Goal: Task Accomplishment & Management: Use online tool/utility

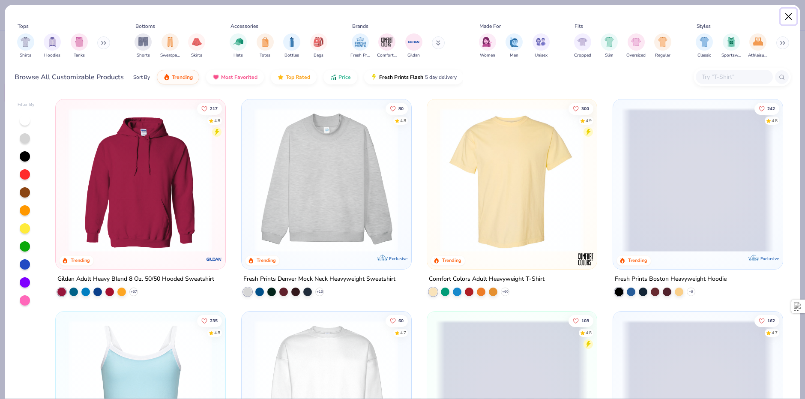
click at [787, 17] on button "Close" at bounding box center [789, 17] width 16 height 16
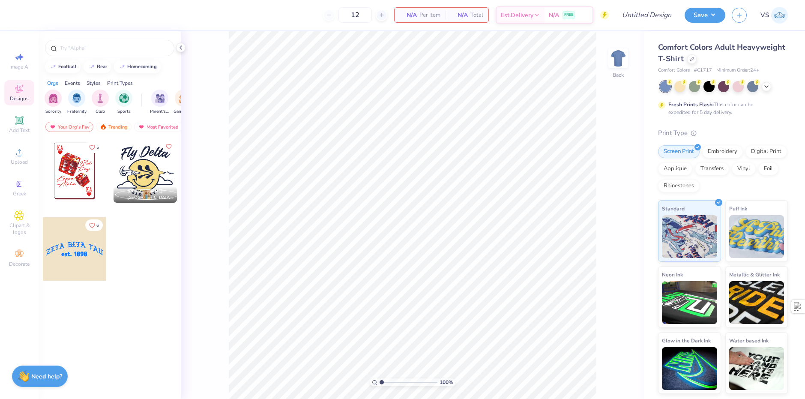
click at [767, 13] on span "VS" at bounding box center [765, 15] width 9 height 10
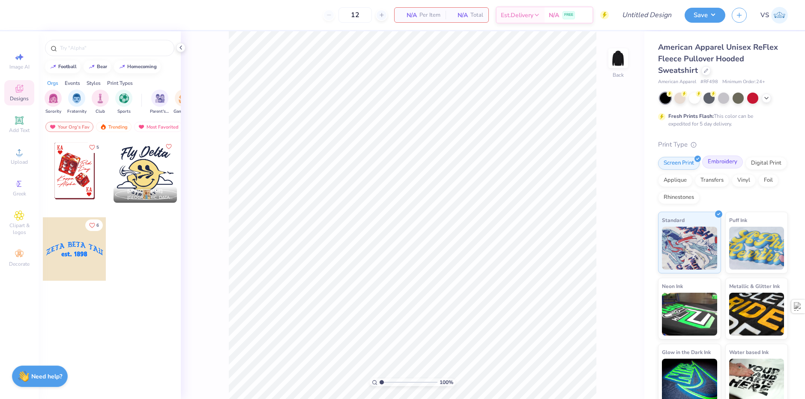
click at [711, 163] on div "Embroidery" at bounding box center [723, 162] width 41 height 13
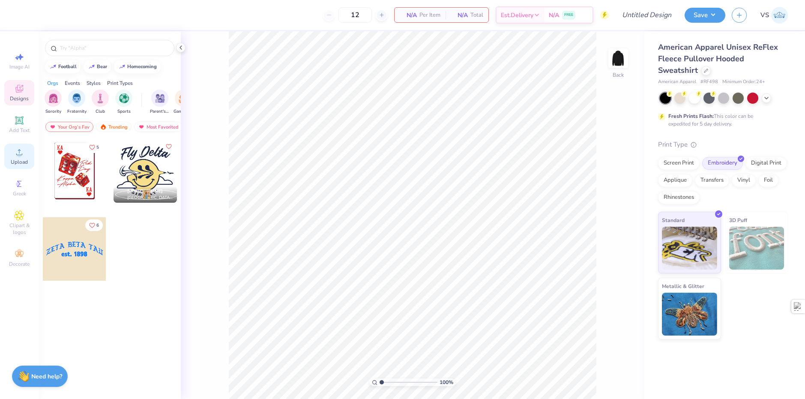
click at [33, 157] on div "Upload" at bounding box center [19, 156] width 30 height 25
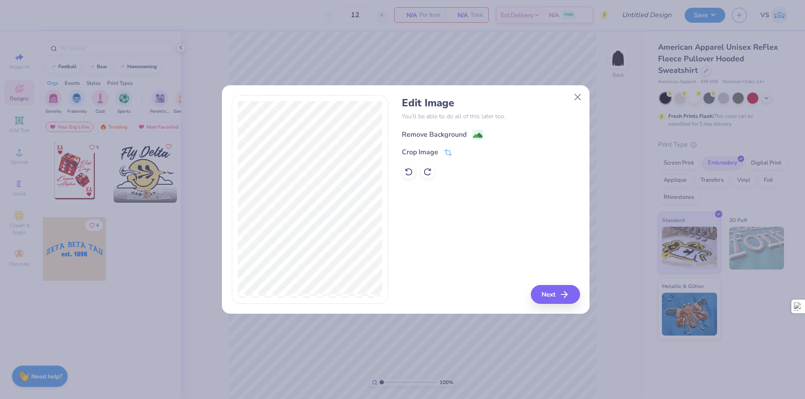
click at [479, 136] on image at bounding box center [477, 135] width 9 height 9
click at [553, 296] on button "Next" at bounding box center [556, 294] width 49 height 19
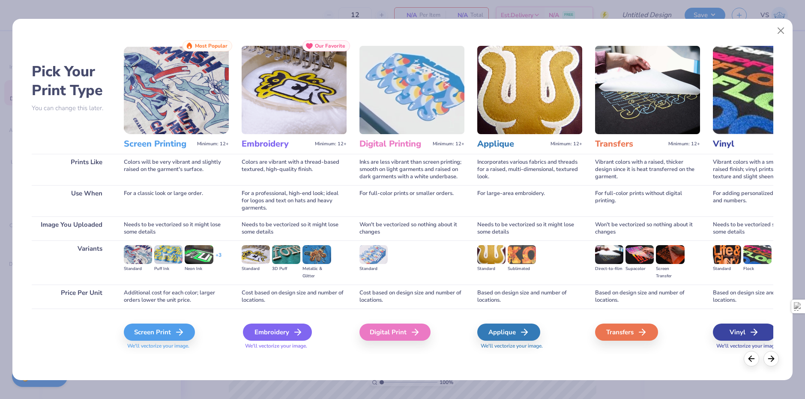
click at [281, 329] on div "Embroidery" at bounding box center [277, 332] width 69 height 17
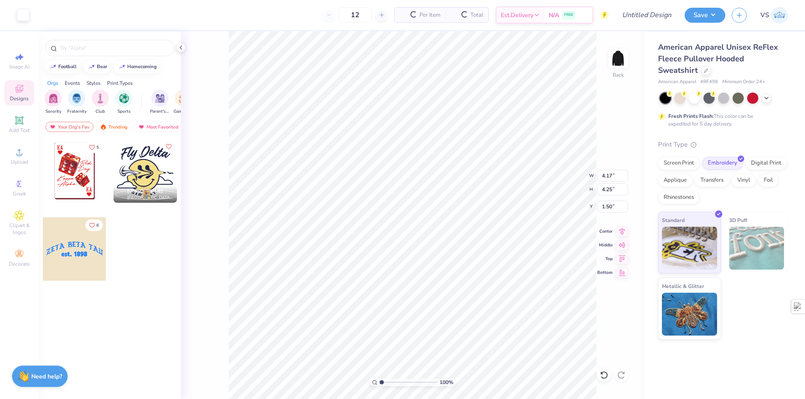
type input "4.17"
type input "4.25"
type input "2.22"
drag, startPoint x: 346, startPoint y: 16, endPoint x: 325, endPoint y: 17, distance: 20.6
click at [325, 17] on input "12" at bounding box center [326, 14] width 33 height 15
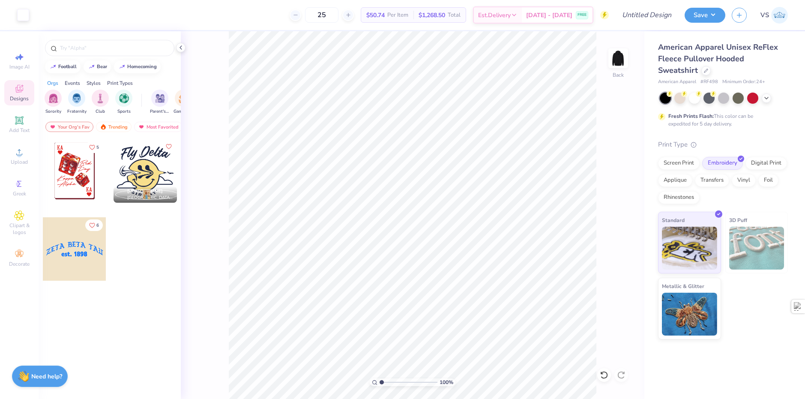
drag, startPoint x: 342, startPoint y: 21, endPoint x: 305, endPoint y: 21, distance: 36.9
click at [305, 21] on div "25" at bounding box center [322, 14] width 64 height 15
click at [273, 18] on div "35 $49.66 Per Item $1,738.10 Total Est. Delivery Sep 12 - 15 FREE" at bounding box center [323, 15] width 574 height 30
drag, startPoint x: 337, startPoint y: 14, endPoint x: 322, endPoint y: 15, distance: 15.0
click at [322, 15] on input "35" at bounding box center [321, 14] width 33 height 15
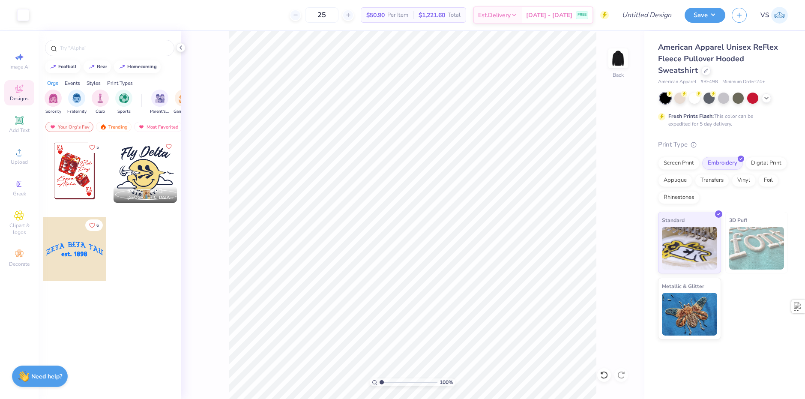
type input "25"
click at [279, 23] on div "25 $50.90 Per Item $1,221.60 Total Est. Delivery Sep 12 - 15 FREE" at bounding box center [323, 15] width 574 height 30
click at [632, 13] on input "Design Title" at bounding box center [637, 14] width 84 height 17
drag, startPoint x: 662, startPoint y: 15, endPoint x: 640, endPoint y: 19, distance: 22.4
click at [640, 19] on input "Sigma Nu - Final" at bounding box center [637, 14] width 84 height 17
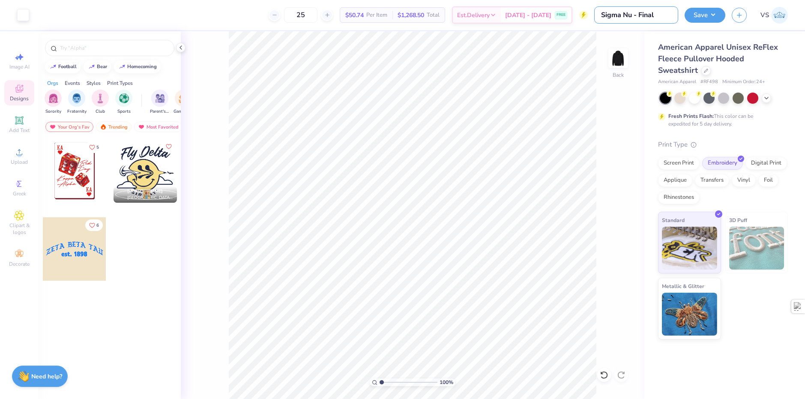
type input "Sigma Nu - Final"
click at [700, 32] on div "American Apparel Unisex ReFlex Fleece Pullover Hooded Sweatshirt American Appar…" at bounding box center [725, 185] width 161 height 308
click at [709, 15] on button "Save" at bounding box center [705, 13] width 41 height 15
type input "3.77"
type input "3.85"
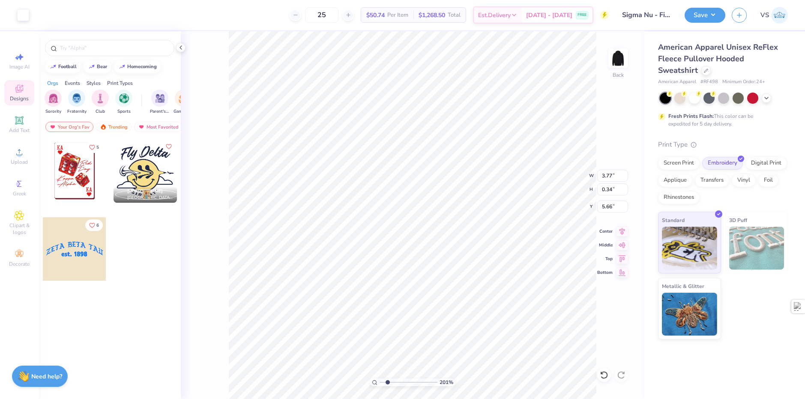
type input "2.01445811466782"
type input "6.33"
click at [341, 177] on div "Hold “Alt” to see the space between elements." at bounding box center [371, 168] width 86 height 20
type input "2.01445811466782"
type input "5.77"
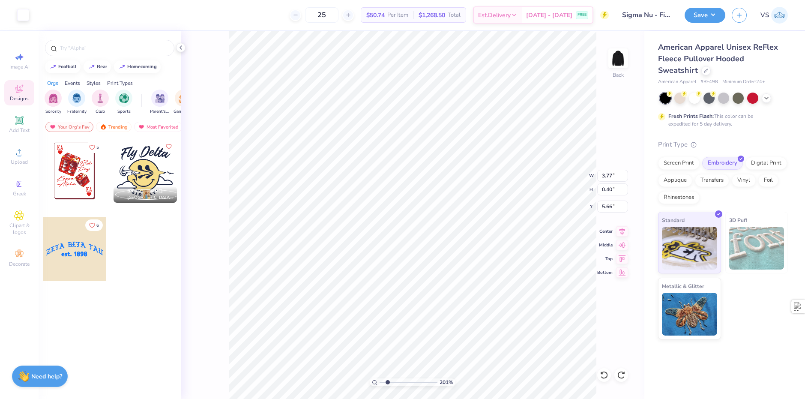
type input "2.01445811466782"
type input "6.11"
type input "2.01445811466782"
type input "6.28"
type input "2.01445811466782"
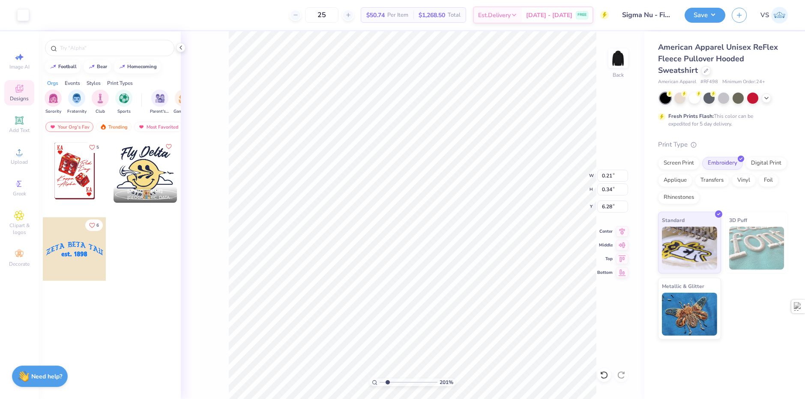
type input "6.11"
type input "2.01445811466782"
type input "6.33"
click at [24, 125] on icon at bounding box center [19, 120] width 10 height 10
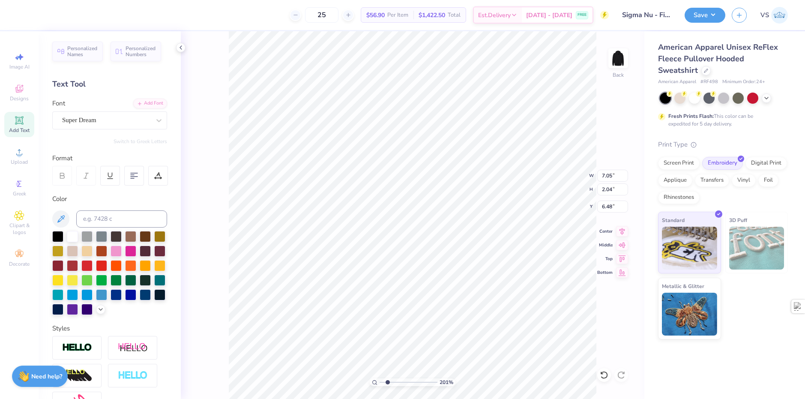
scroll to position [7, 1]
type input "2.01445811466782"
type textarea "S"
type input "2.01445811466782"
type textarea "Si"
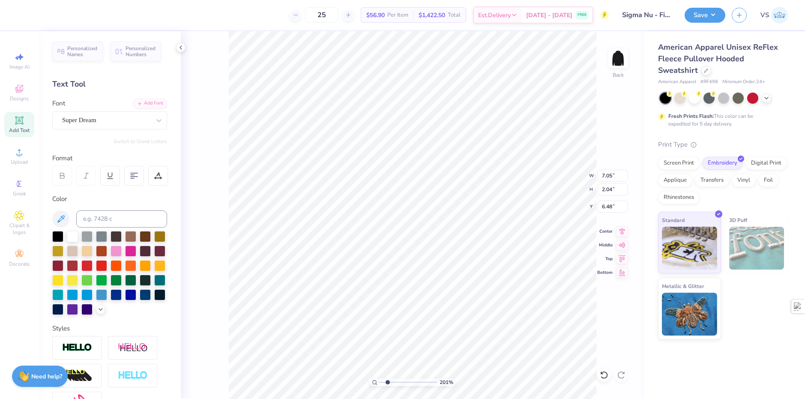
type input "2.01445811466782"
type textarea "Sig"
type input "2.01445811466782"
type textarea "Sigm"
type input "2.01445811466782"
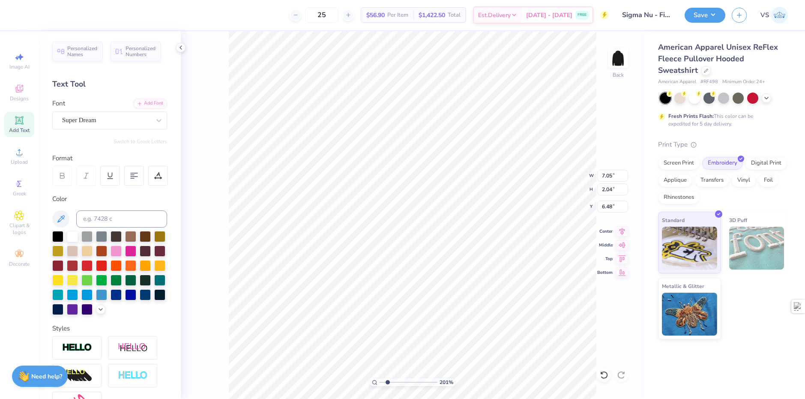
type textarea "Sigma"
type input "2.01445811466782"
type textarea "Sigma"
type input "2.01445811466782"
type textarea "Sigma N"
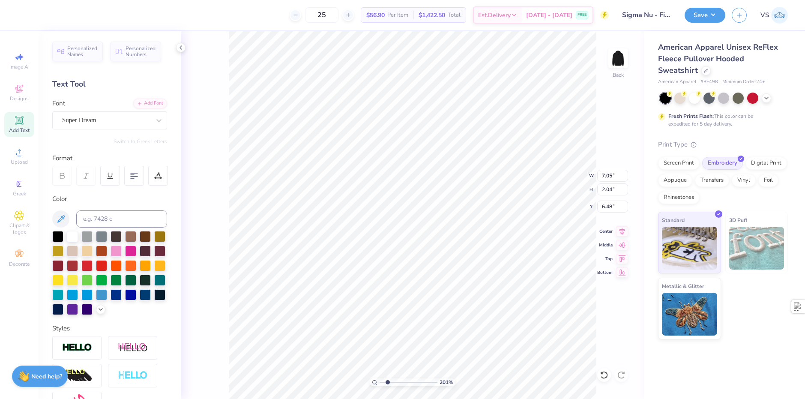
type input "2.01445811466782"
type textarea "Sigma Nu"
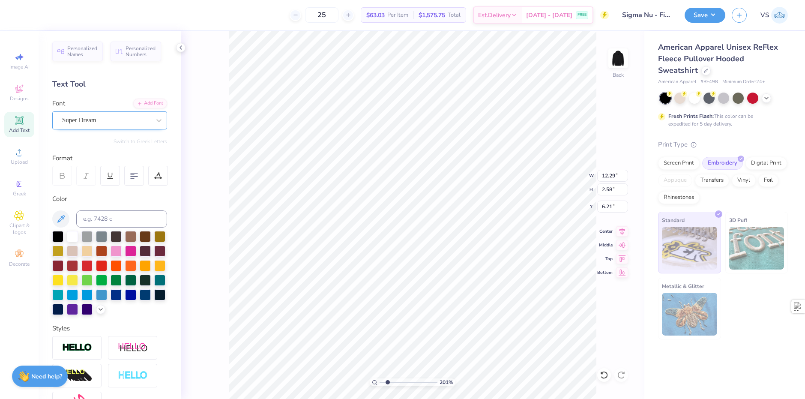
click at [105, 124] on div "Super Dream" at bounding box center [106, 120] width 90 height 13
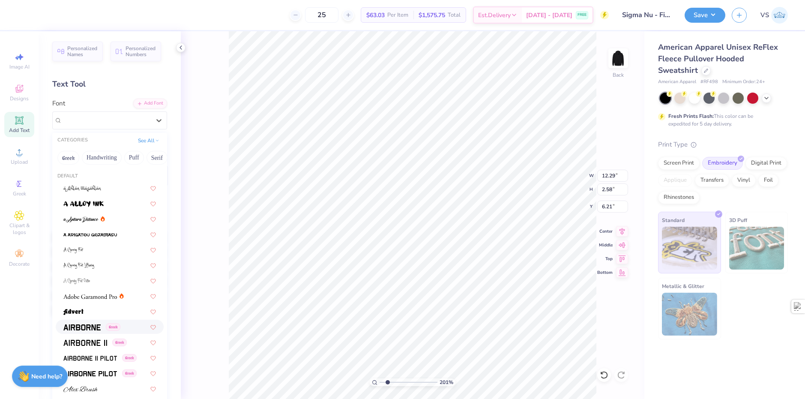
click at [91, 326] on img at bounding box center [81, 328] width 37 height 6
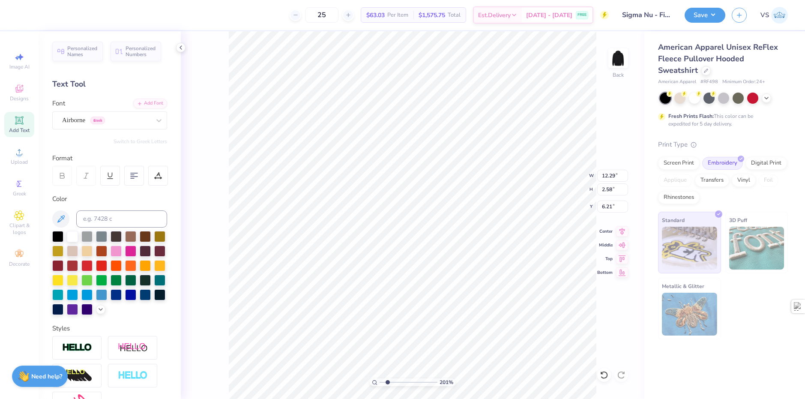
type input "2.01445811466782"
type input "12.91"
type input "2.14"
type input "6.43"
type input "2.01445811466782"
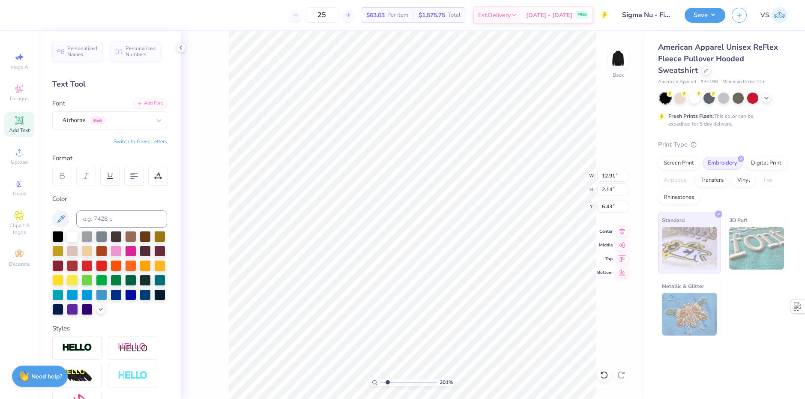
type input "2.90"
type input "0.48"
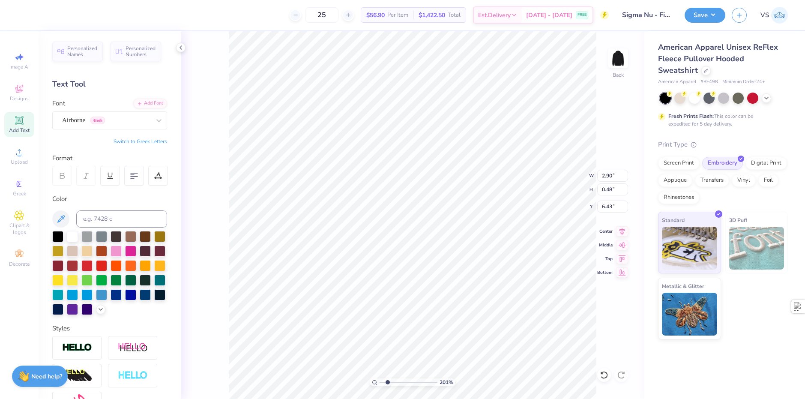
type input "2.01445811466782"
type input "5.63"
type input "2.01445811466782"
type input "5.70"
type input "2.01445811466782"
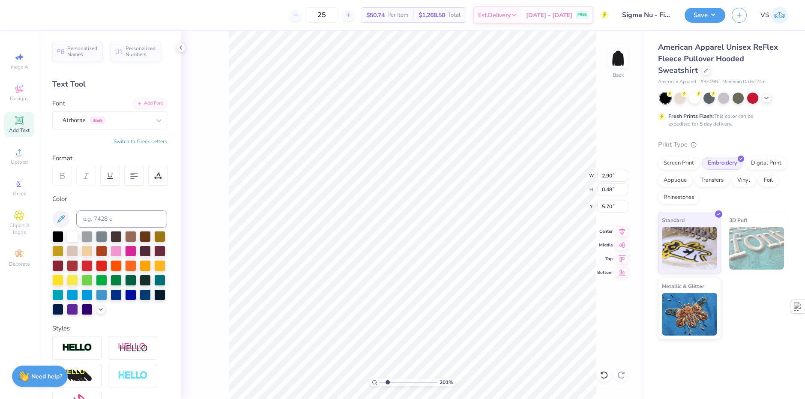
type input "2.53"
type input "0.42"
type input "2.01445811466782"
type input "5.72"
type input "2.01445811466782"
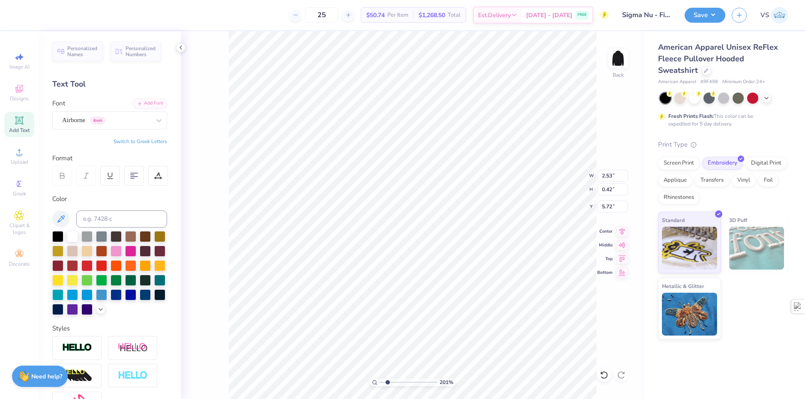
type input "6.37"
type input "2.01445811466782"
type textarea "E"
type input "2.01445811466782"
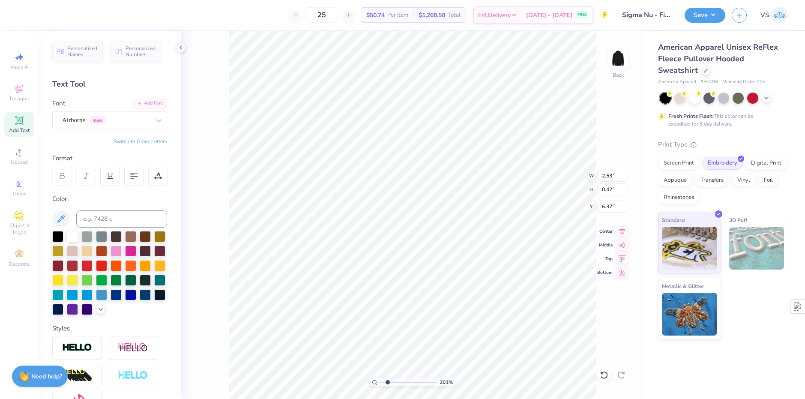
type textarea "EV"
type input "2.01445811466782"
type textarea "EVA"
type input "2.01445811466782"
type textarea "EVAN"
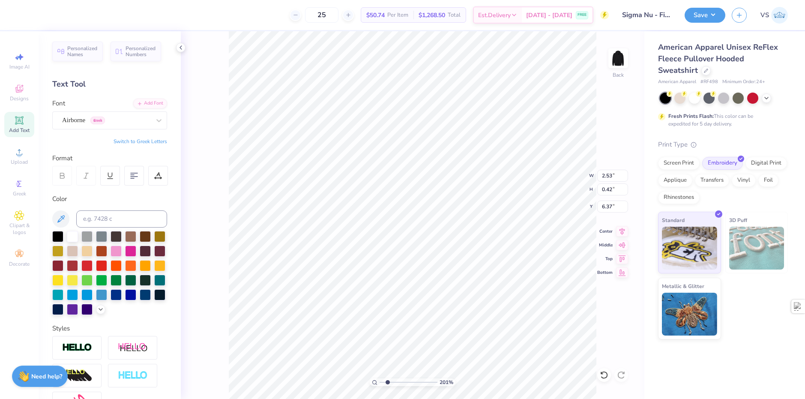
type input "2.01445811466782"
type textarea "EVANS"
type input "2.01445811466782"
type textarea "EVANST"
type input "2.01445811466782"
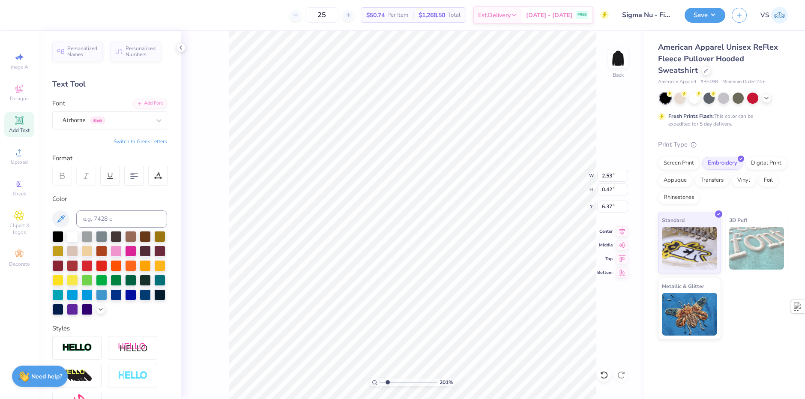
type textarea "EVANSTO"
type input "2.01445811466782"
type textarea "EVANSTON"
type input "2.01445811466782"
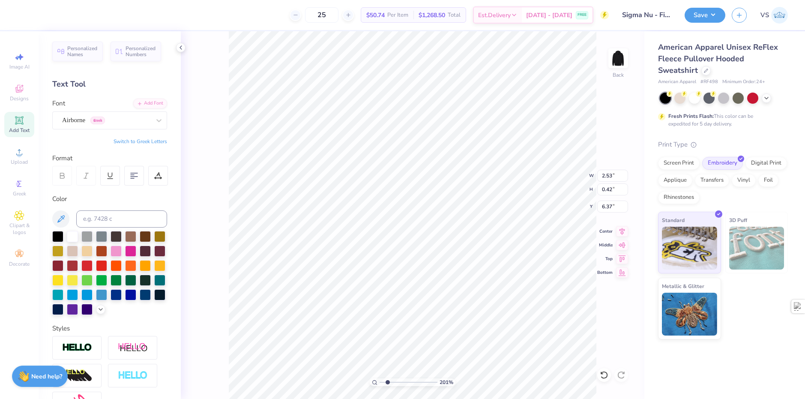
type textarea "EVANSTON,"
type input "2.01445811466782"
type textarea "EVANSTON,"
type input "2.01445811466782"
type textarea "EVANSTON, I"
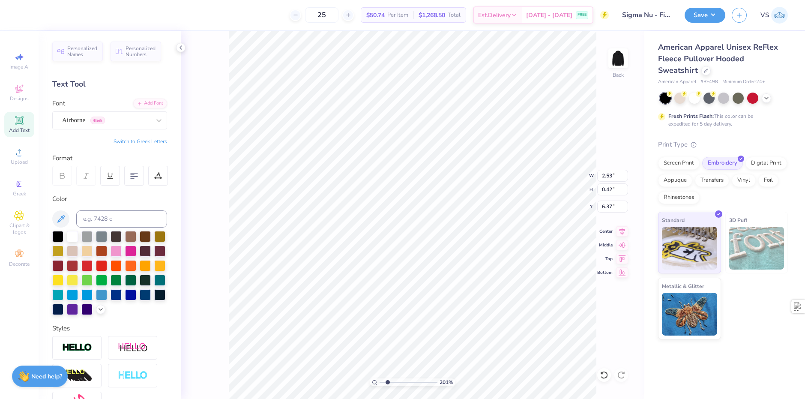
type input "2.01445811466782"
type textarea "EVANSTON, IL"
type input "2.01445811466782"
type input "6.41"
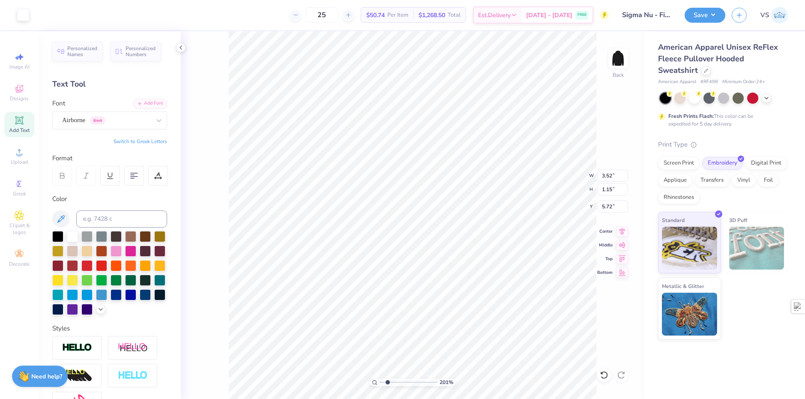
type input "2.01445811466782"
type input "3.00"
type input "0.98"
type input "2.01445811466782"
type input "5.77"
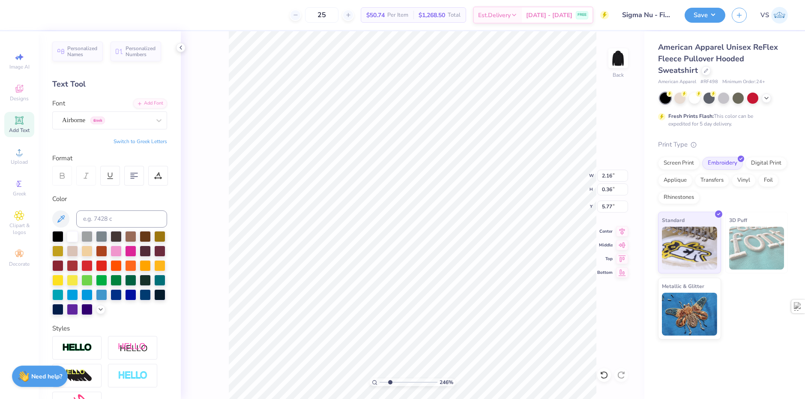
type input "2.46071092039641"
type input "1.50"
type input "2.46071092039641"
type input "5.63"
type input "1.82266588284093"
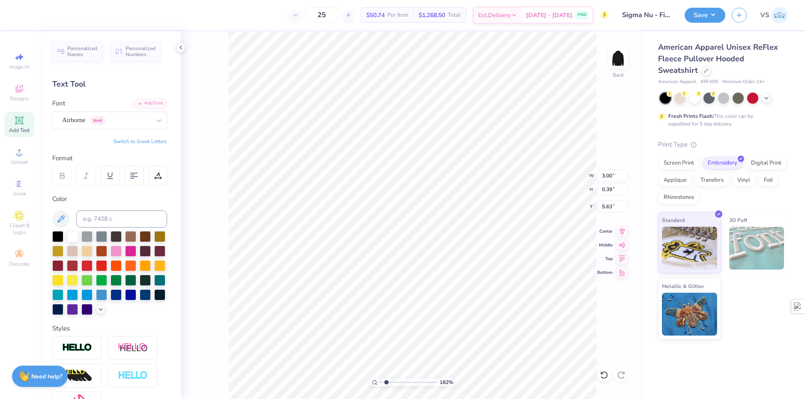
type input "7.30"
type input "1.82266588284093"
type input "5.79"
type input "1.82266588284093"
type input "6.44"
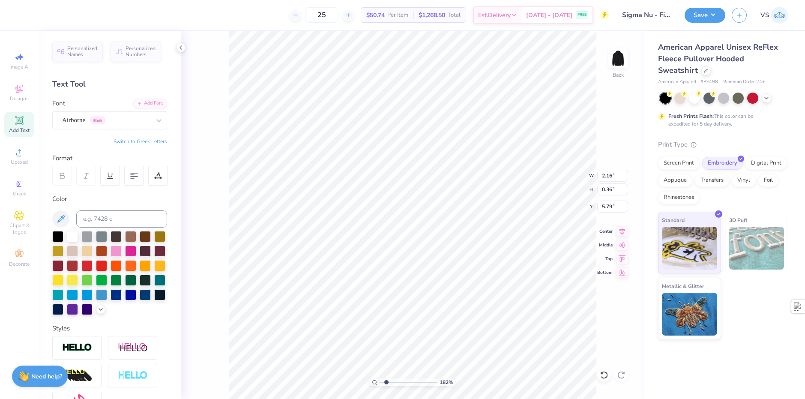
type input "1.82266588284093"
type input "2.41"
type input "0.40"
type input "5.75"
type input "1.82266588284093"
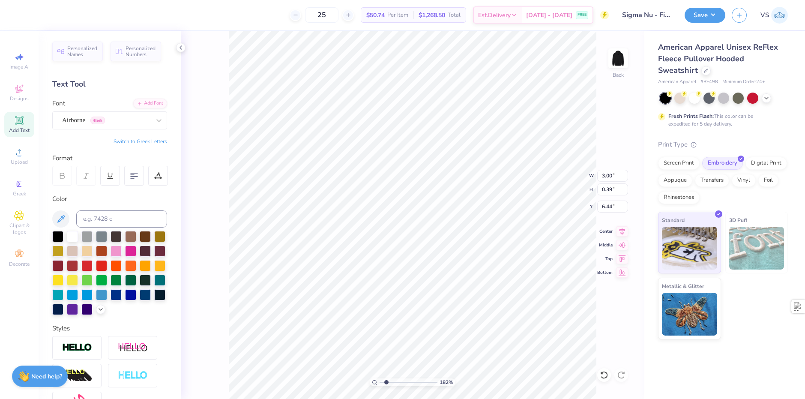
type input "2.82"
type input "0.37"
type input "1.82266588284093"
type input "6.47"
type input "2.22643191709162"
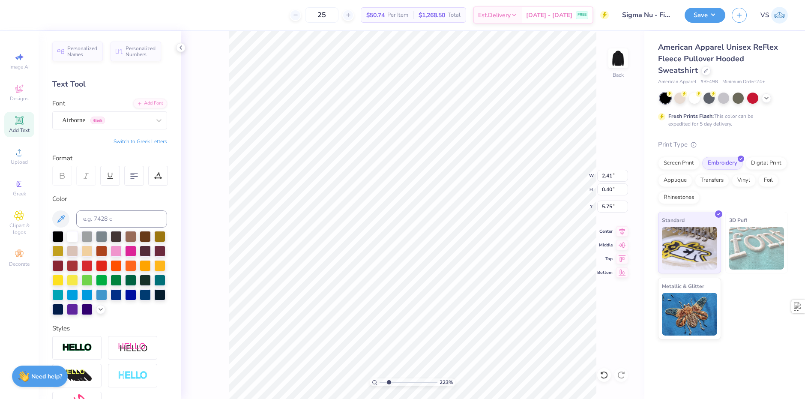
type input "3.82"
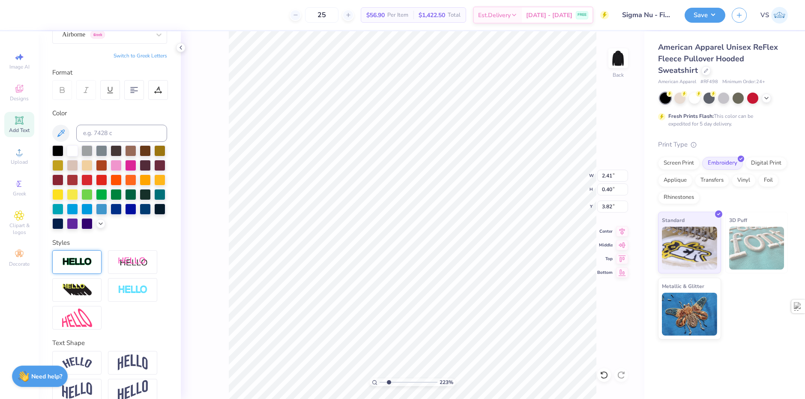
scroll to position [114, 0]
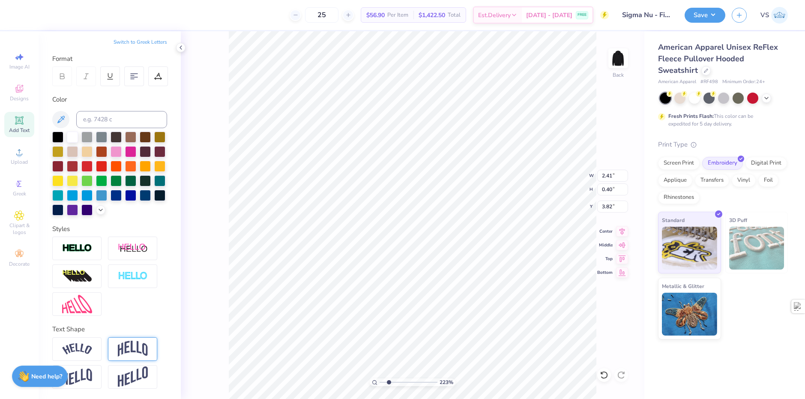
click at [140, 351] on img at bounding box center [133, 349] width 30 height 16
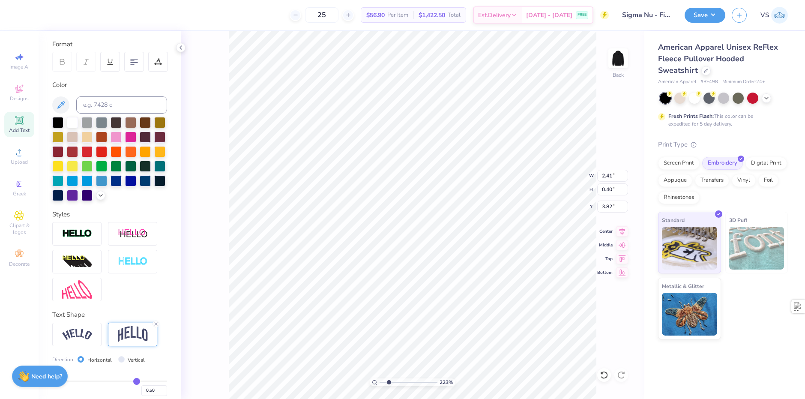
type input "2.22643191709162"
type input "0.84"
type input "3.60"
click at [83, 340] on img at bounding box center [77, 335] width 30 height 12
type input "2.22643191709162"
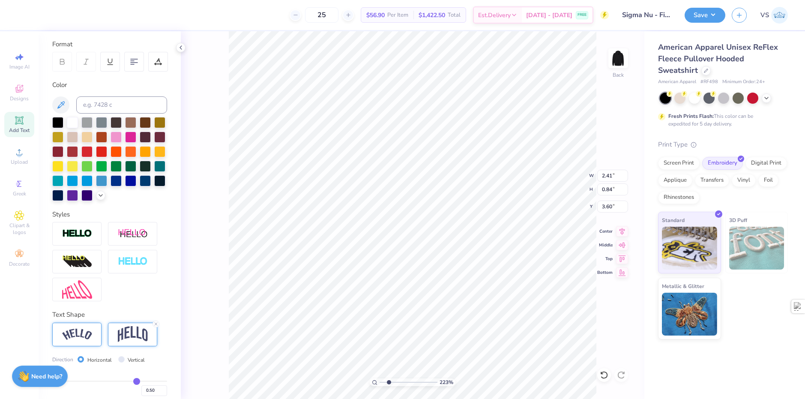
type input "2.93"
type input "0.72"
type input "3.66"
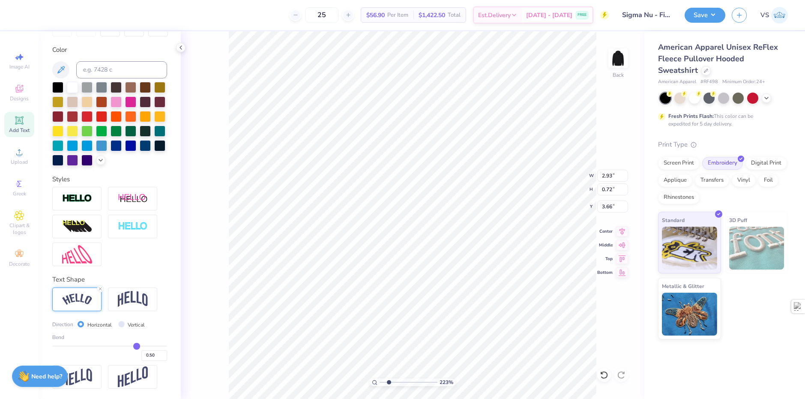
scroll to position [164, 0]
click at [120, 326] on input "Vertical" at bounding box center [121, 324] width 6 height 6
radio input "true"
type input "2.22643191709162"
type input "2.46"
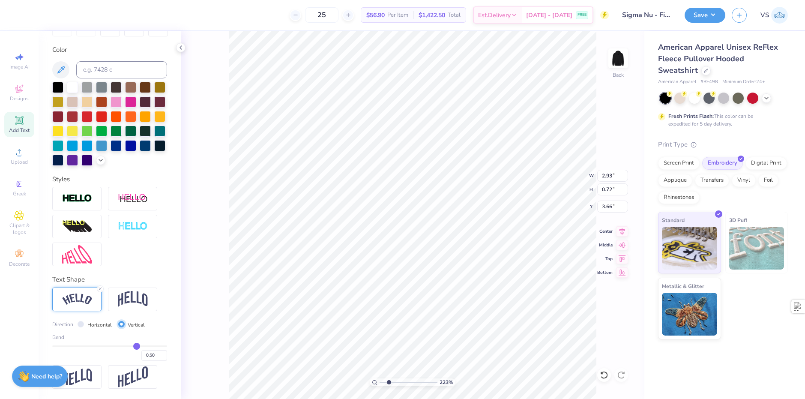
type input "3.72"
type input "2.16"
click at [98, 325] on label "Horizontal" at bounding box center [99, 325] width 24 height 8
click at [84, 325] on input "Horizontal" at bounding box center [81, 324] width 6 height 6
radio input "true"
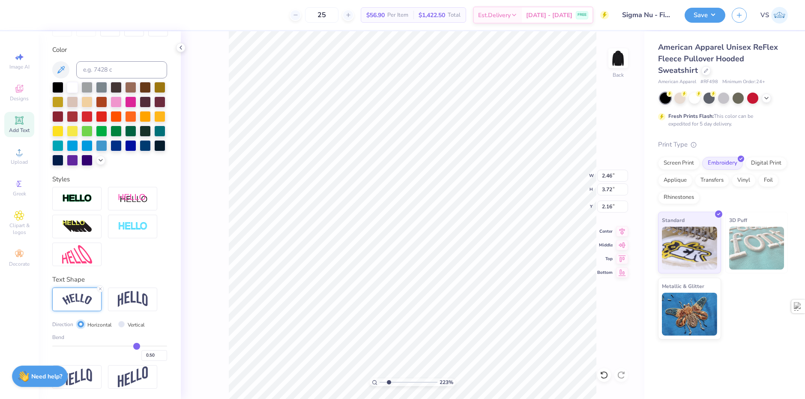
type input "2.22643191709162"
type input "2.93"
type input "0.72"
type input "3.66"
click at [123, 323] on input "Vertical" at bounding box center [121, 324] width 6 height 6
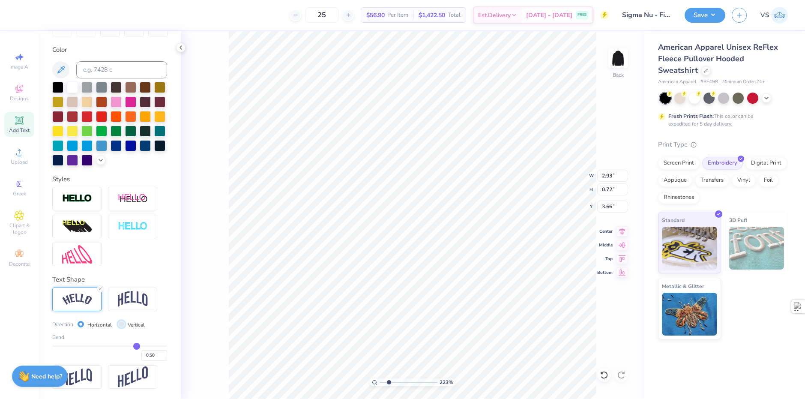
radio input "true"
type input "2.22643191709162"
type input "2.46"
type input "3.72"
type input "2.16"
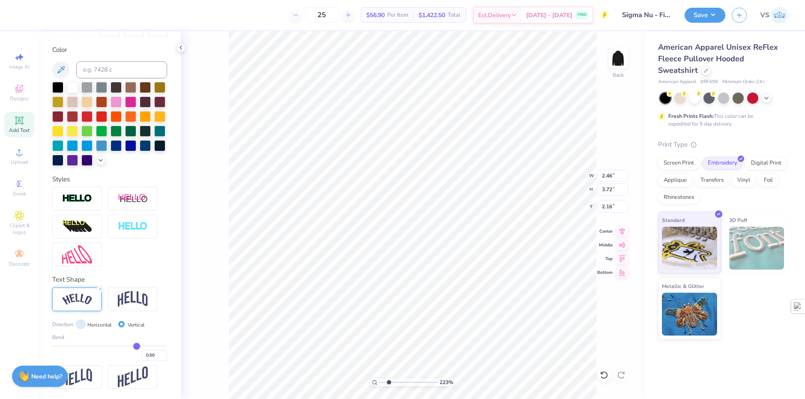
click at [81, 326] on input "Horizontal" at bounding box center [81, 324] width 6 height 6
radio input "true"
type input "2.22643191709162"
type input "2.93"
type input "0.72"
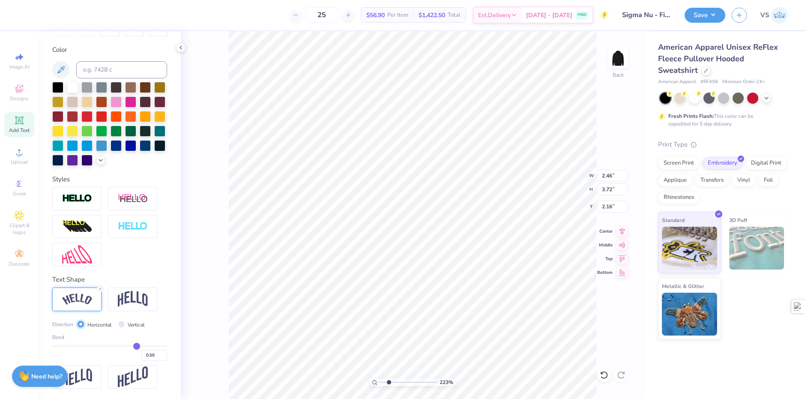
type input "3.66"
type input "2.22643191709162"
type input "0.72"
type input "2.93"
type input "2.55"
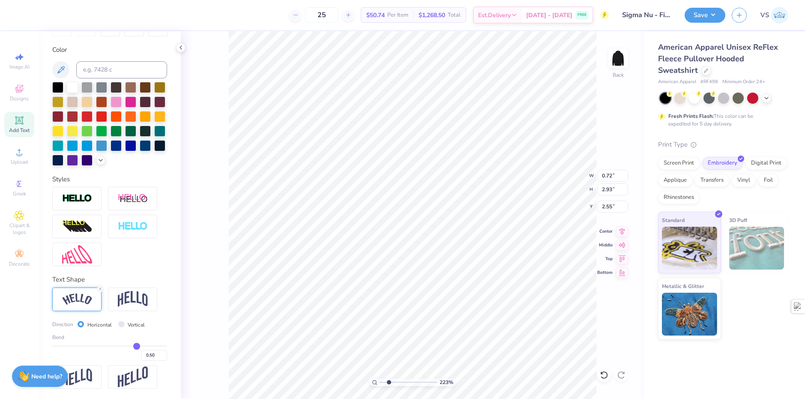
type input "2.22643191709162"
type input "2.39"
type input "0.51"
type input "0.5"
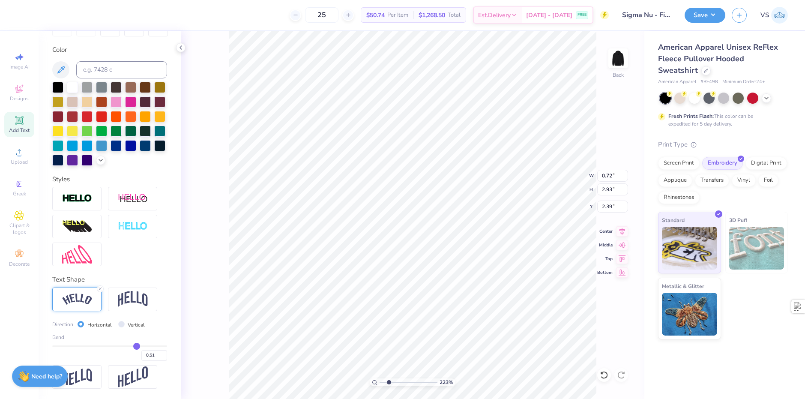
type input "0.50"
type input "0.49"
type input "0.47"
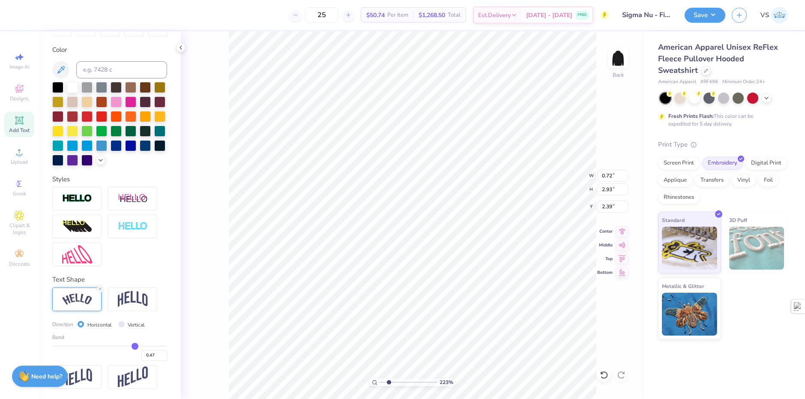
type input "0.46"
type input "0.45"
type input "0.44"
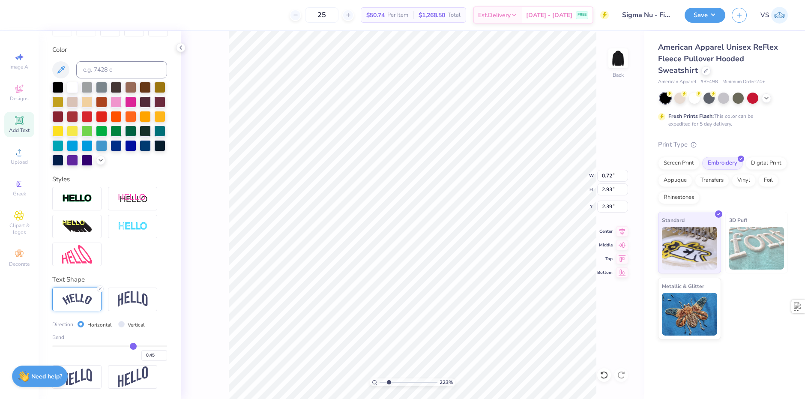
type input "0.44"
type input "0.43"
type input "0.42"
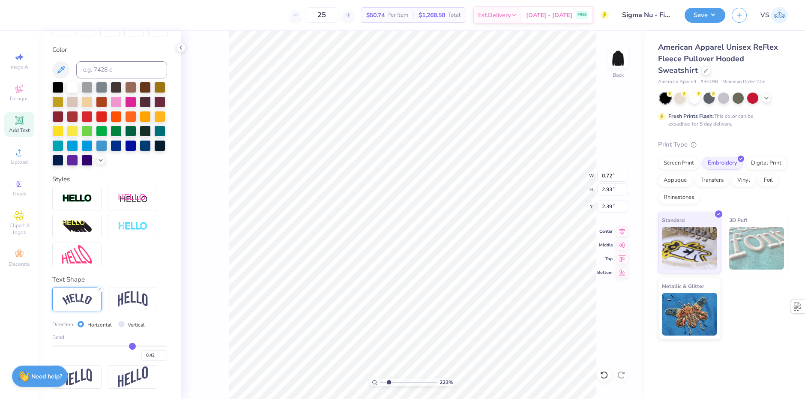
type input "0.39"
type input "0.38"
type input "0.37"
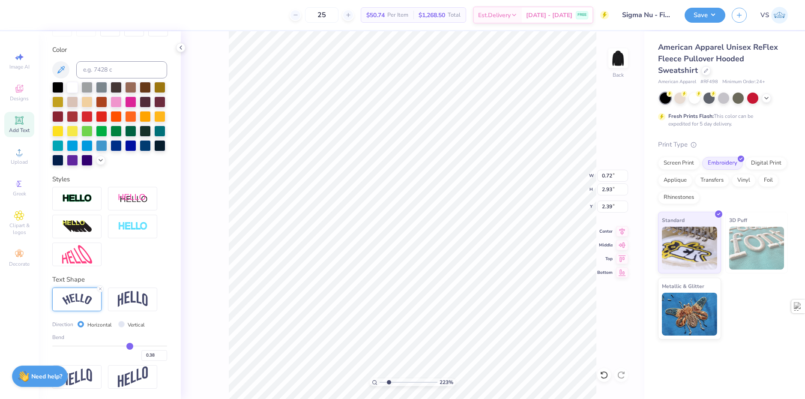
type input "0.37"
type input "0.36"
type input "0.35"
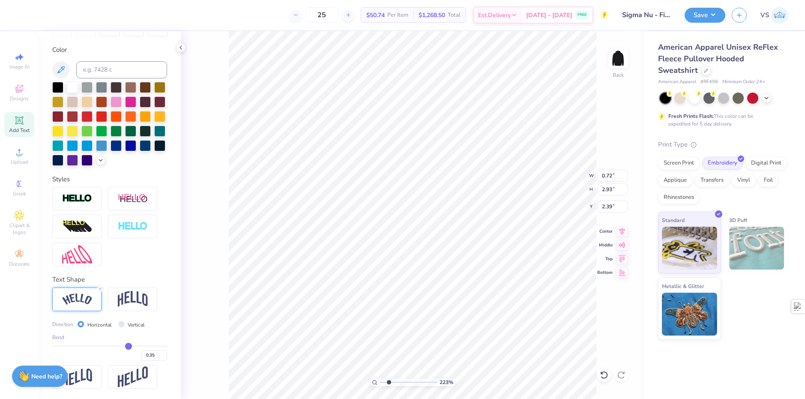
type input "0.34"
type input "0.33"
type input "0.32"
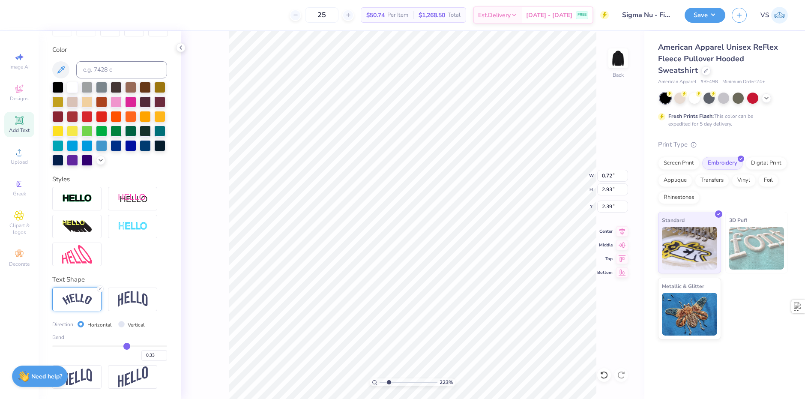
type input "0.32"
type input "0.29"
type input "0.28"
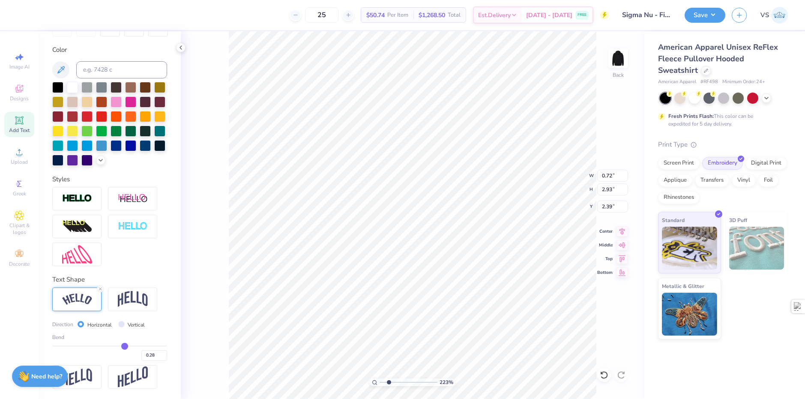
type input "0.27"
type input "0.26"
type input "0.25"
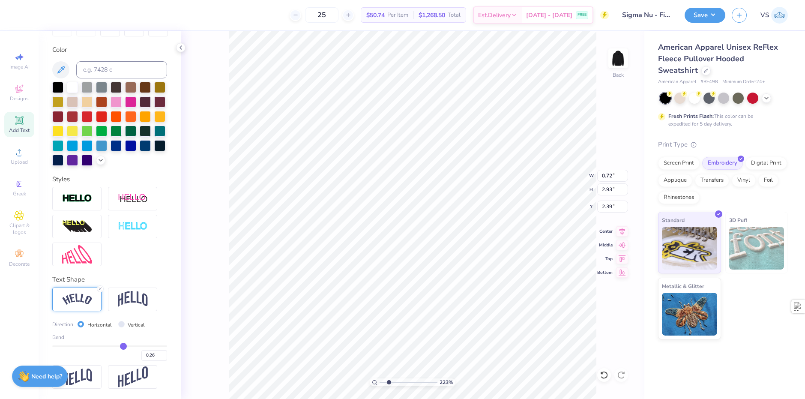
type input "0.25"
type input "0.22"
type input "0.21"
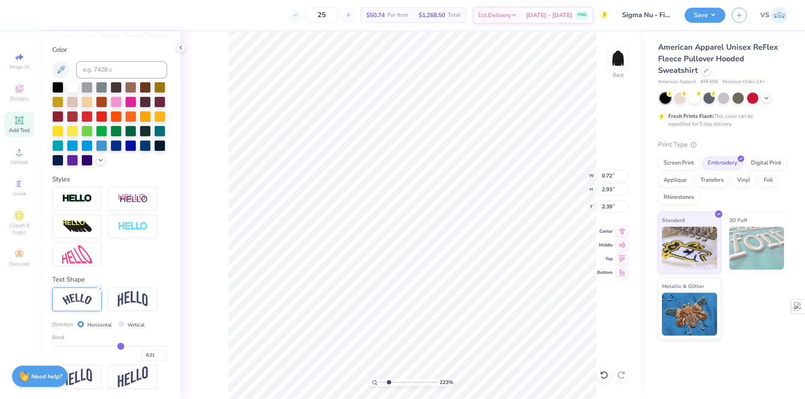
type input "0.18"
type input "0.16"
type input "0.12"
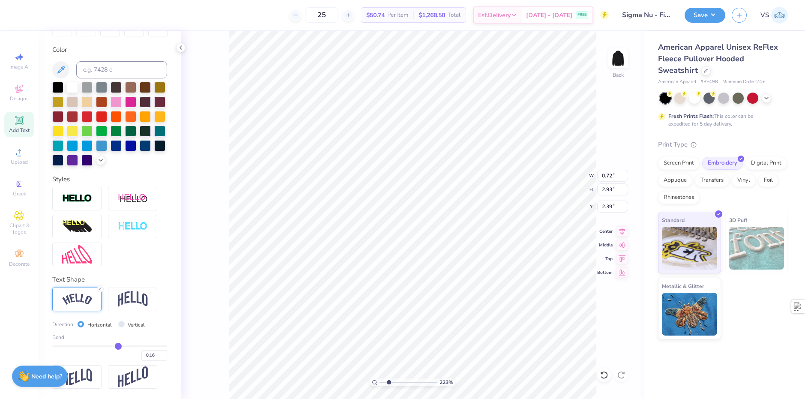
type input "0.12"
type input "0.09"
type input "0.07"
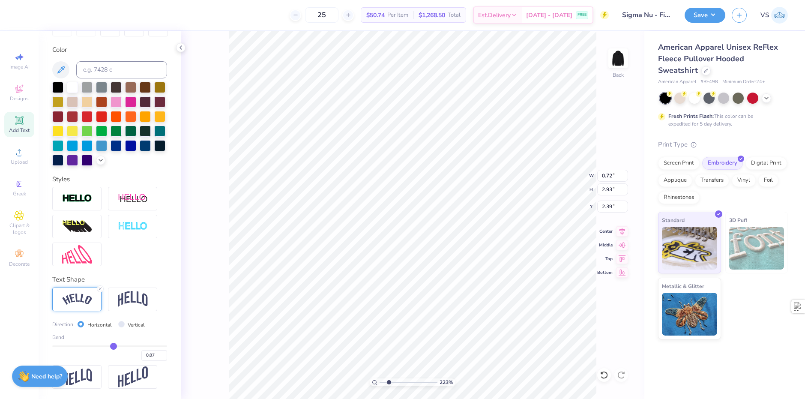
type input "0.05"
type input "0.04"
drag, startPoint x: 133, startPoint y: 348, endPoint x: 108, endPoint y: 346, distance: 24.5
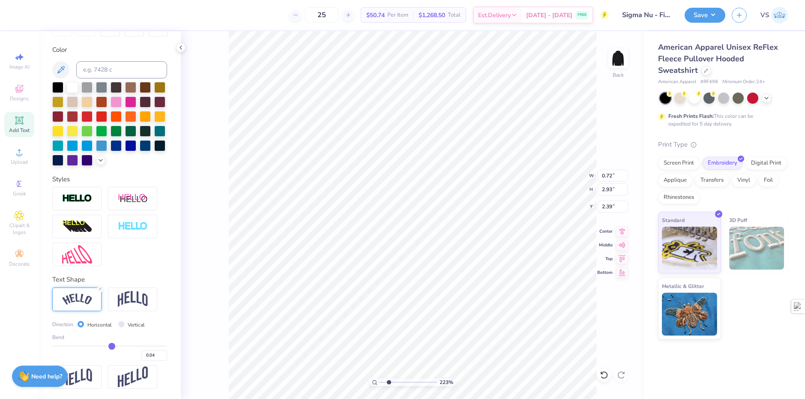
click at [108, 346] on input "range" at bounding box center [109, 346] width 115 height 1
drag, startPoint x: 111, startPoint y: 346, endPoint x: 149, endPoint y: 343, distance: 38.3
click at [149, 346] on input "range" at bounding box center [109, 346] width 115 height 1
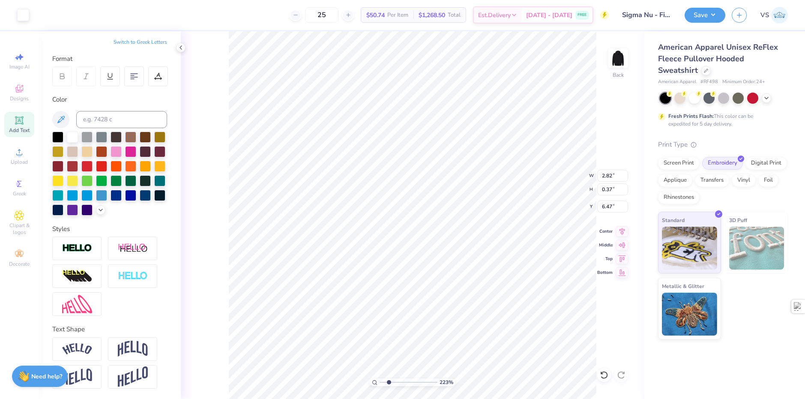
scroll to position [114, 0]
click at [90, 358] on div at bounding box center [76, 349] width 49 height 24
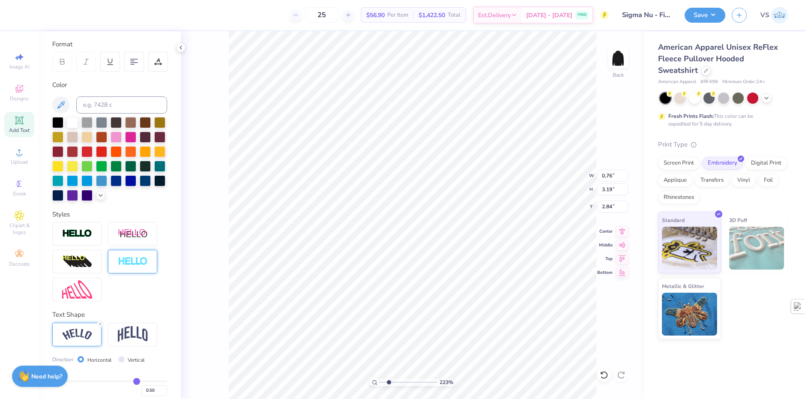
scroll to position [157, 0]
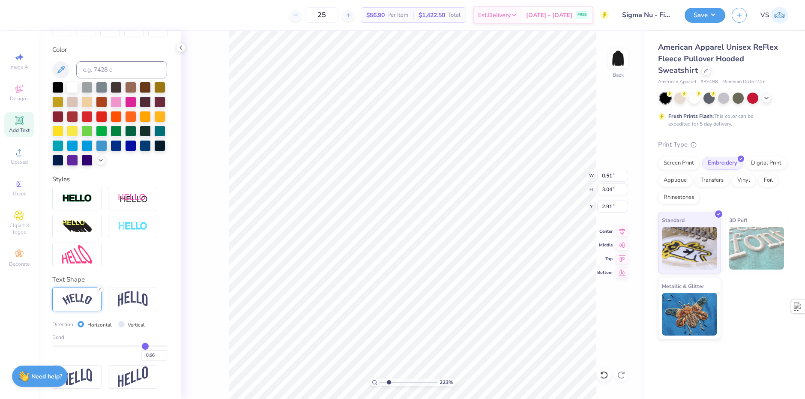
drag, startPoint x: 132, startPoint y: 353, endPoint x: 140, endPoint y: 346, distance: 11.3
click at [140, 346] on input "range" at bounding box center [109, 346] width 115 height 1
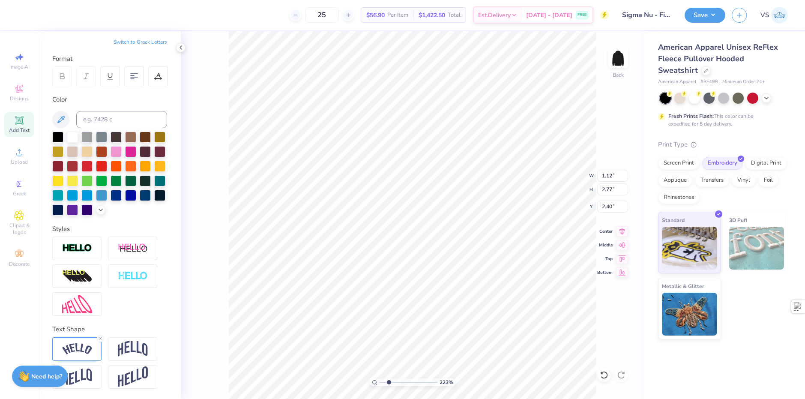
scroll to position [114, 0]
click at [85, 357] on div at bounding box center [76, 349] width 49 height 24
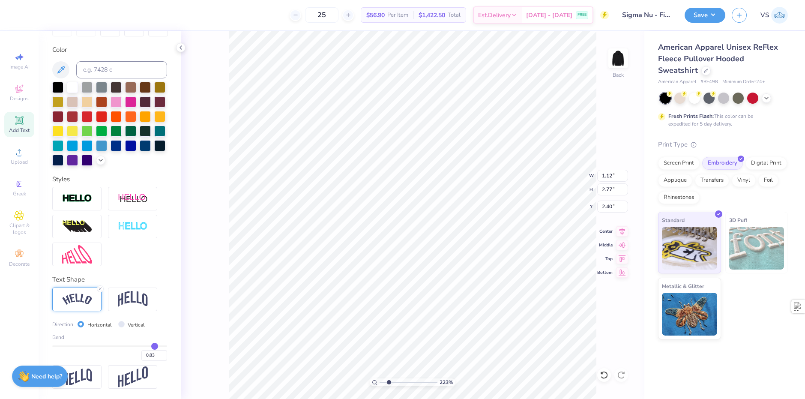
scroll to position [164, 0]
click at [150, 358] on input "0.83" at bounding box center [154, 355] width 26 height 11
click at [162, 329] on div "Personalized Names Personalized Numbers Text Tool Add Font Font Airborne Greek …" at bounding box center [110, 215] width 142 height 368
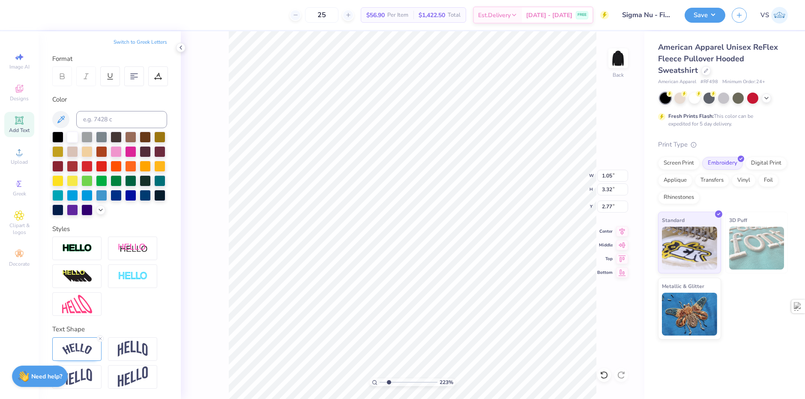
scroll to position [114, 0]
click at [76, 353] on img at bounding box center [77, 349] width 30 height 12
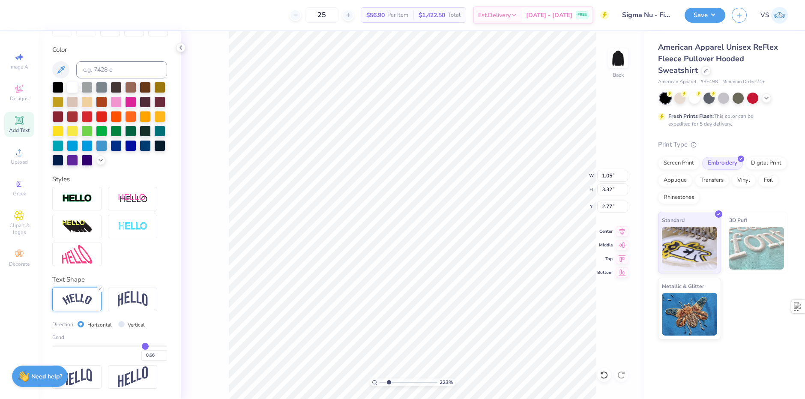
scroll to position [164, 0]
drag, startPoint x: 149, startPoint y: 355, endPoint x: 144, endPoint y: 356, distance: 5.0
click at [144, 356] on input "0.66" at bounding box center [154, 355] width 26 height 11
click at [163, 334] on div "Personalized Names Personalized Numbers Text Tool Add Font Font Airborne Greek …" at bounding box center [110, 215] width 142 height 368
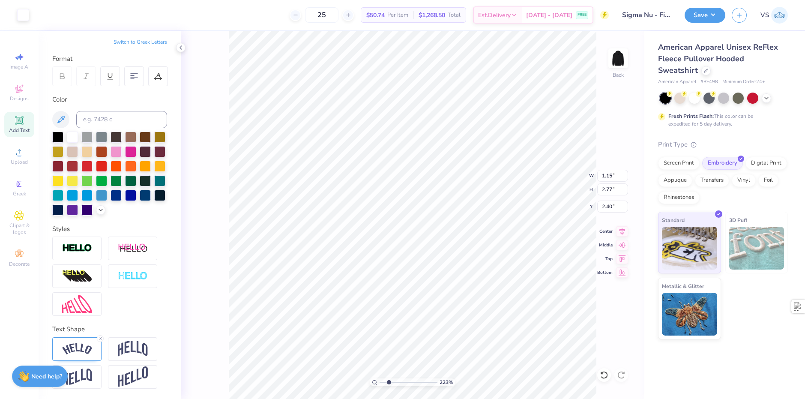
scroll to position [114, 0]
click at [354, 18] on div at bounding box center [349, 15] width 12 height 12
click at [352, 15] on icon at bounding box center [349, 15] width 6 height 6
click at [299, 17] on icon at bounding box center [296, 15] width 6 height 6
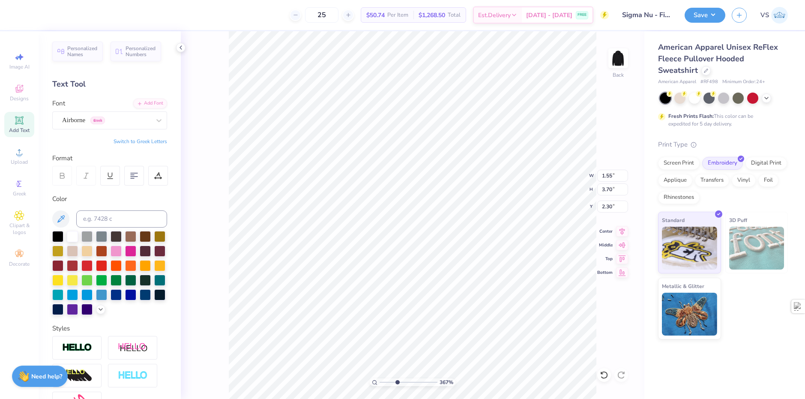
scroll to position [7, 3]
click at [652, 15] on input "Sigma Nu - Final" at bounding box center [637, 14] width 84 height 17
drag, startPoint x: 657, startPoint y: 15, endPoint x: 640, endPoint y: 16, distance: 17.6
click at [640, 16] on input "Sigma Nu - Final" at bounding box center [637, 14] width 84 height 17
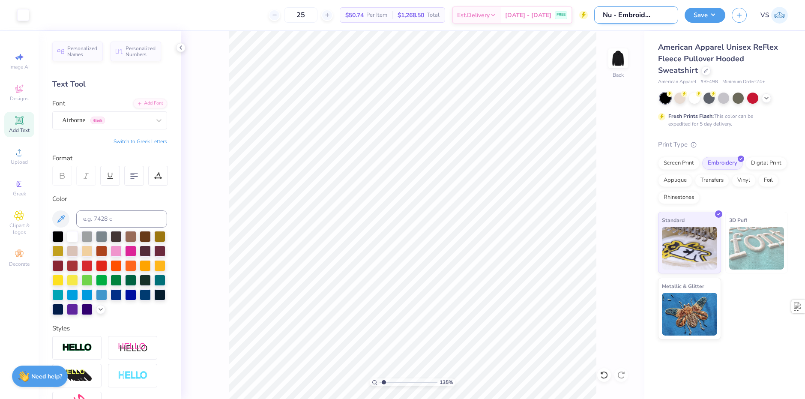
click at [626, 14] on input "Sigma Nu - Embroidered AA" at bounding box center [637, 14] width 84 height 17
click at [746, 140] on div "Print Type" at bounding box center [723, 145] width 130 height 10
click at [695, 19] on button "Save" at bounding box center [705, 13] width 41 height 15
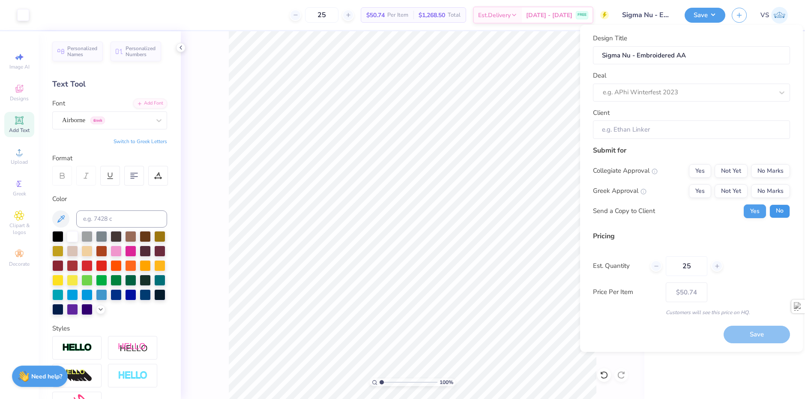
click at [785, 216] on button "No" at bounding box center [780, 211] width 21 height 14
click at [702, 192] on button "Yes" at bounding box center [700, 191] width 22 height 14
click at [771, 176] on button "No Marks" at bounding box center [770, 171] width 39 height 14
click at [683, 136] on input "Client" at bounding box center [691, 129] width 197 height 18
click at [658, 93] on div at bounding box center [679, 93] width 153 height 12
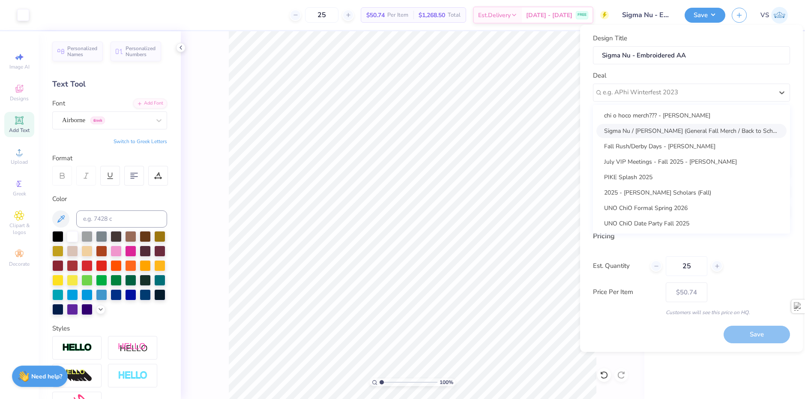
click at [683, 135] on div "Sigma Nu / Jared Perlmutter (General Fall Merch / Back to School)" at bounding box center [692, 131] width 190 height 14
click at [676, 96] on div "Sigma Nu / Jared Perlmutter (General Fall Merch / Back to School)" at bounding box center [688, 92] width 172 height 13
click at [671, 131] on div "Sigma Nu / Jared Perlmutter (General Fall Merch / Back to School)" at bounding box center [692, 131] width 190 height 14
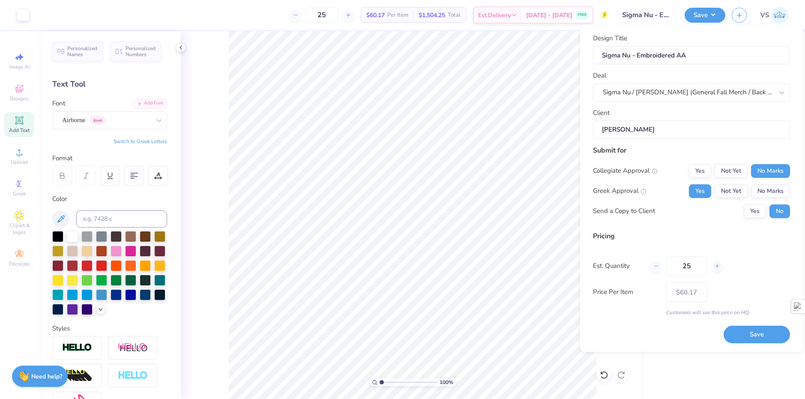
click at [671, 132] on input "Jared Perlmutter" at bounding box center [691, 129] width 197 height 18
click at [671, 153] on div "Submit for" at bounding box center [691, 150] width 197 height 10
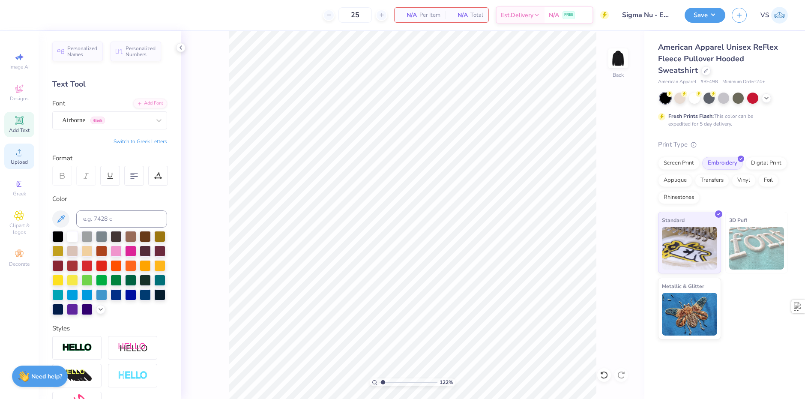
click at [21, 163] on span "Upload" at bounding box center [19, 162] width 17 height 7
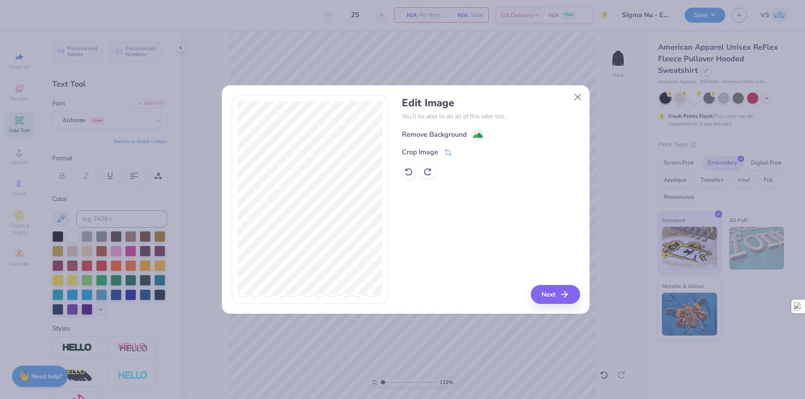
click at [481, 135] on image at bounding box center [477, 135] width 9 height 9
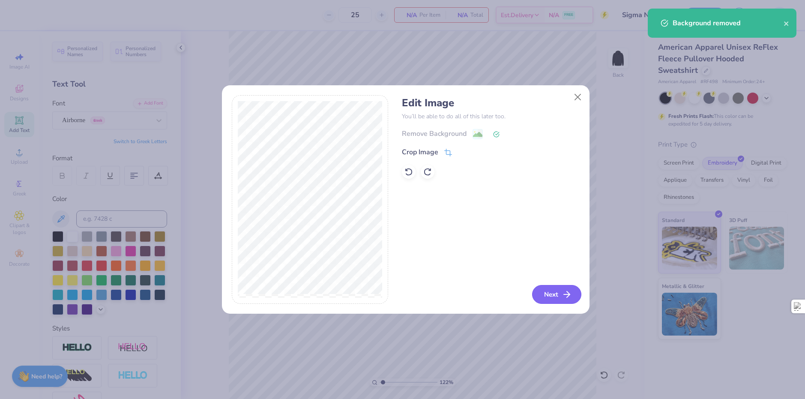
click at [554, 294] on button "Next" at bounding box center [556, 294] width 49 height 19
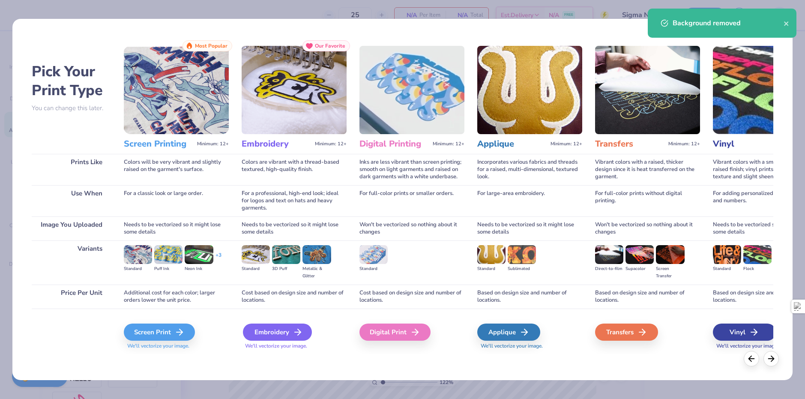
click at [299, 330] on icon at bounding box center [298, 332] width 10 height 10
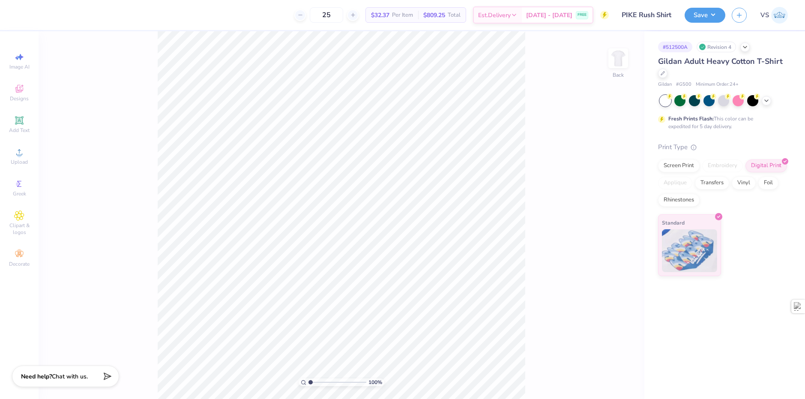
click at [762, 13] on span "VS" at bounding box center [765, 15] width 9 height 10
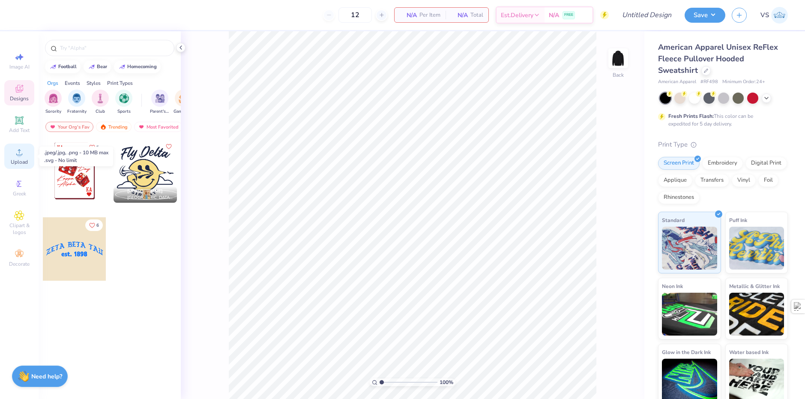
click at [25, 159] on span "Upload" at bounding box center [19, 162] width 17 height 7
click at [25, 157] on div "Upload" at bounding box center [19, 156] width 30 height 25
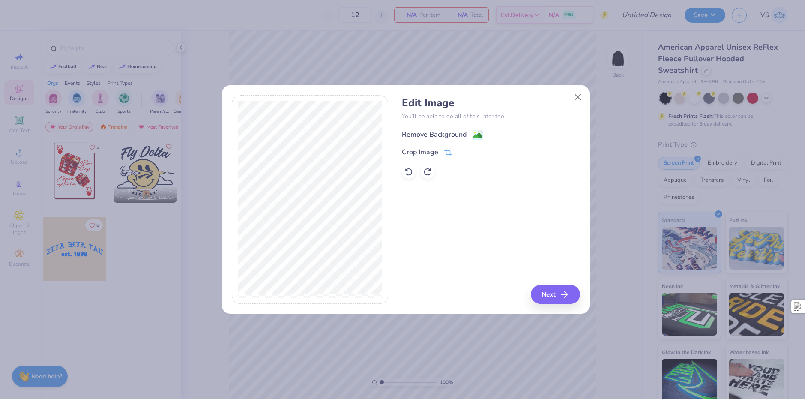
click at [464, 134] on div "Remove Background" at bounding box center [434, 134] width 65 height 10
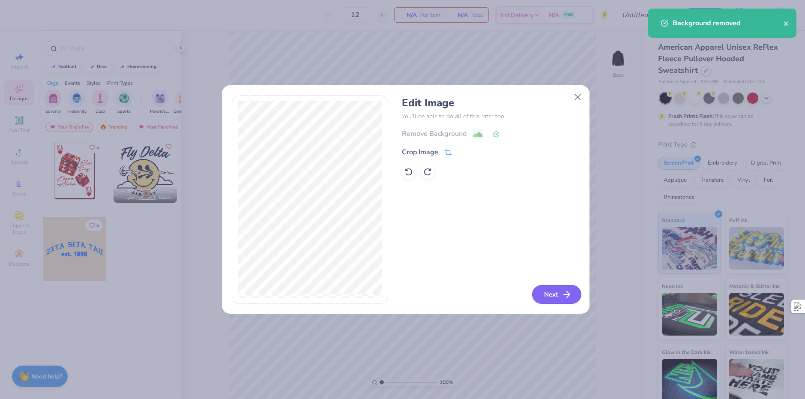
click at [550, 288] on button "Next" at bounding box center [556, 294] width 49 height 19
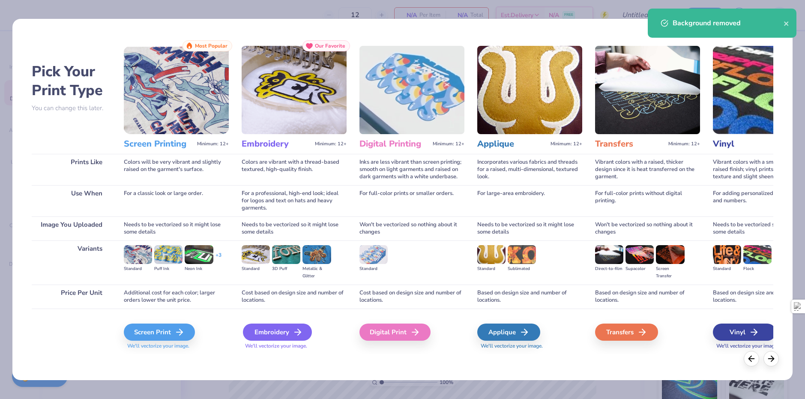
click at [278, 340] on div "Embroidery" at bounding box center [277, 332] width 69 height 17
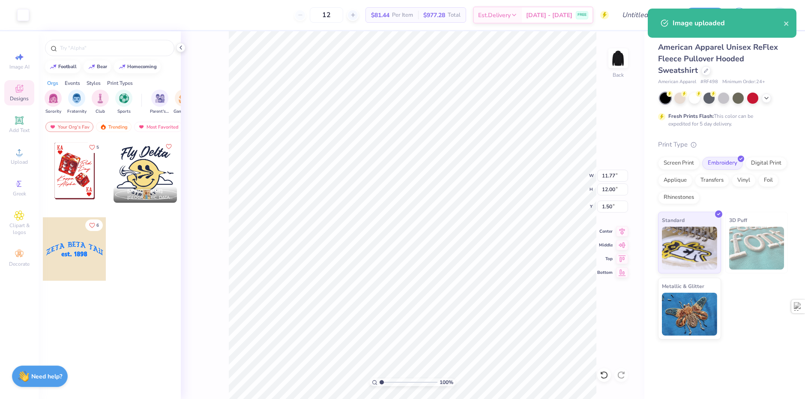
type input "5.88"
type input "5.99"
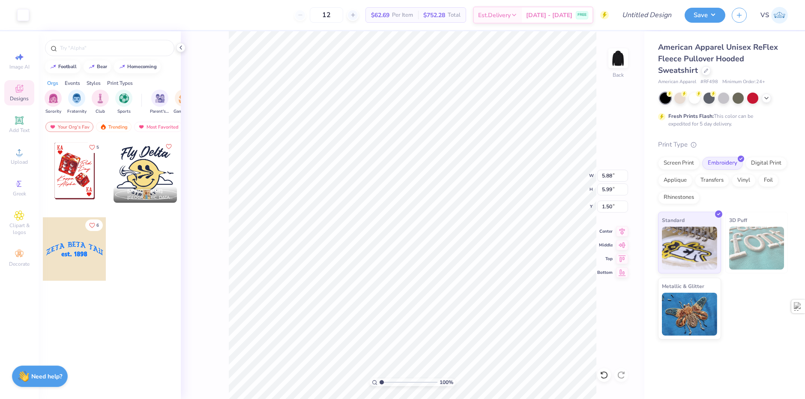
type input "1.36"
type input "1.39"
type input "1.94"
type input "1.97"
type input "2.20"
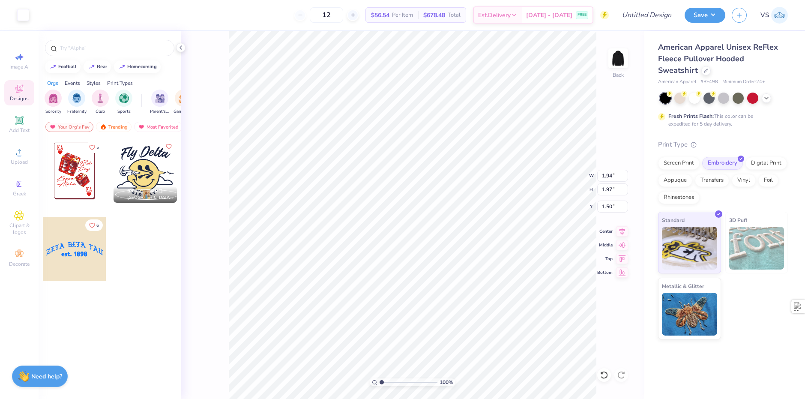
type input "2.24"
type input "2.17"
type input "2.77"
type input "2.83"
type input "1.28"
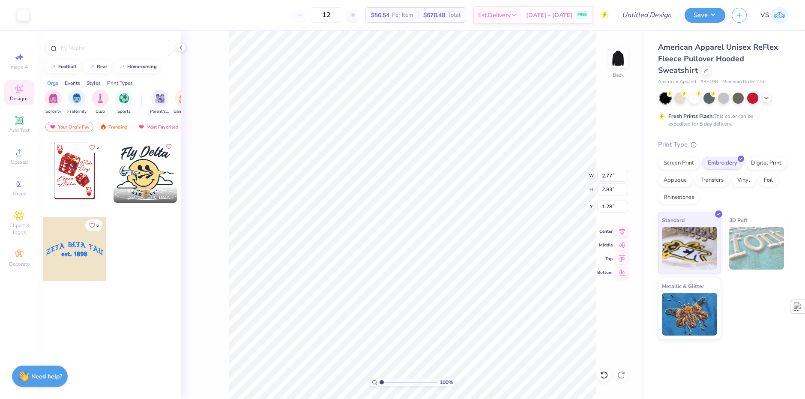
type input "3.31"
type input "3.38"
type input "2.40"
type input "3.87"
type input "3.94"
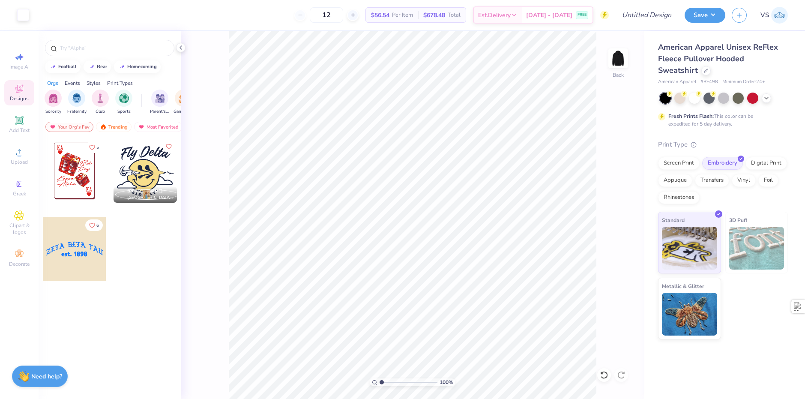
click at [390, 16] on span "$56.54" at bounding box center [380, 15] width 18 height 9
drag, startPoint x: 341, startPoint y: 12, endPoint x: 328, endPoint y: 15, distance: 13.6
click at [328, 15] on input "12" at bounding box center [326, 14] width 33 height 15
type input "25"
click at [436, 25] on div "25 $56.54 Per Item $678.48 Total Est. Delivery Sep 12 - 15 FREE" at bounding box center [323, 15] width 574 height 30
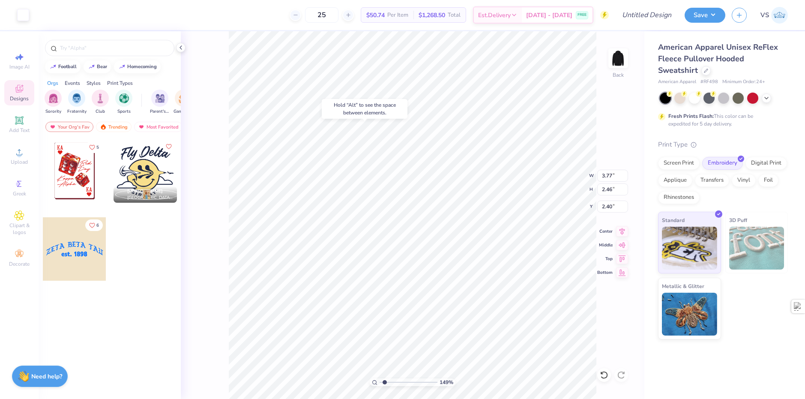
type input "1.49212329151837"
type input "2.76"
type input "1.49212329151837"
type input "2.40"
type input "1.49212329151837"
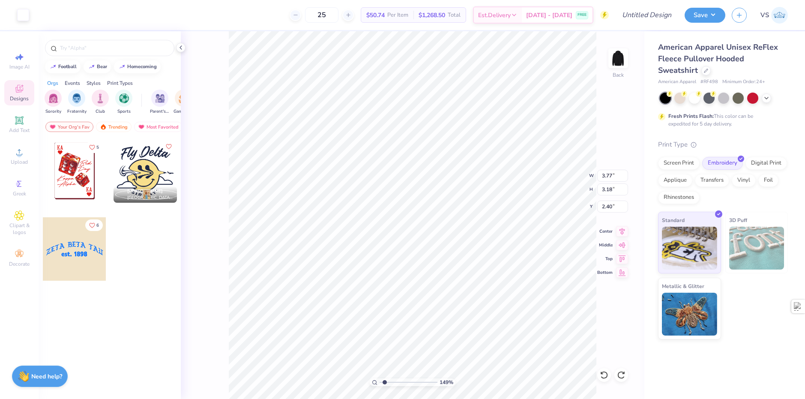
type input "2.67"
click at [23, 124] on icon at bounding box center [19, 120] width 10 height 10
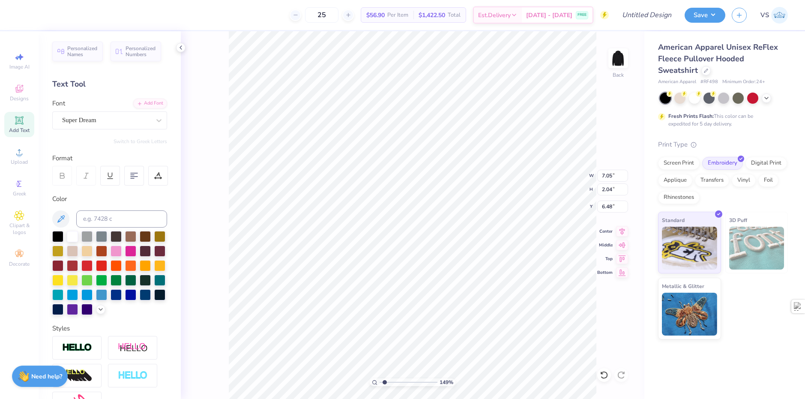
scroll to position [7, 1]
type input "1.49212329151837"
type textarea "S"
type input "1.49212329151837"
type textarea "Si"
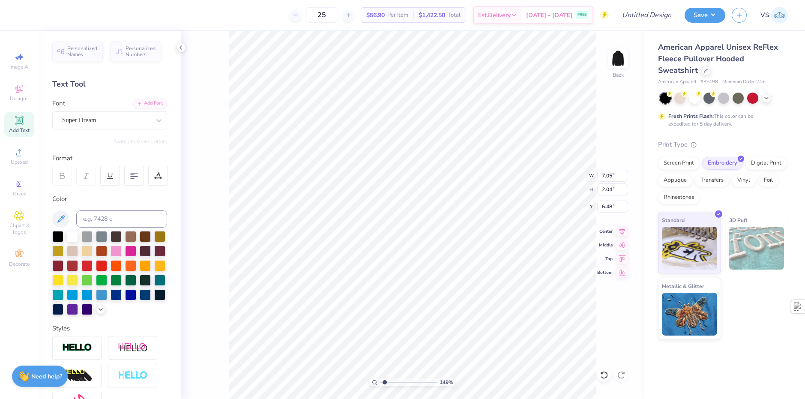
type input "1.49212329151837"
type textarea "Sig"
type input "1.49212329151837"
type textarea "Sigm"
type input "1.49212329151837"
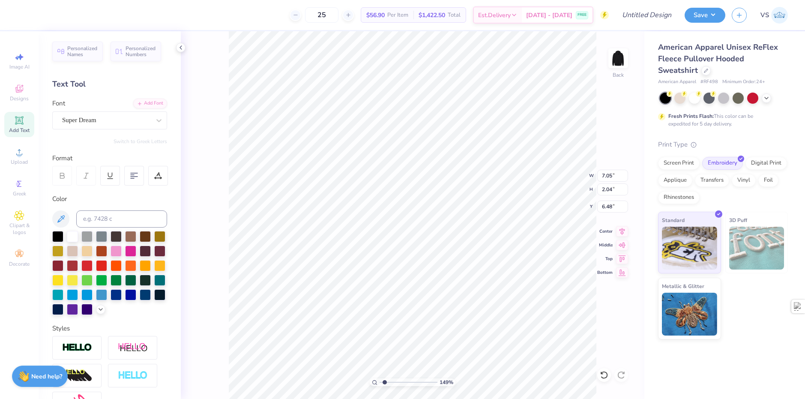
type textarea "Sigma"
type input "1.49212329151837"
type textarea "Sigma"
type input "1.49212329151837"
type textarea "Sigma N"
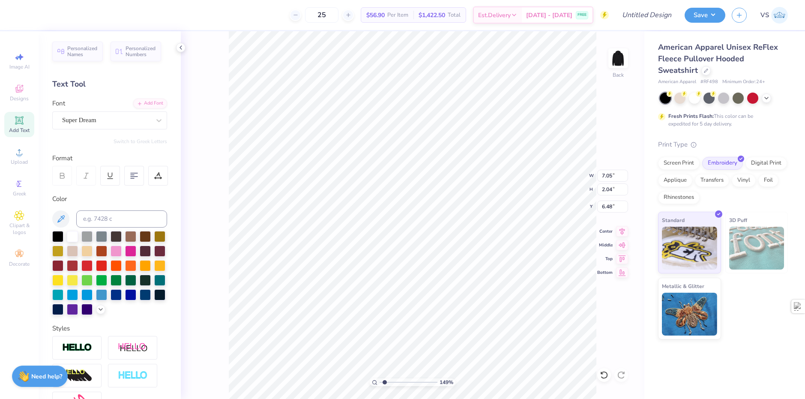
type input "1.49212329151837"
type textarea "Sigma Nu"
click at [212, 206] on div "149 % Back W 7.05 7.05 " H 2.04 2.04 " Y 6.48 6.48 " Center Middle Top Bottom" at bounding box center [413, 215] width 464 height 368
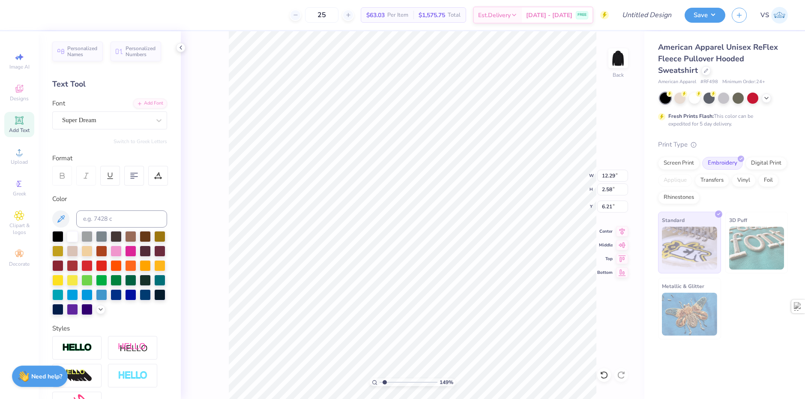
type input "1.49212329151837"
type input "4.28"
type input "0.90"
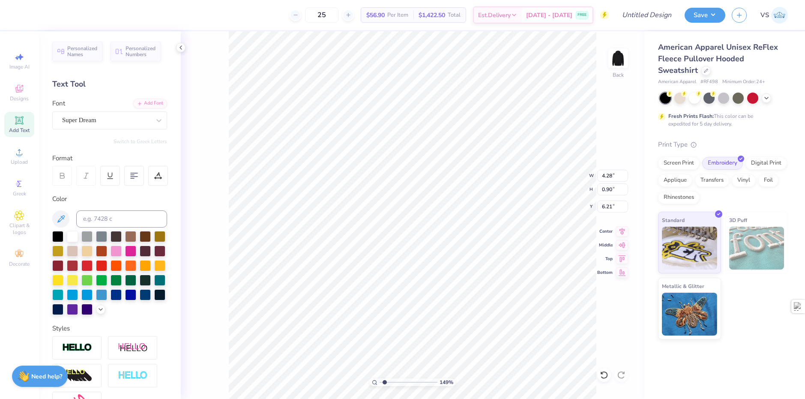
type input "1.49212329151837"
type input "4.06"
type input "0.85"
type input "1.49212329151837"
type input "6.15"
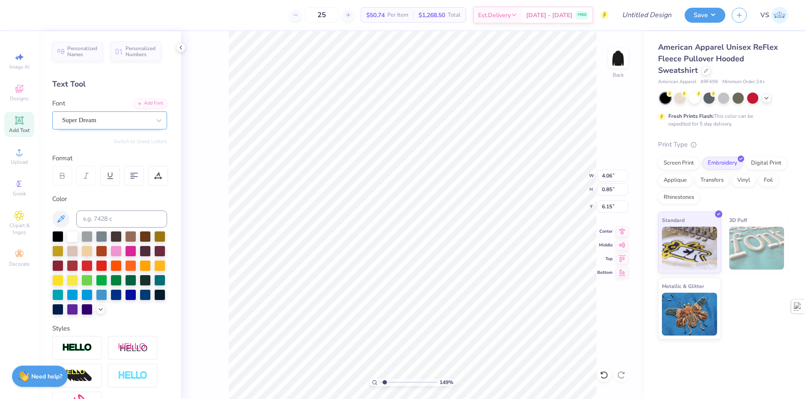
click at [131, 124] on div "Super Dream" at bounding box center [106, 120] width 90 height 13
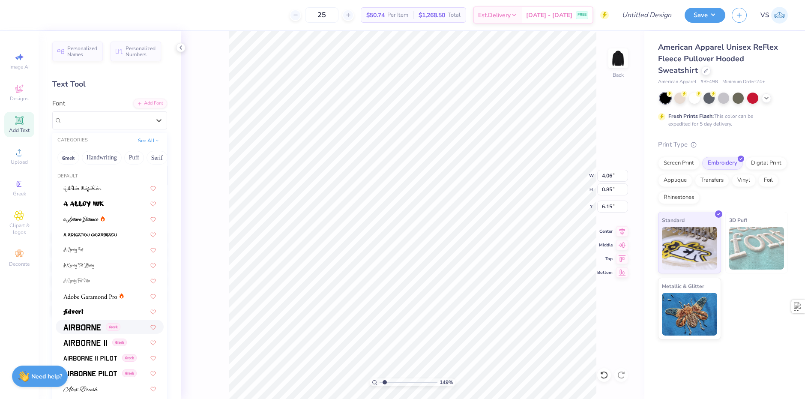
click at [86, 331] on span at bounding box center [81, 326] width 37 height 9
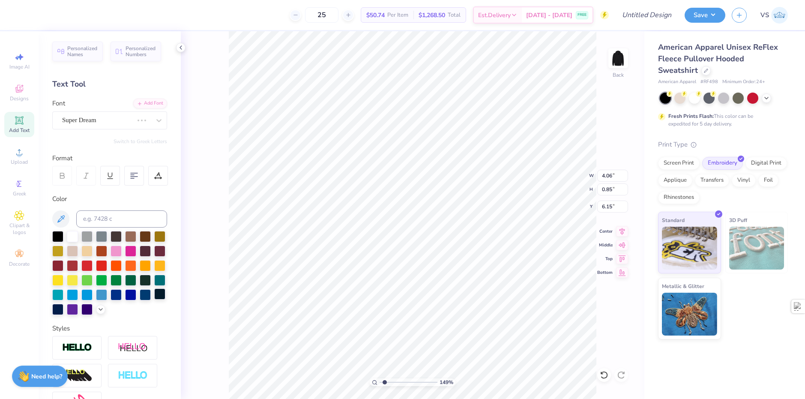
type input "1.49212329151837"
type input "4.26"
type input "0.70"
type input "6.22"
type input "1.49212329151837"
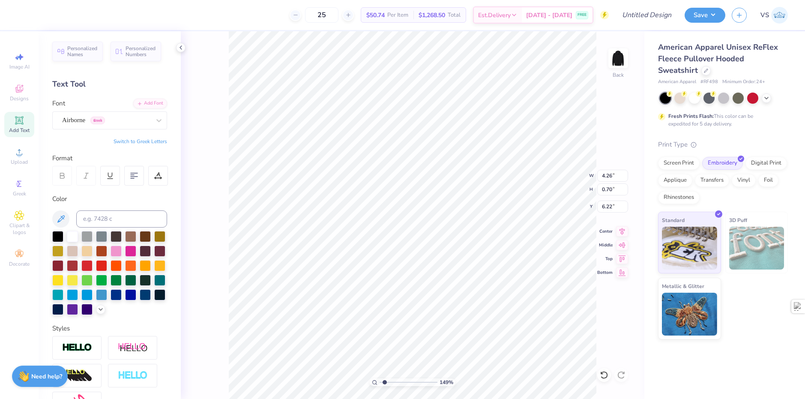
type input "3.53"
type input "0.58"
type input "1.49212329151837"
type input "4.13"
type input "1.49212329151837"
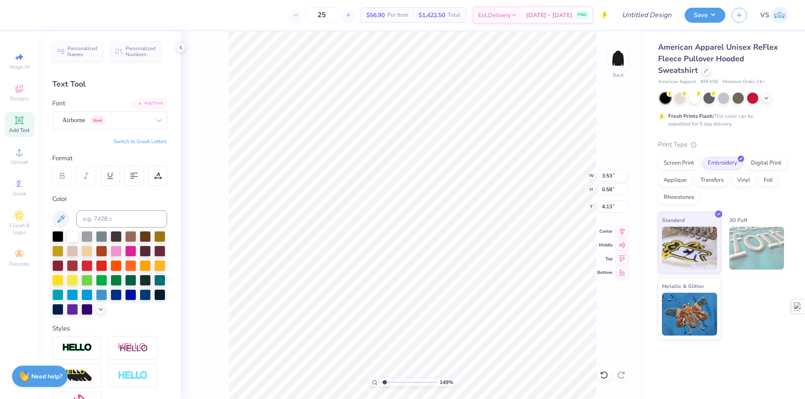
type input "0.63"
type input "3.54"
type input "2.65"
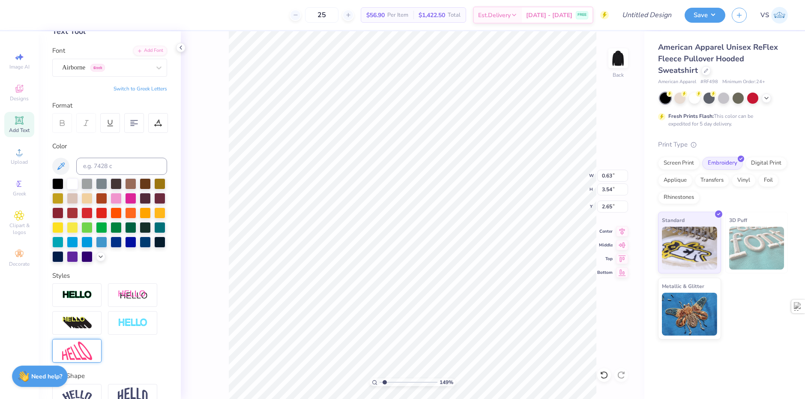
scroll to position [114, 0]
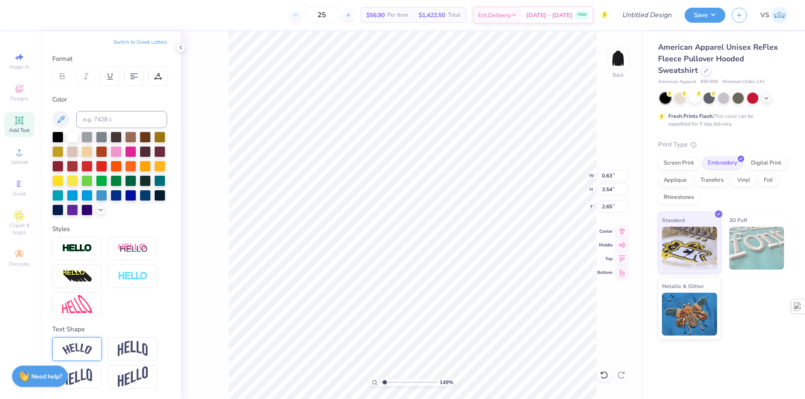
click at [75, 355] on div at bounding box center [76, 349] width 49 height 24
type input "1.49212329151837"
type input "1.08"
type input "4.30"
type input "2.27"
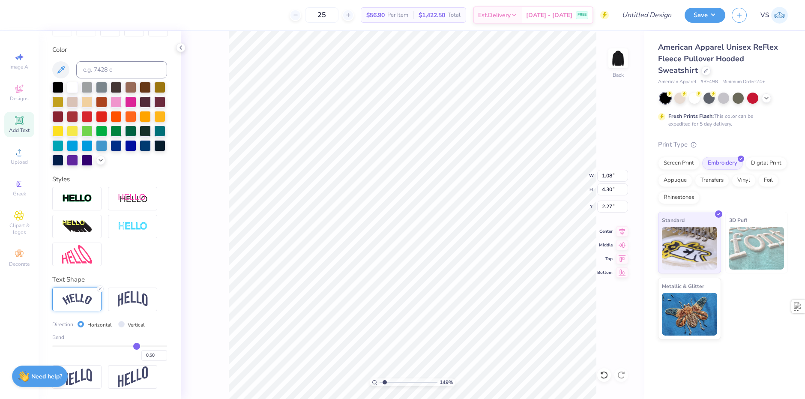
scroll to position [164, 0]
drag, startPoint x: 150, startPoint y: 353, endPoint x: 144, endPoint y: 354, distance: 6.1
click at [144, 354] on input "0.50" at bounding box center [154, 355] width 26 height 11
type input "0.85"
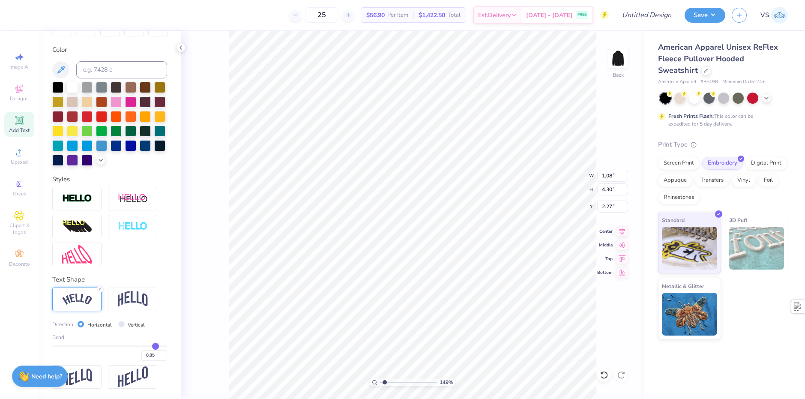
click at [153, 333] on div "Direction Horizontal Vertical Bend 0.85" at bounding box center [109, 341] width 115 height 42
type input "1.49212329151837"
type input "1.94"
type input "4.63"
type input "2.09"
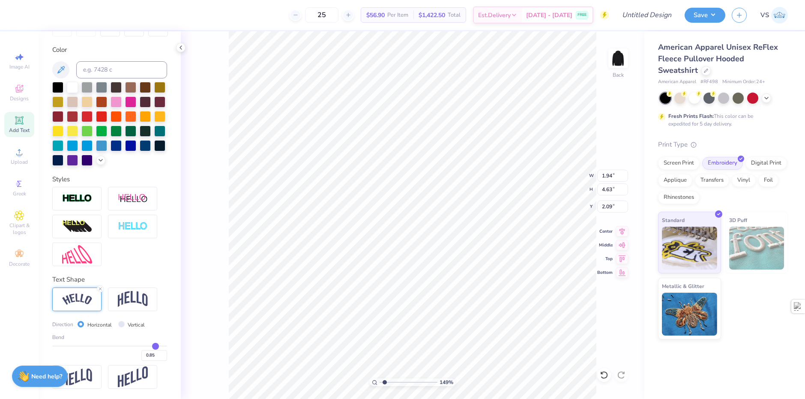
type input "1.49212329151837"
type input "1.94"
type input "1.49212329151837"
type input "1.73"
type input "4.12"
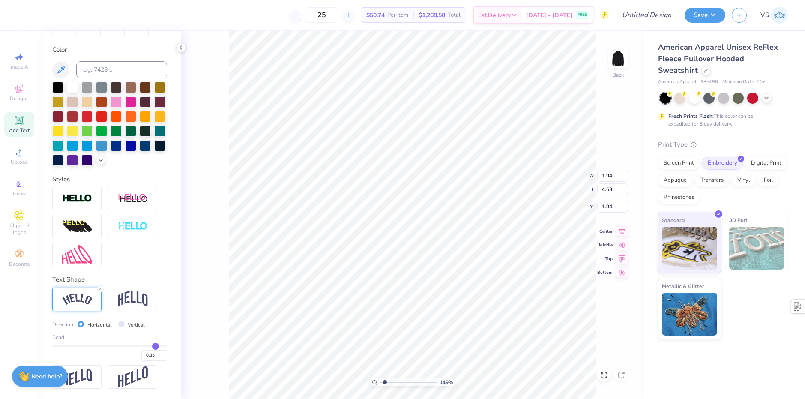
type input "1.95"
type input "1.49212329151837"
type input "2.21"
type input "1.49212329151837"
type input "1.52"
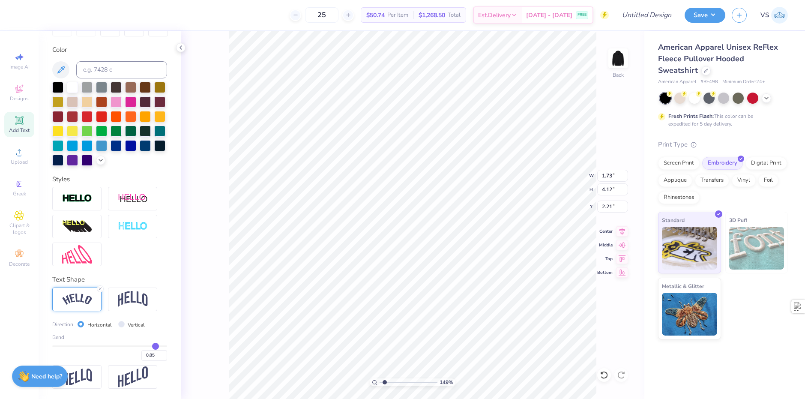
type input "3.62"
type input "2.22"
type input "1.49212329151837"
type input "2.49"
type input "1.49212329151837"
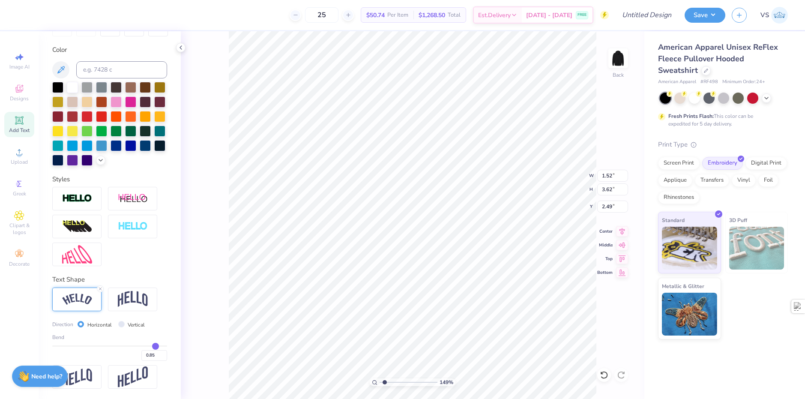
type input "2.46"
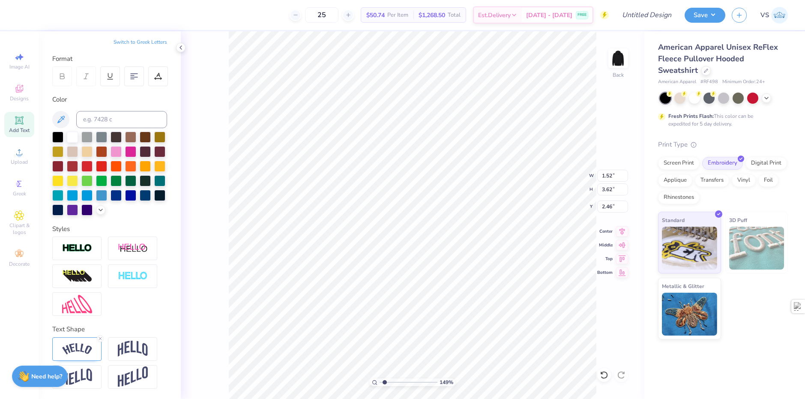
type input "1.49212329151837"
type input "5.49"
type input "1.49212329151837"
type input "1.51"
type input "5.50"
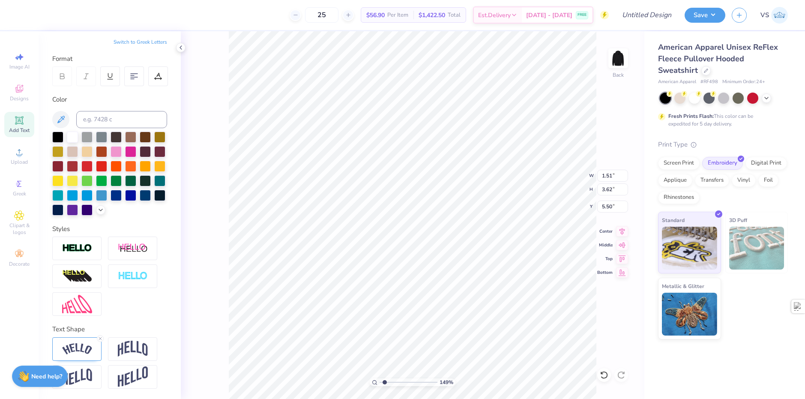
type input "1.49212329151837"
type input "2.46"
type input "2.01445811466782"
type textarea "e Nu"
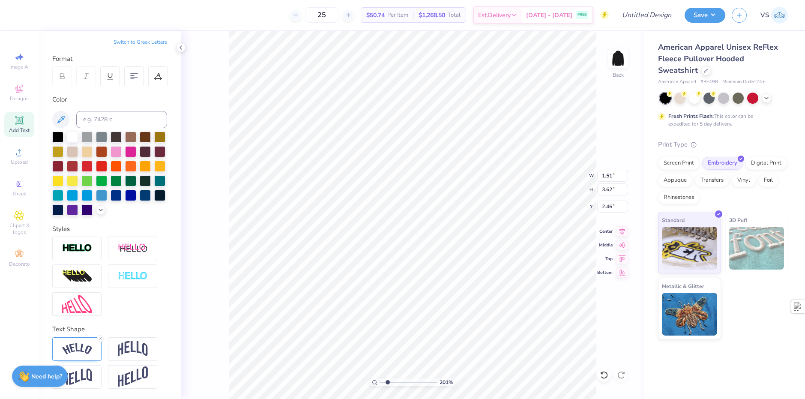
type input "2.01445811466782"
type textarea "ev Nu"
type input "2.01445811466782"
type textarea "eva Nu"
type input "2.01445811466782"
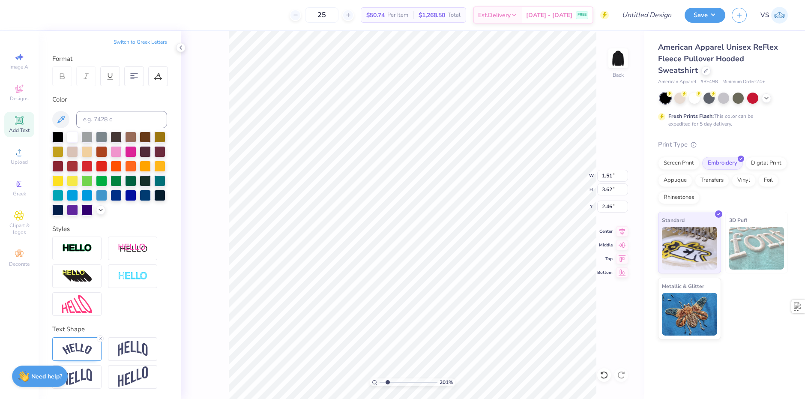
type textarea "evan Nu"
type input "2.01445811466782"
type textarea "evans Nu"
type input "2.01445811466782"
type textarea "evanst Nu"
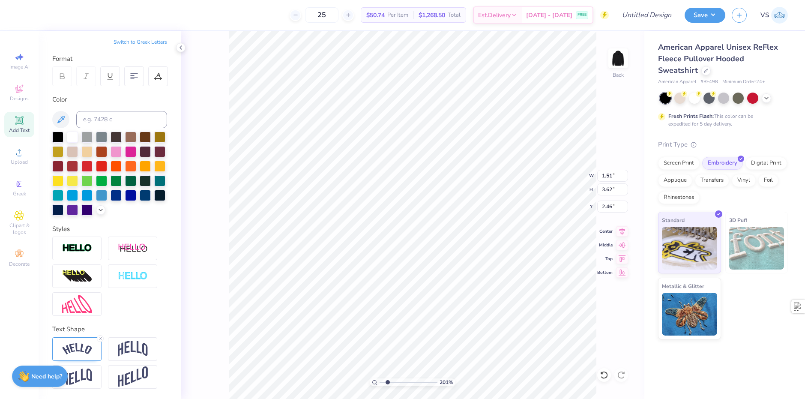
type input "2.01445811466782"
type textarea "evansto Nu"
type input "2.01445811466782"
type textarea "evanston Nu"
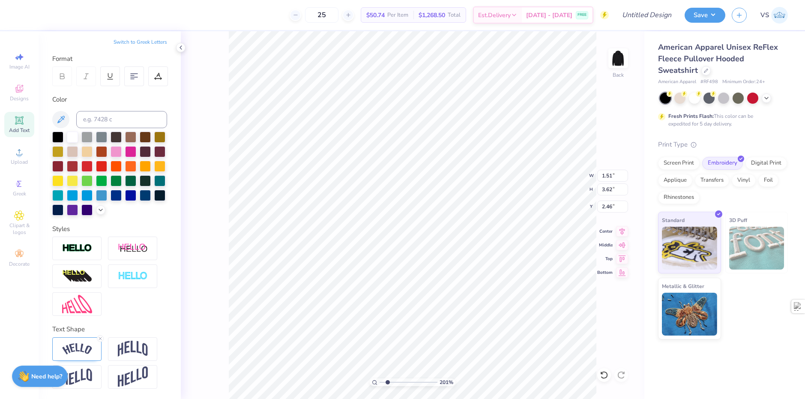
type input "2.01445811466782"
type textarea "evanston- Nu"
type input "2.01445811466782"
type textarea "evanston-i Nu"
type input "2.01445811466782"
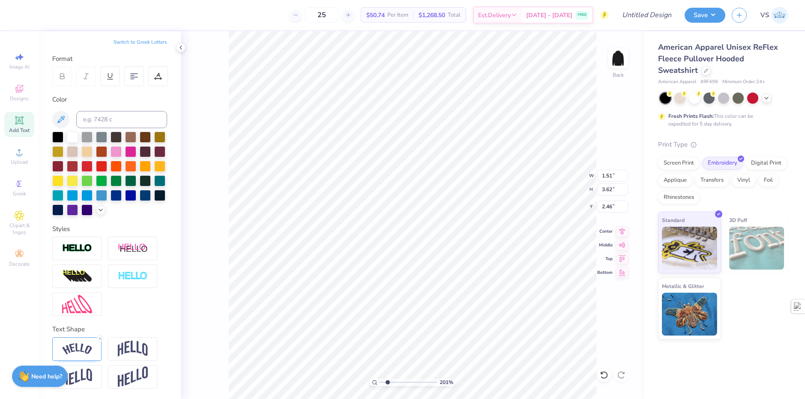
type textarea "evanston-il Nu"
type input "2.01445811466782"
type textarea "evanston-ilNu"
type input "2.01445811466782"
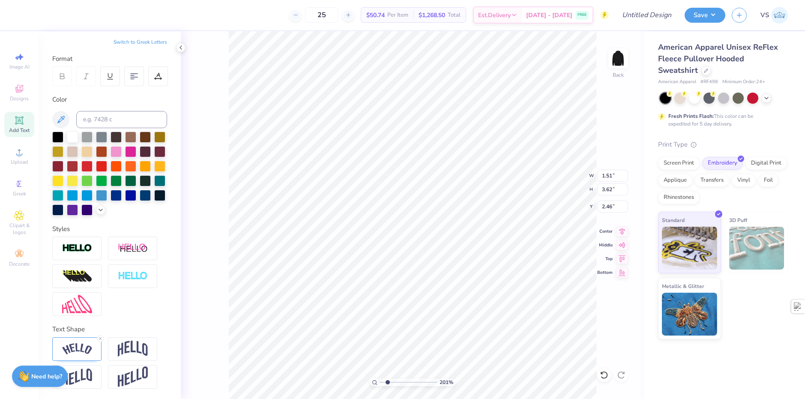
type textarea "evanston-ilu"
type input "2.01445811466782"
type textarea "evanston-il"
type input "1.35006143669128"
type input "1.70"
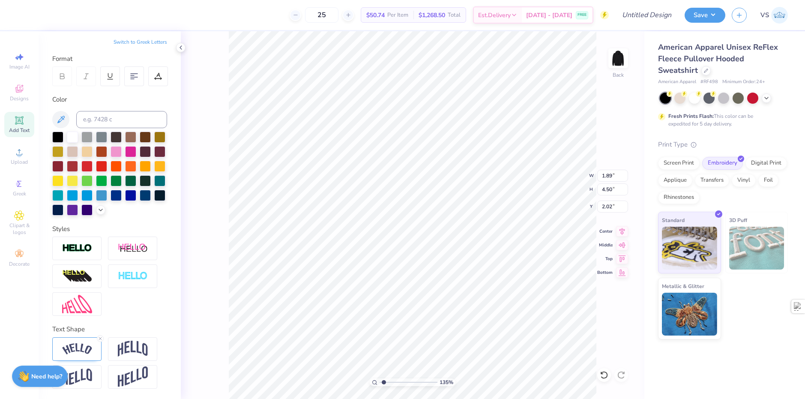
type input "4.05"
type input "2.47"
type input "1.35006143669128"
type input "2.25"
type input "2.01445811466782"
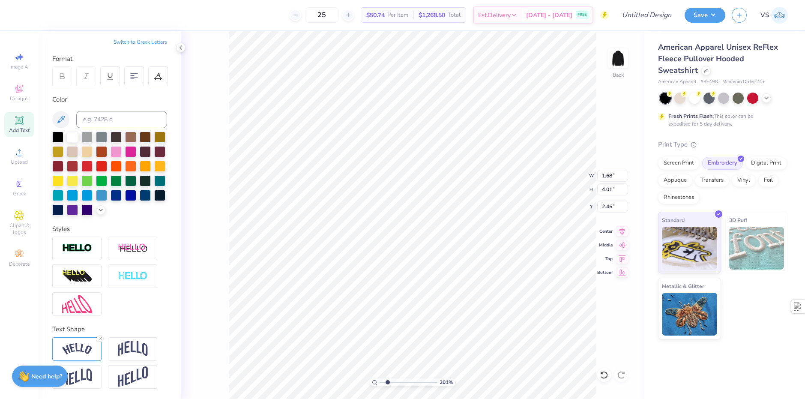
type input "1.68"
type input "4.01"
type input "2.25"
type input "1.72"
type input "4.10"
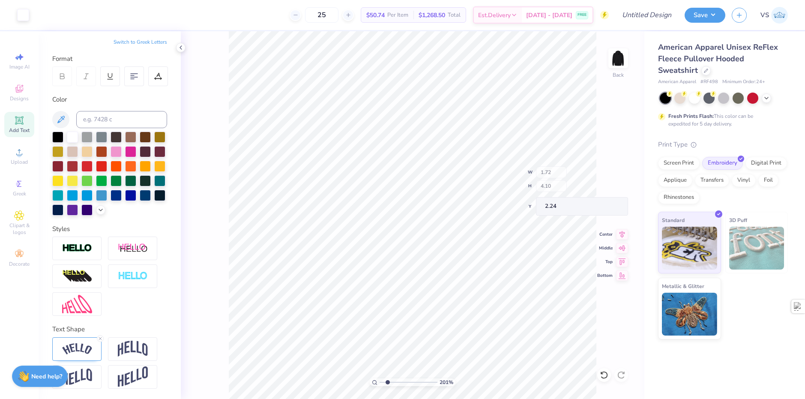
type input "2.22"
type input "1.49212329151837"
type input "1.76"
type input "4.17"
type input "1.49212329151837"
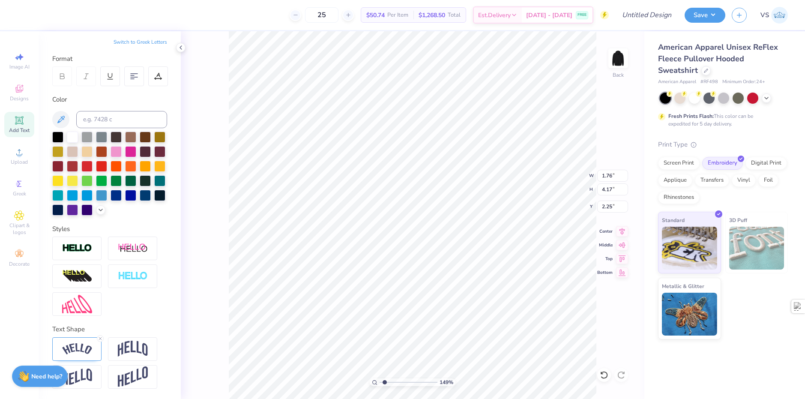
type input "2.18"
type input "3.00581987268404"
type input "1.06"
type input "2.53"
type input "3.78"
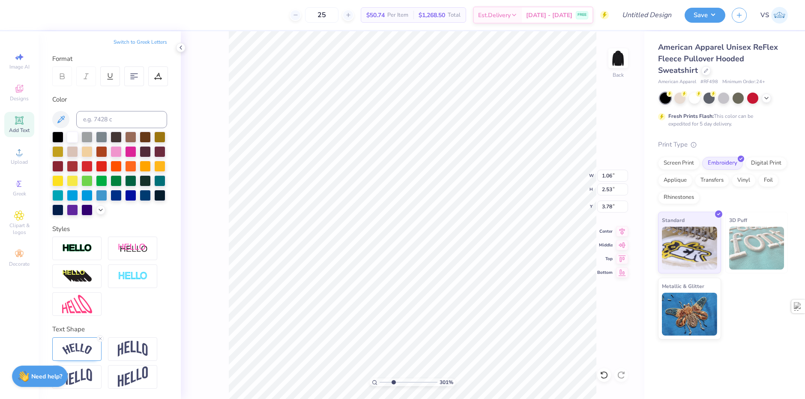
type input "3.00581987268404"
type input "3.00"
type input "3.00581987268404"
type input "0.93"
type input "2.21"
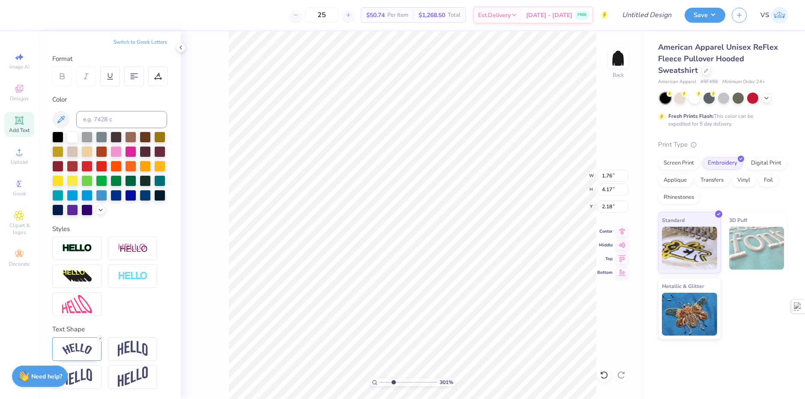
type input "4.14"
type input "3.00581987268404"
type input "3.16"
type input "3.00581987268404"
type input "1.01"
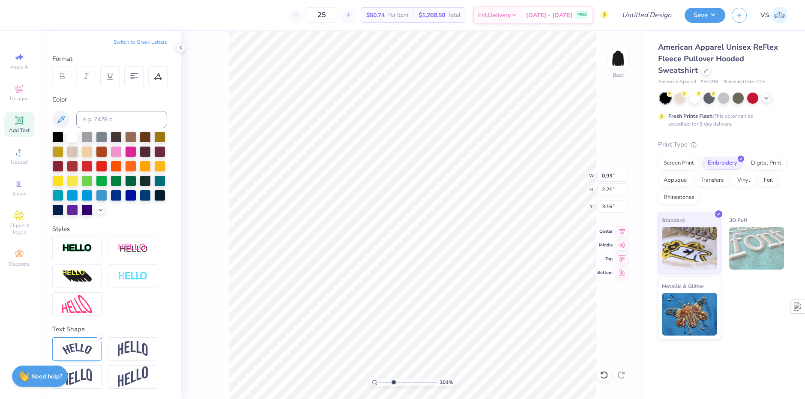
type input "2.40"
type input "2.97"
type input "3.00581987268404"
type input "3.00"
click at [555, 166] on div "301 % Back W 1.01 H 2.40 Y 3.00 Center Middle Top Bottom" at bounding box center [413, 215] width 464 height 368
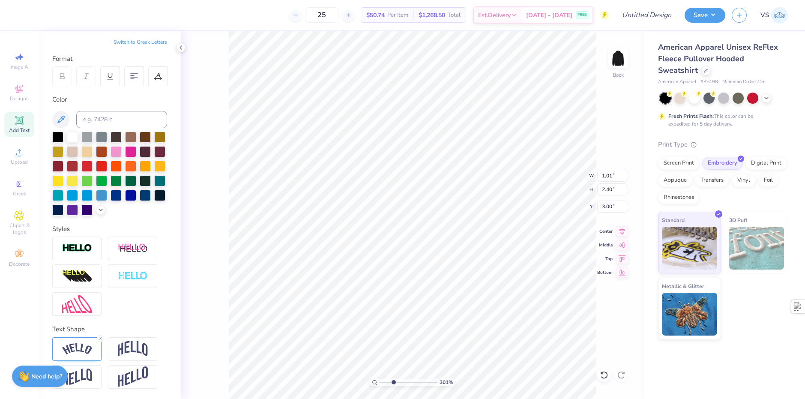
type input "3.00581987268404"
type input "1.06"
type input "2.53"
type input "3.32211092047231"
type input "1.13"
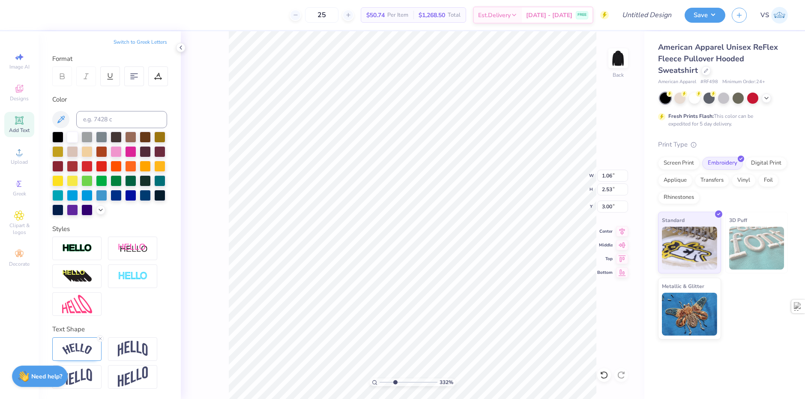
type input "2.69"
type input "3.32211092047231"
type input "2.92"
type input "1.35006143669128"
type input "5.19"
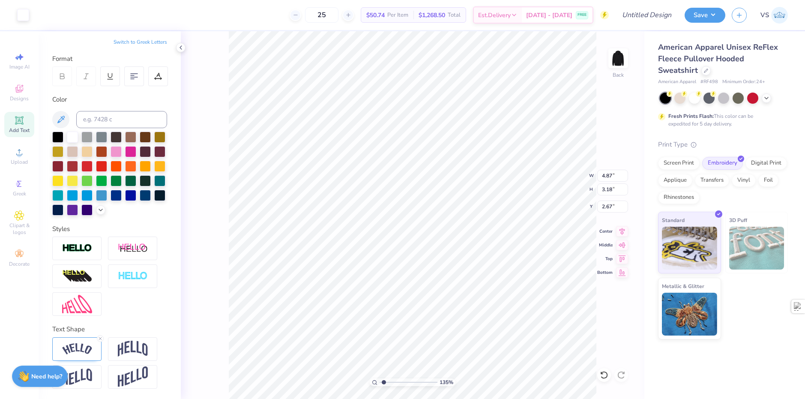
type input "3.39"
type input "1.35006143669128"
type input "2.70"
type input "4.48505384214065"
type input "3.00"
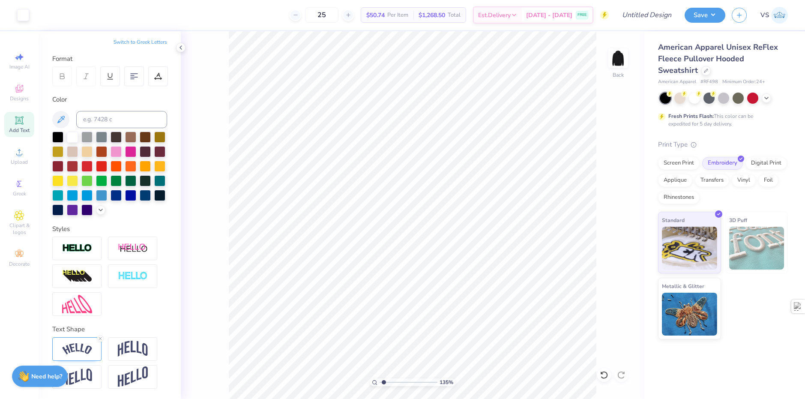
type input "1.49212329151837"
click at [672, 18] on input "Design Title" at bounding box center [637, 14] width 84 height 17
type input "S"
type input "1.49212329151837"
type input "Si"
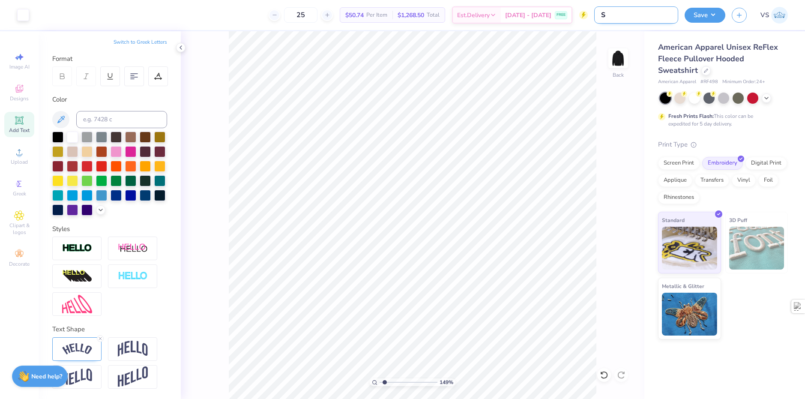
type input "1.49212329151837"
type input "Sig"
type input "1.49212329151837"
type input "Sigm"
type input "1.49212329151837"
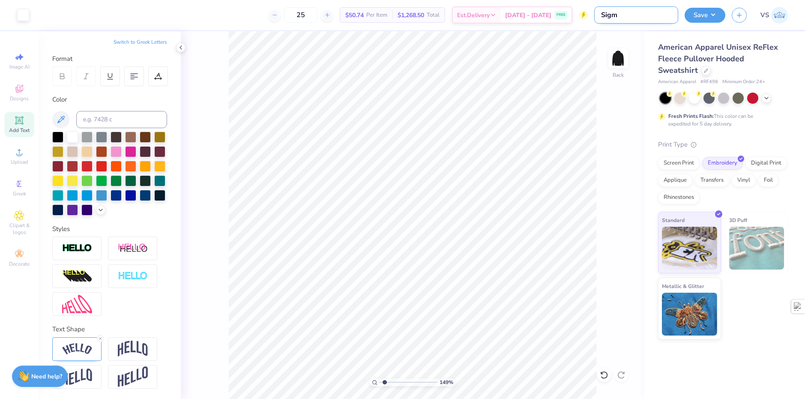
type input "Sigma"
type input "1.49212329151837"
type input "Sigma"
type input "1.49212329151837"
type input "Sigma N"
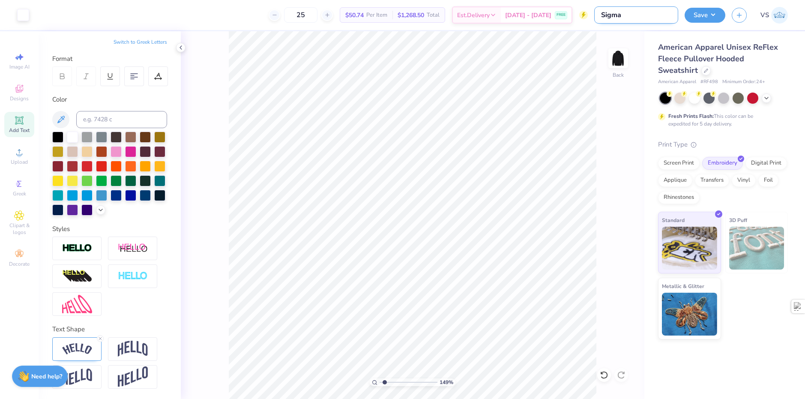
type input "1.49212329151837"
type input "Sigma Nu"
type input "1.49212329151837"
type input "Sigma Nu"
type input "1.49212329151837"
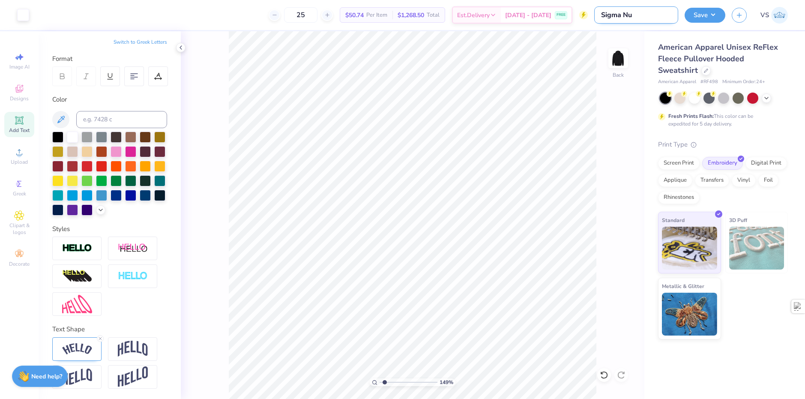
type input "Sigma Nu -"
type input "1.49212329151837"
type input "Sigma Nu -"
type input "1.49212329151837"
type input "Sigma Nu - A"
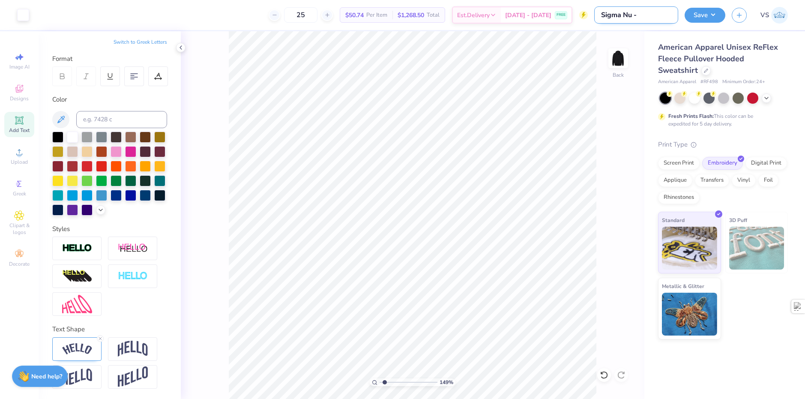
type input "1.49212329151837"
type input "Sigma Nu - AA"
type input "1.49212329151837"
drag, startPoint x: 782, startPoint y: 74, endPoint x: 778, endPoint y: 78, distance: 6.1
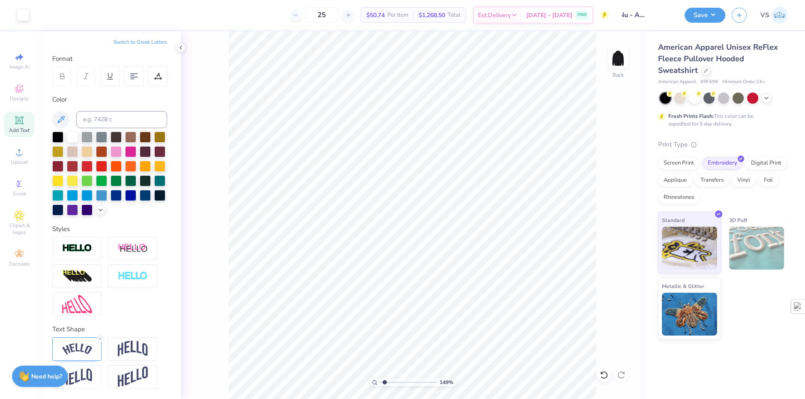
click at [782, 75] on div "American Apparel Unisex ReFlex Fleece Pullover Hooded Sweatshirt" at bounding box center [723, 59] width 130 height 35
click at [705, 15] on button "Save" at bounding box center [705, 13] width 41 height 15
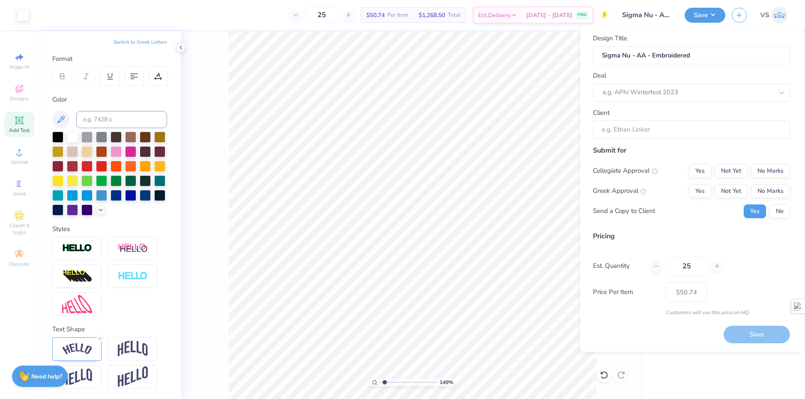
click at [685, 102] on div "Design Title Sigma Nu - AA - Embroidered Deal e.g. APhi Winterfest 2023 Client" at bounding box center [691, 85] width 197 height 105
click at [684, 99] on div "e.g. APhi Winterfest 2023" at bounding box center [688, 92] width 172 height 13
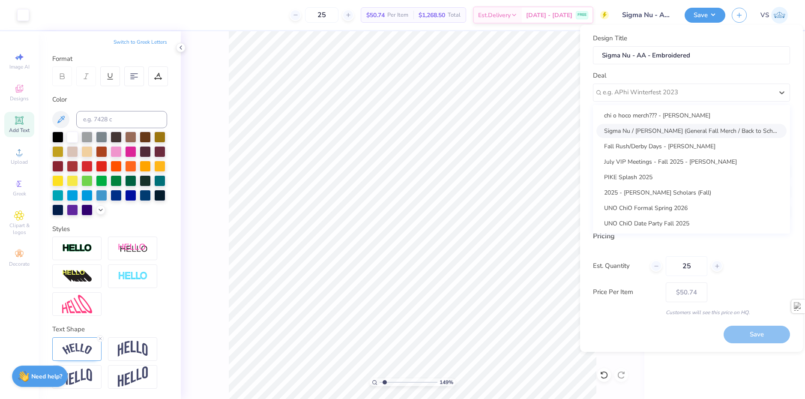
click at [685, 136] on div "Sigma Nu / Jared Perlmutter (General Fall Merch / Back to School)" at bounding box center [692, 131] width 190 height 14
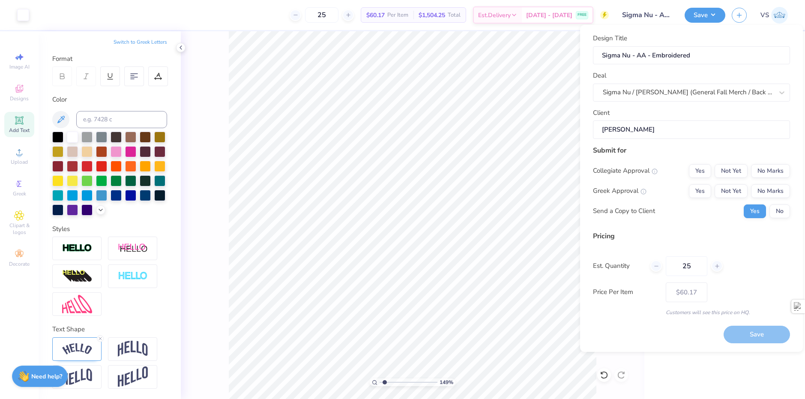
click at [385, 15] on span "$60.17" at bounding box center [376, 15] width 18 height 9
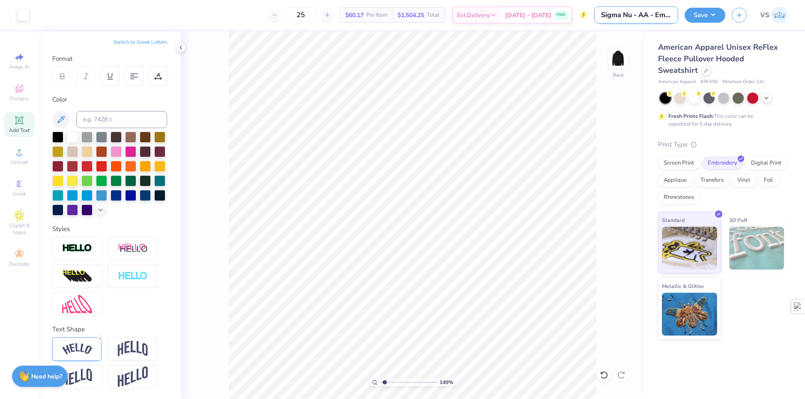
click at [659, 21] on input "Sigma Nu - AA - Embroidered" at bounding box center [637, 14] width 84 height 17
click at [724, 38] on div "American Apparel Unisex ReFlex Fleece Pullover Hooded Sweatshirt American Appar…" at bounding box center [725, 185] width 161 height 308
click at [708, 19] on button "Save" at bounding box center [705, 13] width 41 height 15
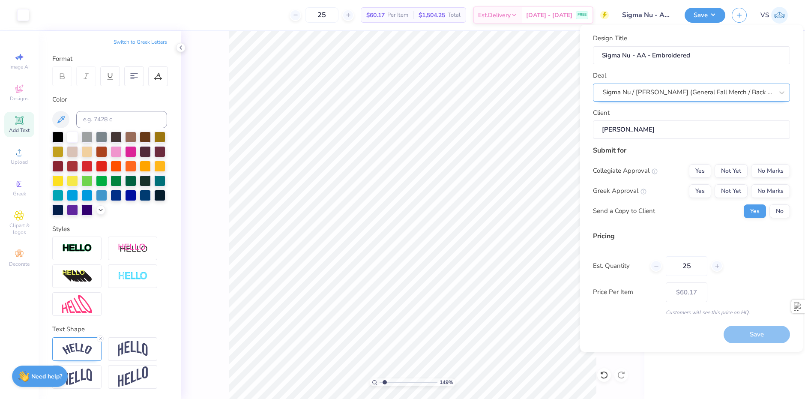
click at [700, 101] on div "Sigma Nu / Jared Perlmutter (General Fall Merch / Back to School)" at bounding box center [691, 93] width 197 height 18
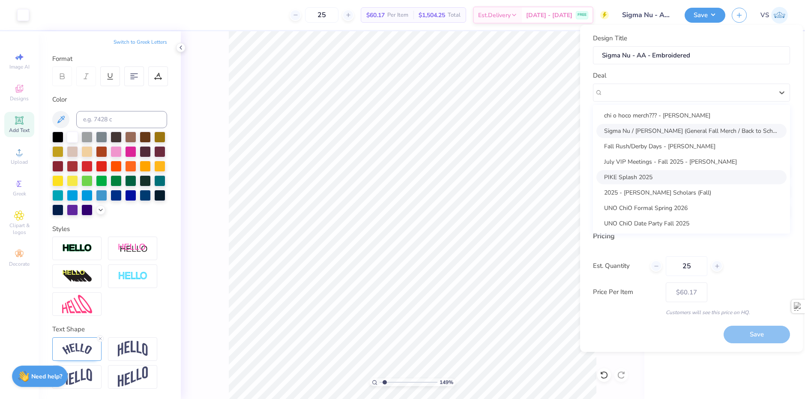
click at [639, 175] on div "PIKE Splash 2025" at bounding box center [692, 177] width 190 height 14
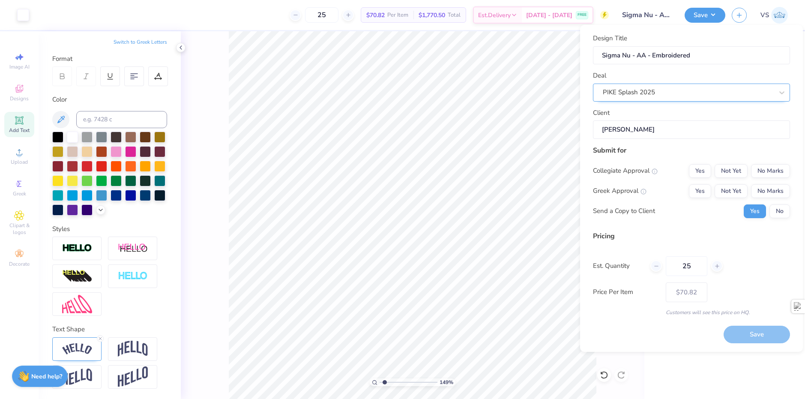
click at [650, 100] on div "PIKE Splash 2025" at bounding box center [691, 93] width 197 height 18
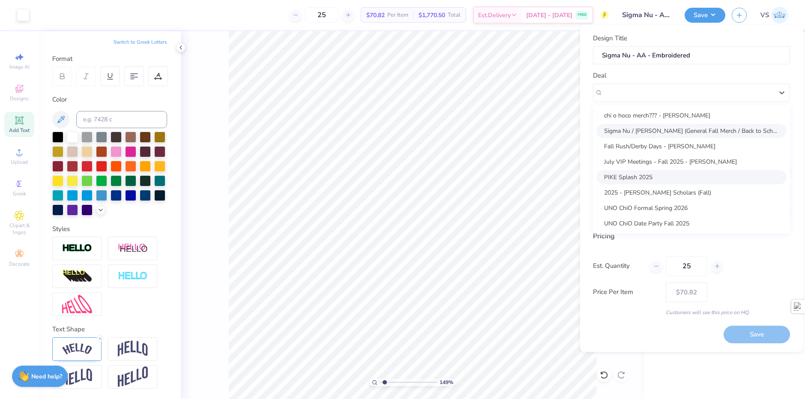
click at [647, 135] on div "Sigma Nu / Jared Perlmutter (General Fall Merch / Back to School)" at bounding box center [692, 131] width 190 height 14
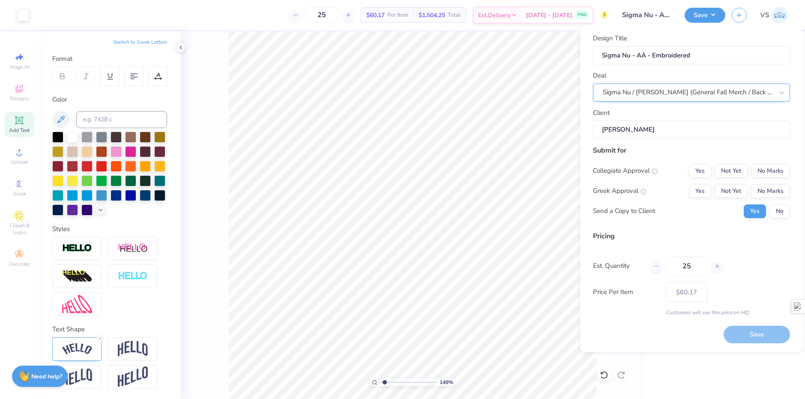
click at [637, 96] on div "Sigma Nu / Jared Perlmutter (General Fall Merch / Back to School)" at bounding box center [688, 92] width 172 height 13
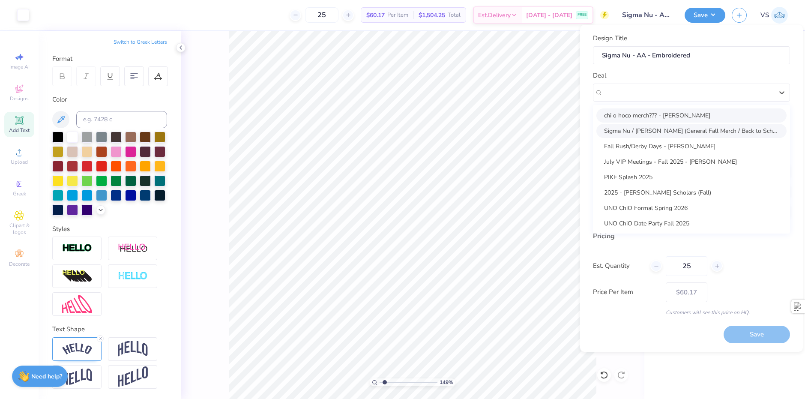
click at [637, 110] on div "chi o hoco merch??? - Emily Schmid" at bounding box center [692, 115] width 190 height 14
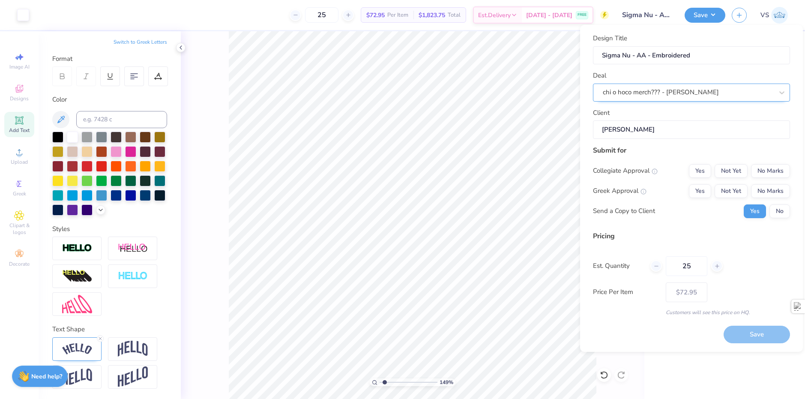
click at [637, 93] on div "chi o hoco merch??? - Emily Schmid" at bounding box center [688, 92] width 172 height 13
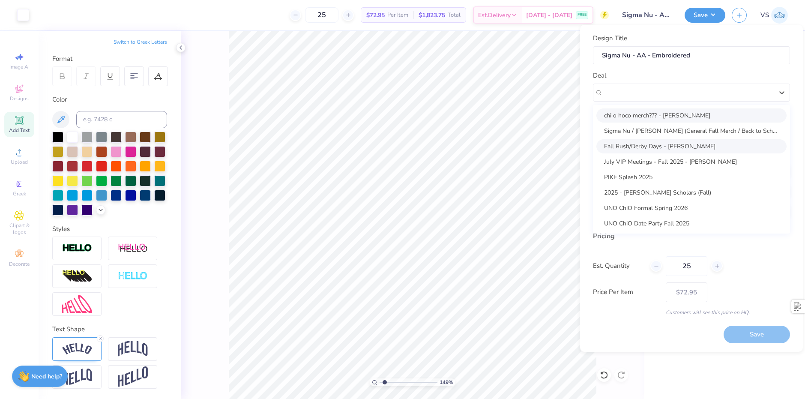
click at [639, 150] on div "Fall Rush/Derby Days - Michael Burke" at bounding box center [692, 146] width 190 height 14
click at [628, 98] on div "Fall Rush/Derby Days - Michael Burke" at bounding box center [688, 92] width 172 height 13
click at [660, 135] on div "Sigma Nu / Jared Perlmutter (General Fall Merch / Back to School)" at bounding box center [692, 131] width 190 height 14
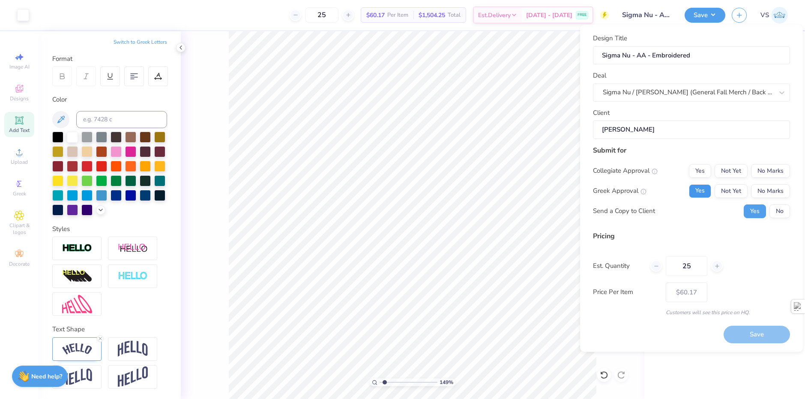
click at [704, 185] on button "Yes" at bounding box center [700, 191] width 22 height 14
click at [767, 174] on button "No Marks" at bounding box center [770, 171] width 39 height 14
click at [778, 212] on button "No" at bounding box center [780, 211] width 21 height 14
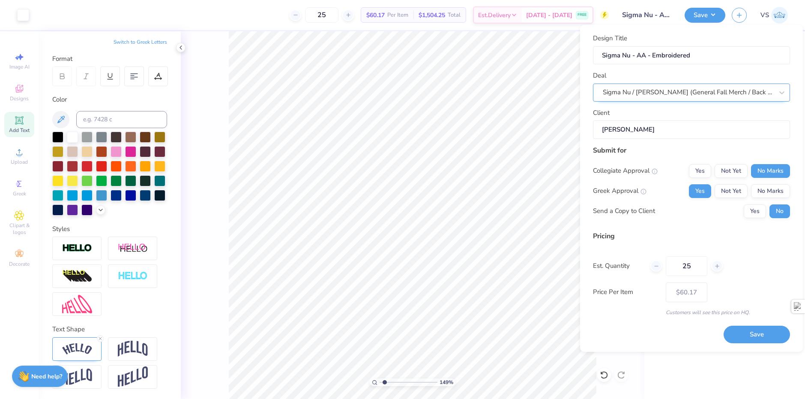
click at [690, 96] on div "Sigma Nu / Jared Perlmutter (General Fall Merch / Back to School)" at bounding box center [688, 92] width 172 height 13
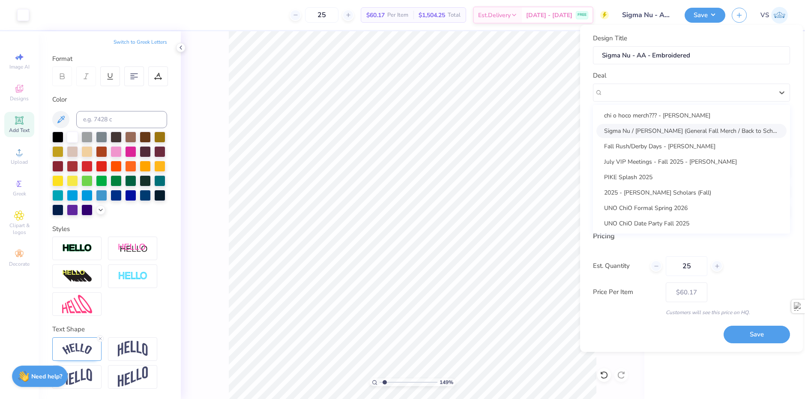
click at [662, 130] on div "Sigma Nu / Jared Perlmutter (General Fall Merch / Back to School)" at bounding box center [692, 131] width 190 height 14
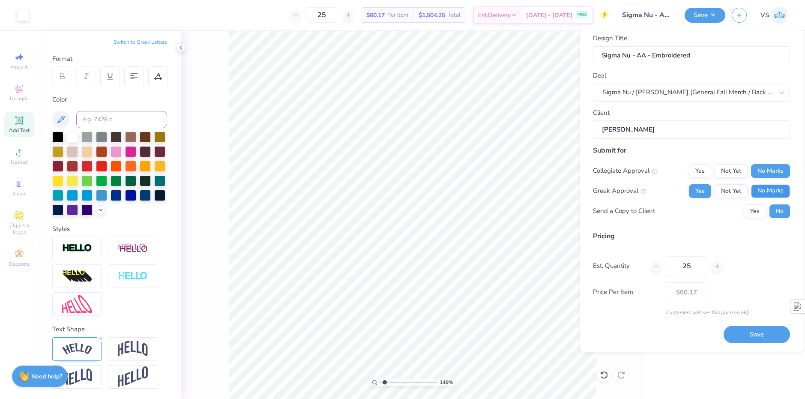
click at [763, 191] on button "No Marks" at bounding box center [770, 191] width 39 height 14
click at [700, 188] on button "Yes" at bounding box center [700, 191] width 22 height 14
click at [352, 14] on icon at bounding box center [349, 15] width 6 height 6
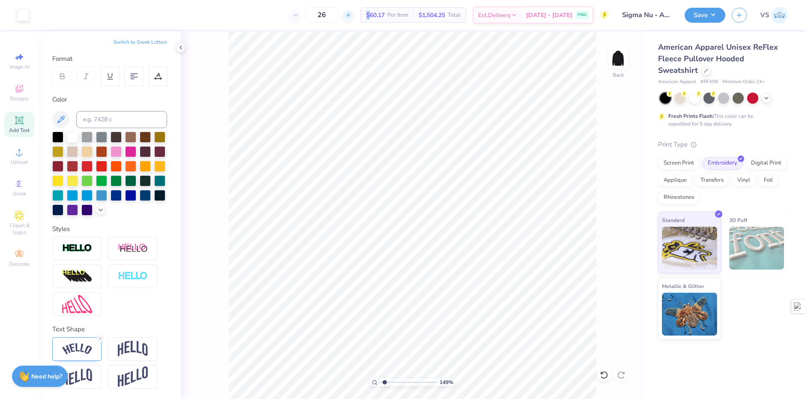
click at [352, 14] on icon at bounding box center [349, 15] width 6 height 6
click at [262, 20] on div "30 $59.41 Per Item $1,782.30 Total Est. Delivery Sep 12 - 15 FREE" at bounding box center [323, 15] width 574 height 30
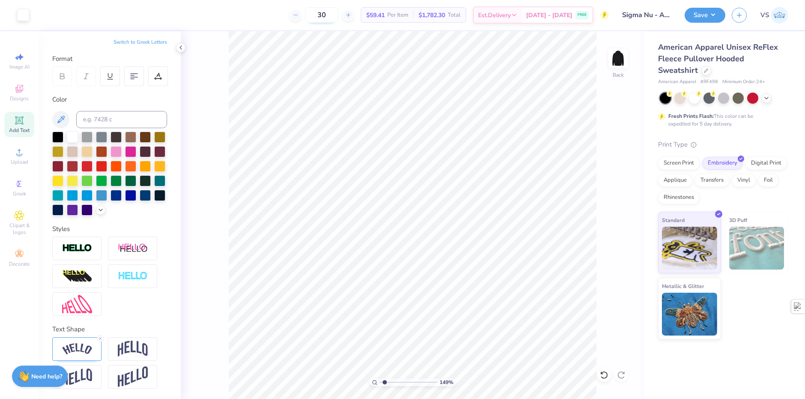
drag, startPoint x: 340, startPoint y: 16, endPoint x: 328, endPoint y: 15, distance: 12.0
click at [328, 15] on input "30" at bounding box center [321, 14] width 33 height 15
click at [288, 13] on div "35 $59.41 Per Item $1,782.30 Total Est. Delivery Sep 12 - 15 FREE" at bounding box center [323, 15] width 574 height 30
drag, startPoint x: 343, startPoint y: 17, endPoint x: 323, endPoint y: 18, distance: 20.2
click at [323, 18] on input "35" at bounding box center [321, 14] width 33 height 15
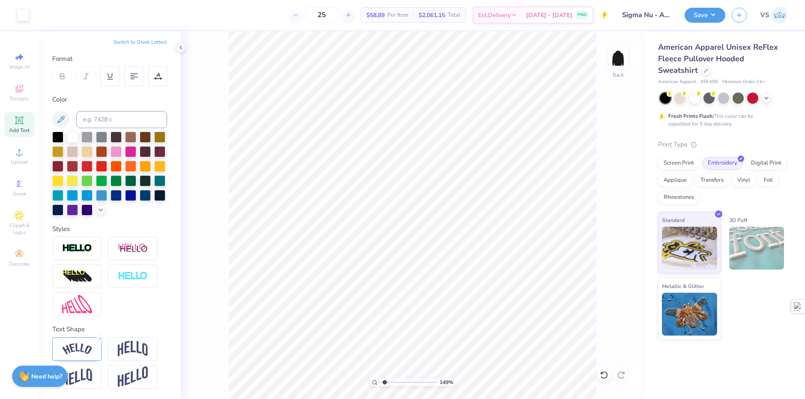
click at [251, 3] on div "25 $58.89 Per Item $2,061.15 Total Est. Delivery Sep 12 - 15 FREE" at bounding box center [323, 15] width 574 height 30
click at [694, 18] on button "Save" at bounding box center [705, 13] width 41 height 15
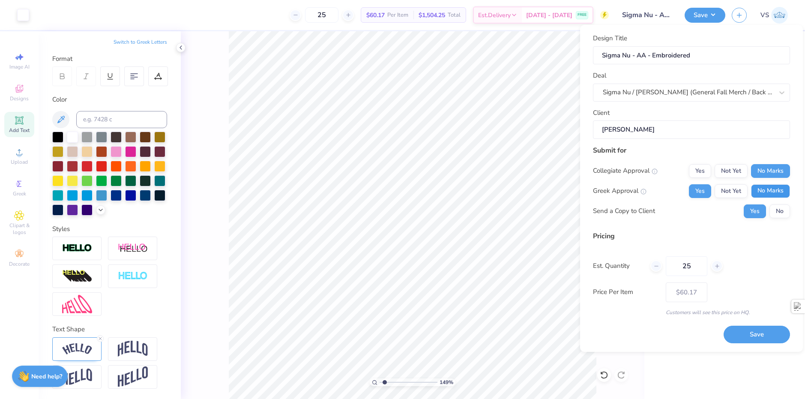
click at [757, 195] on button "No Marks" at bounding box center [770, 191] width 39 height 14
click at [251, 8] on div "25 $50.74 Per Item $1,268.50 Total Est. Delivery Sep 12 - 15 FREE" at bounding box center [323, 15] width 574 height 30
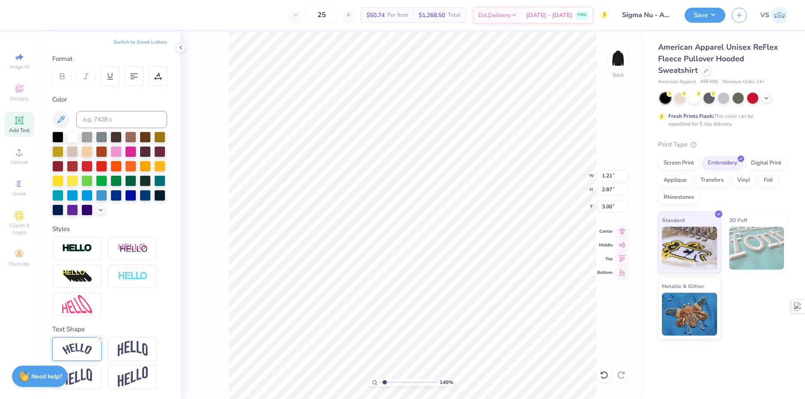
click at [87, 347] on img at bounding box center [77, 349] width 30 height 12
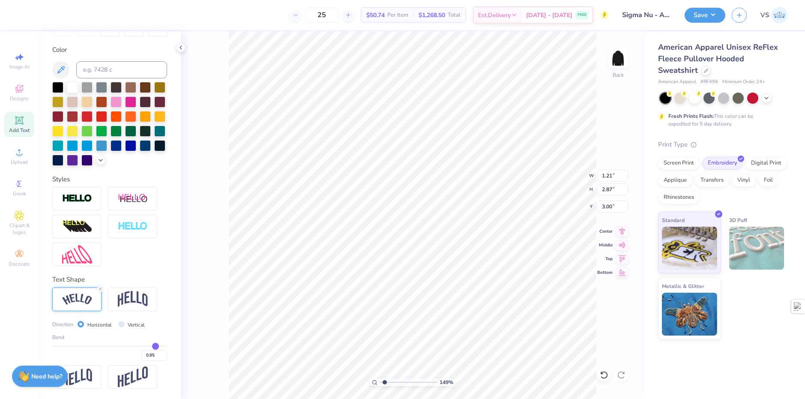
scroll to position [164, 0]
click at [141, 355] on input "0.85" at bounding box center [154, 355] width 26 height 11
click at [154, 326] on div "Direction Horizontal Vertical" at bounding box center [109, 325] width 115 height 10
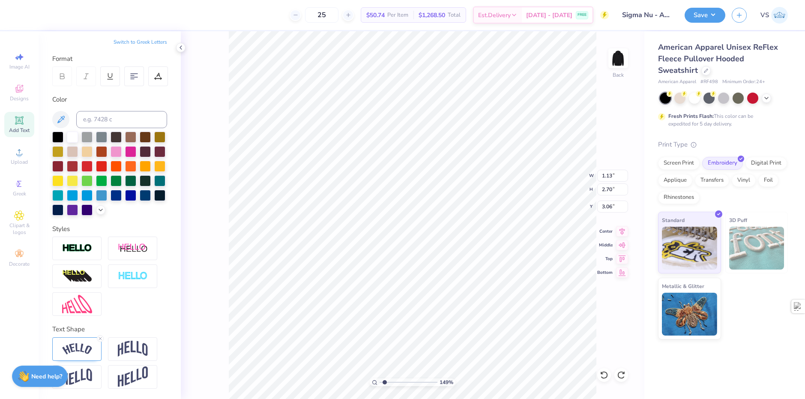
scroll to position [7, 2]
click at [78, 352] on img at bounding box center [77, 349] width 30 height 12
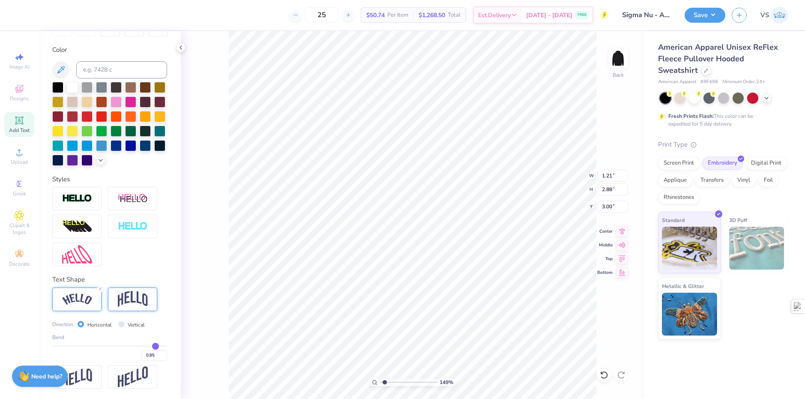
scroll to position [164, 0]
click at [141, 356] on input "0.85" at bounding box center [154, 355] width 26 height 11
click at [157, 325] on div "Direction Horizontal Vertical" at bounding box center [109, 325] width 115 height 10
click at [142, 357] on input "-0.85" at bounding box center [154, 355] width 26 height 11
click at [158, 335] on div "Bend" at bounding box center [109, 338] width 115 height 8
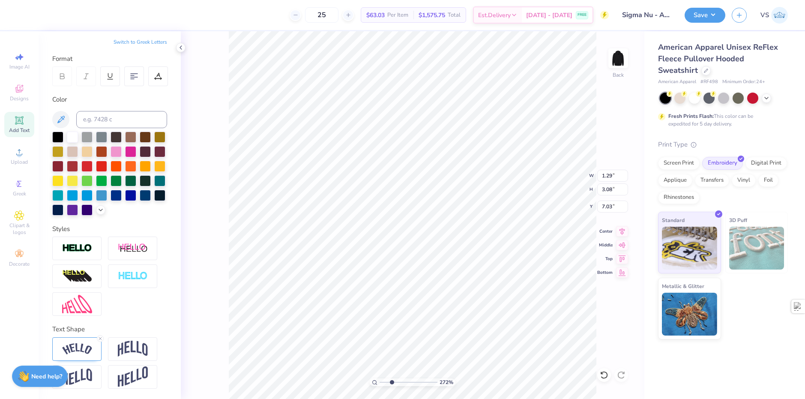
scroll to position [0, 0]
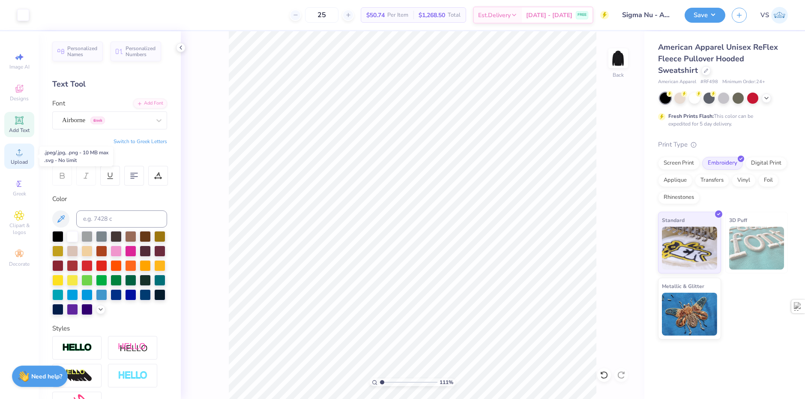
click at [18, 162] on span "Upload" at bounding box center [19, 162] width 17 height 7
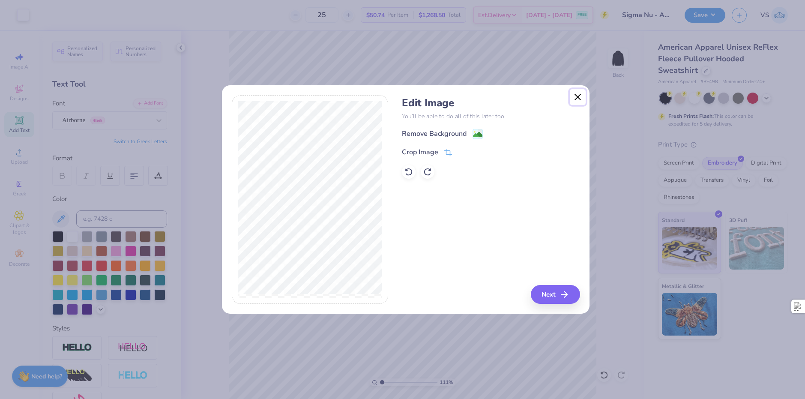
click at [579, 99] on button "Close" at bounding box center [578, 97] width 16 height 16
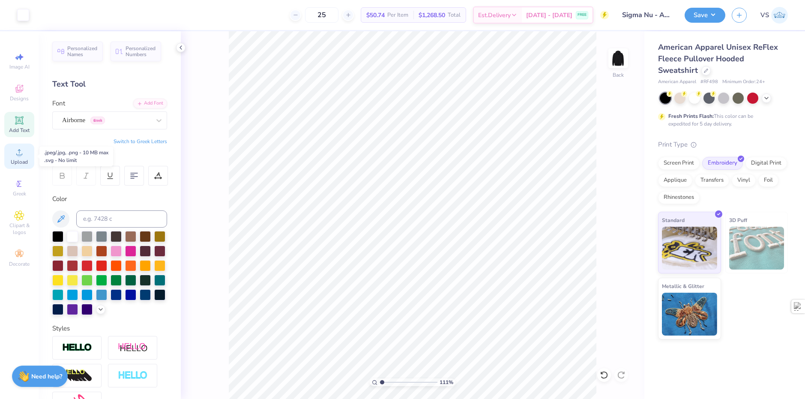
click at [18, 156] on circle at bounding box center [19, 155] width 5 height 5
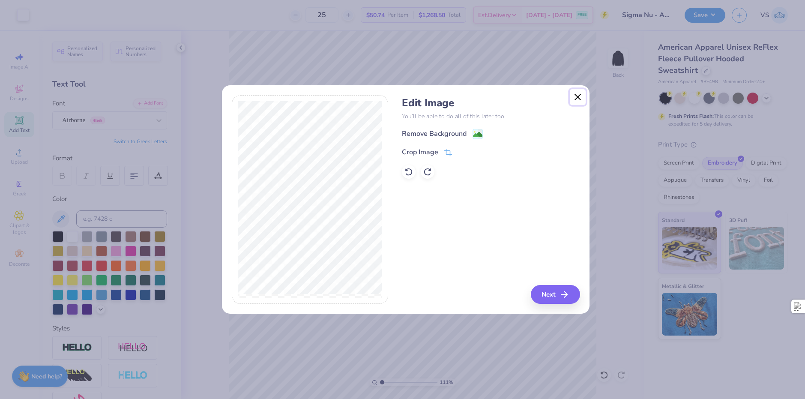
click at [572, 99] on button "Close" at bounding box center [578, 97] width 16 height 16
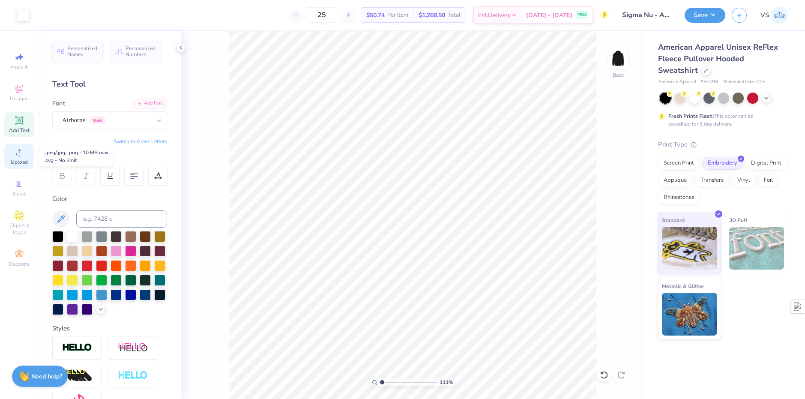
click at [20, 159] on span "Upload" at bounding box center [19, 162] width 17 height 7
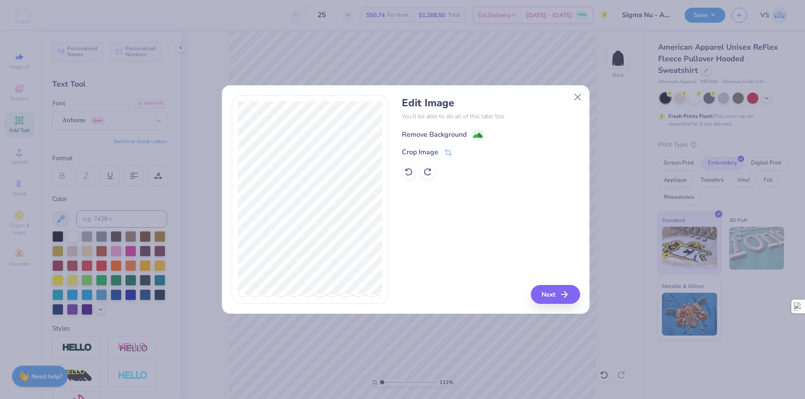
click at [474, 138] on image at bounding box center [477, 135] width 9 height 9
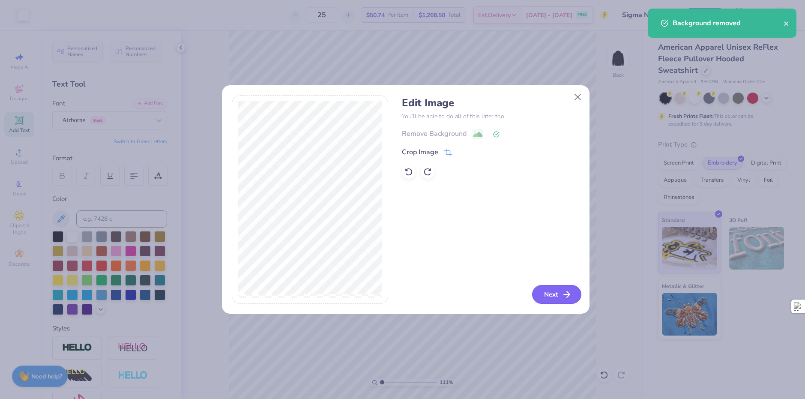
click at [547, 294] on button "Next" at bounding box center [556, 294] width 49 height 19
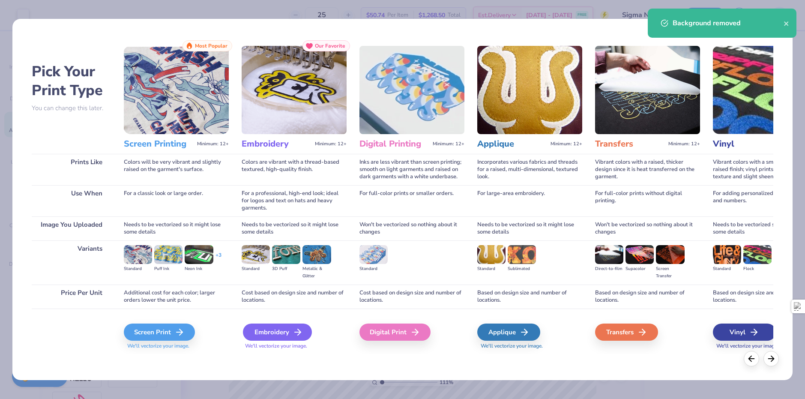
click at [277, 333] on div "Embroidery" at bounding box center [277, 332] width 69 height 17
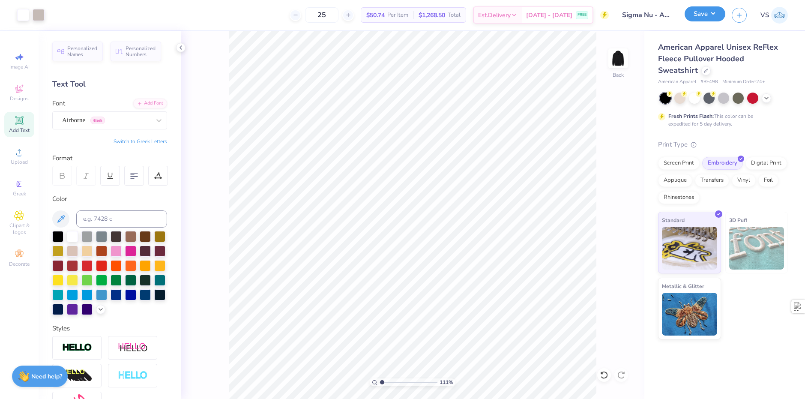
click at [697, 17] on button "Save" at bounding box center [705, 13] width 41 height 15
click at [708, 17] on button "Save" at bounding box center [705, 13] width 41 height 15
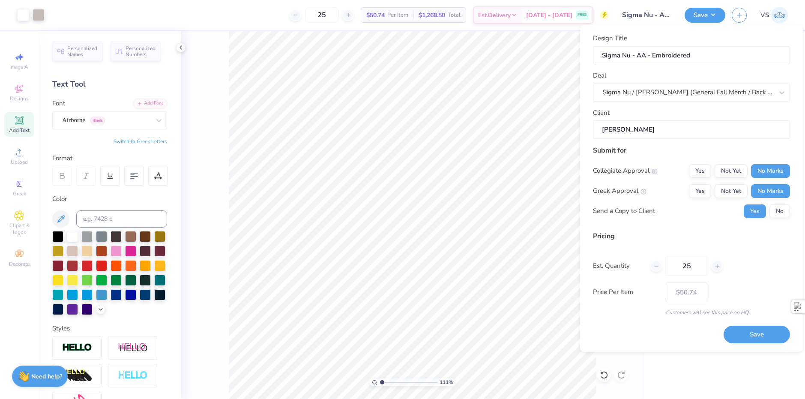
click at [763, 276] on div "Pricing Est. Quantity 25 Price Per Item $50.74 Customers will see this price on…" at bounding box center [691, 273] width 197 height 85
click at [776, 211] on button "No" at bounding box center [780, 211] width 21 height 14
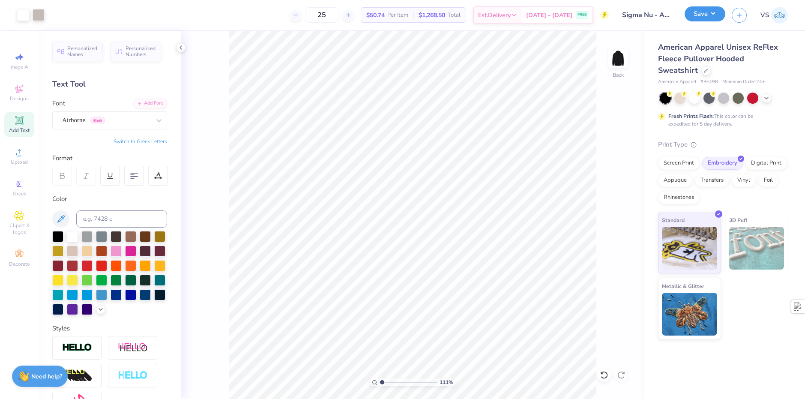
click at [693, 19] on button "Save" at bounding box center [705, 13] width 41 height 15
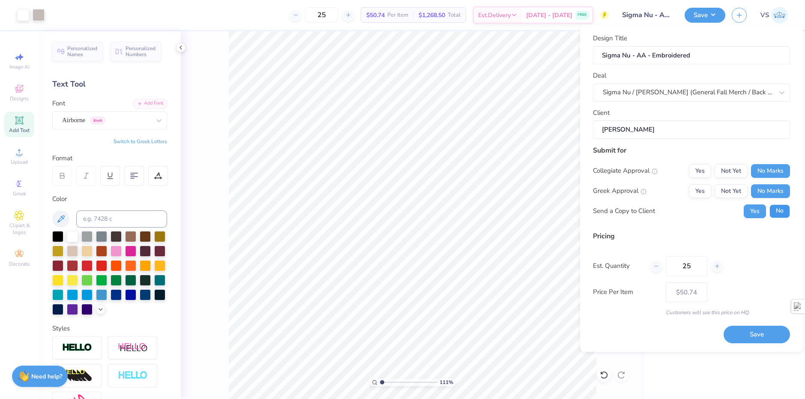
click at [779, 209] on button "No" at bounding box center [780, 211] width 21 height 14
click at [757, 334] on button "Save" at bounding box center [757, 335] width 66 height 18
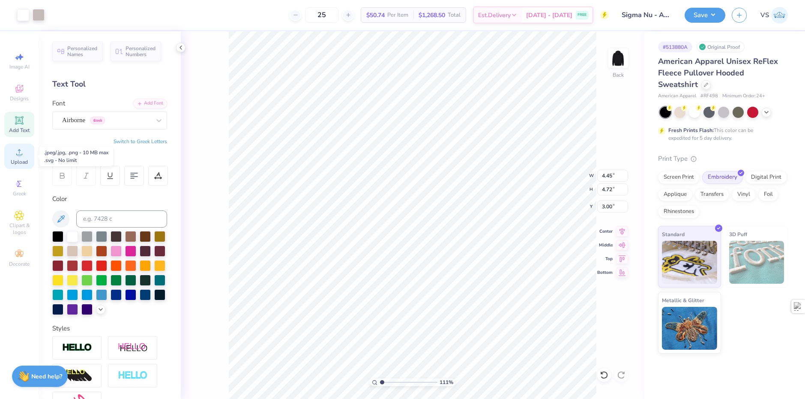
click at [21, 165] on span "Upload" at bounding box center [19, 162] width 17 height 7
click at [30, 158] on div "Upload" at bounding box center [19, 156] width 30 height 25
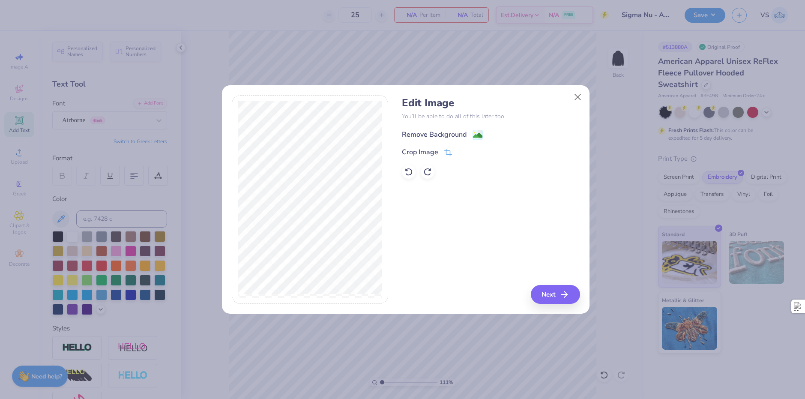
click at [475, 131] on image at bounding box center [477, 135] width 9 height 9
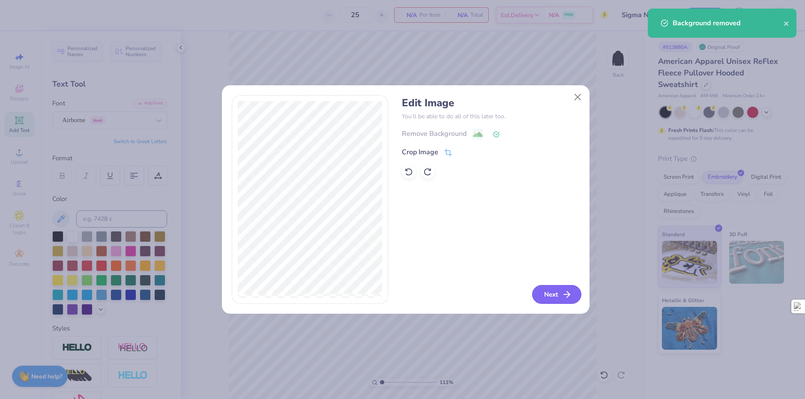
click at [556, 291] on button "Next" at bounding box center [556, 294] width 49 height 19
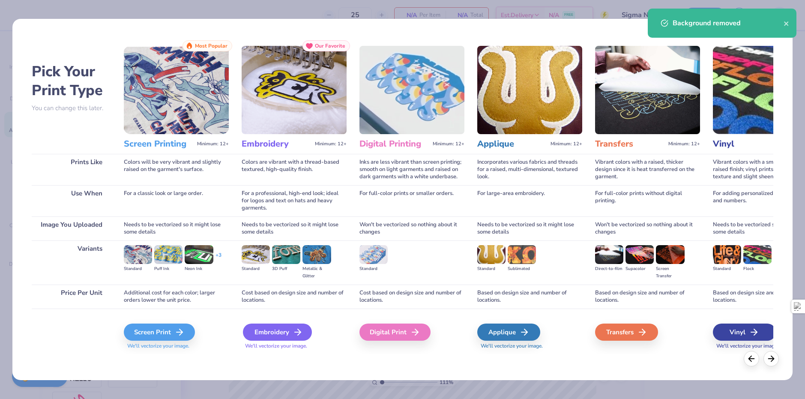
click at [274, 332] on div "Embroidery" at bounding box center [277, 332] width 69 height 17
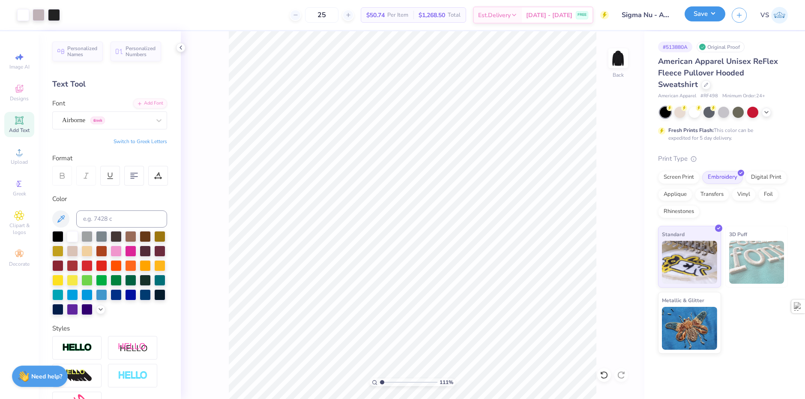
click at [695, 17] on button "Save" at bounding box center [705, 13] width 41 height 15
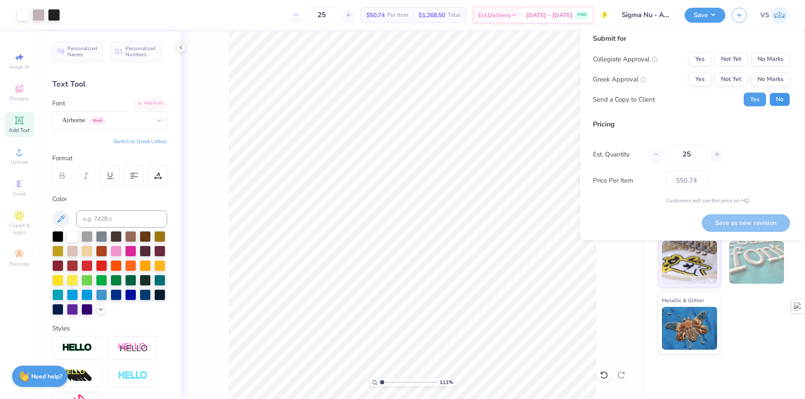
click at [775, 102] on button "No" at bounding box center [780, 100] width 21 height 14
click at [766, 78] on button "No Marks" at bounding box center [770, 79] width 39 height 14
click at [767, 66] on button "No Marks" at bounding box center [770, 59] width 39 height 14
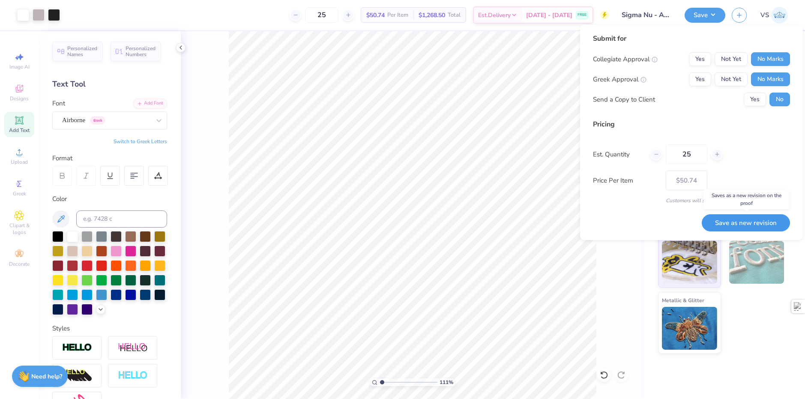
click at [749, 221] on button "Save as new revision" at bounding box center [746, 223] width 88 height 18
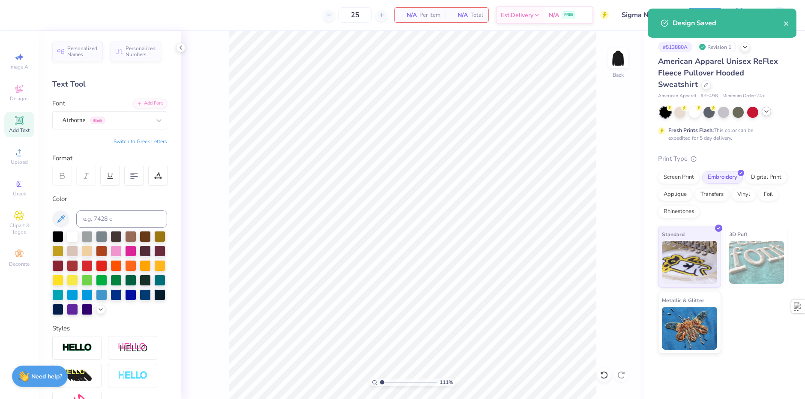
click at [765, 115] on div at bounding box center [766, 111] width 9 height 9
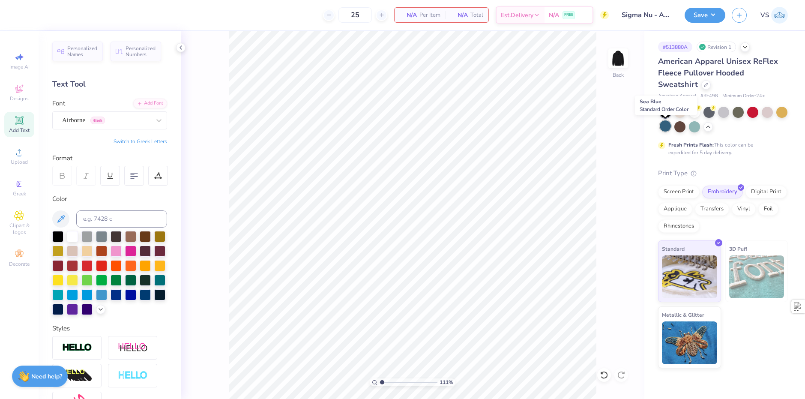
click at [664, 131] on div at bounding box center [665, 125] width 11 height 11
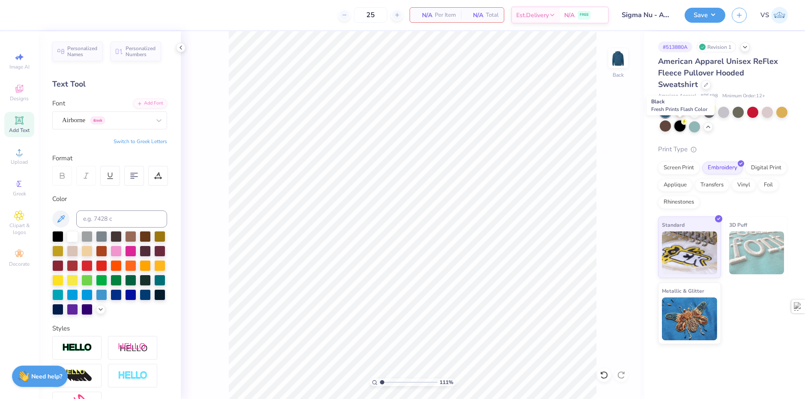
click at [681, 127] on div at bounding box center [680, 125] width 11 height 11
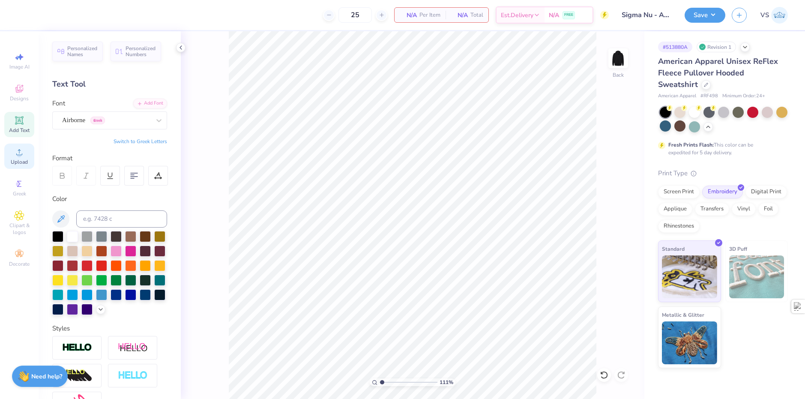
click at [25, 162] on span "Upload" at bounding box center [19, 162] width 17 height 7
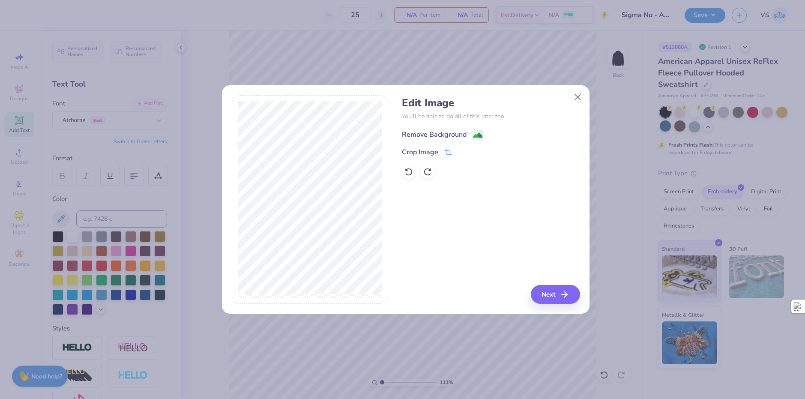
click at [473, 131] on image at bounding box center [477, 135] width 9 height 9
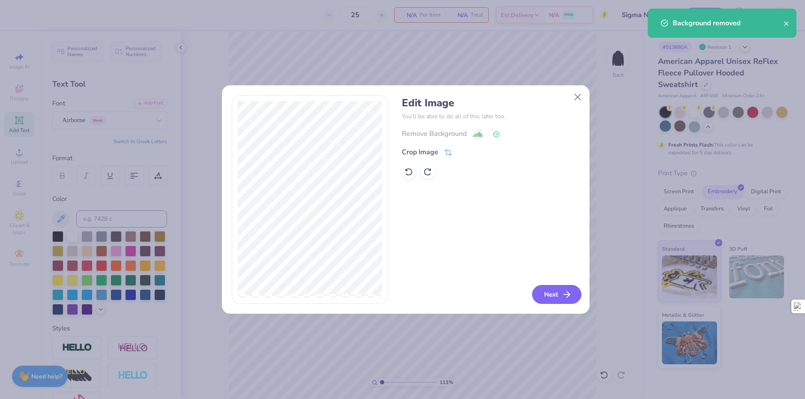
click at [564, 291] on icon "button" at bounding box center [567, 294] width 10 height 10
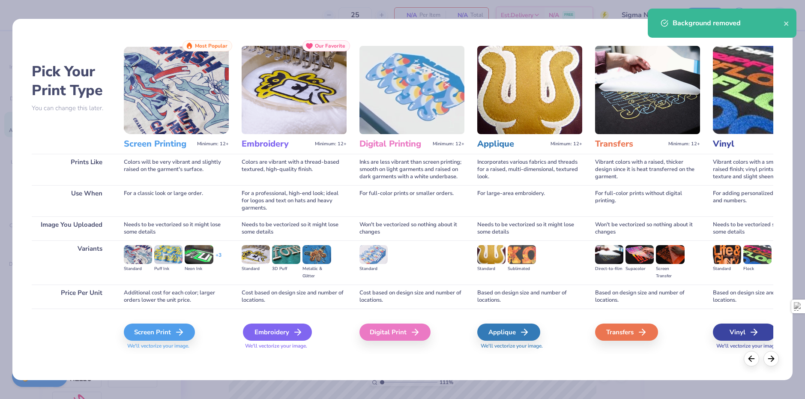
click at [281, 334] on div "Embroidery" at bounding box center [277, 332] width 69 height 17
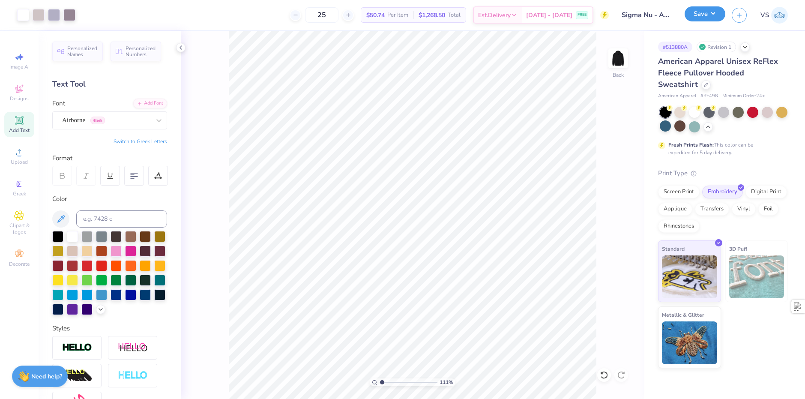
click at [709, 20] on button "Save" at bounding box center [705, 13] width 41 height 15
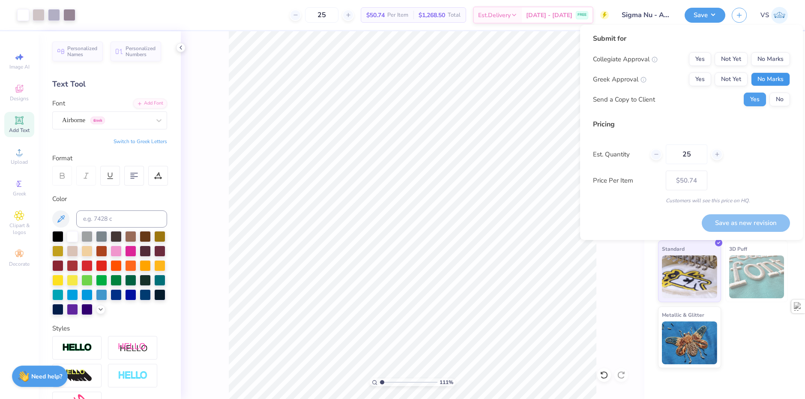
click at [763, 83] on button "No Marks" at bounding box center [770, 79] width 39 height 14
click at [770, 62] on button "No Marks" at bounding box center [770, 59] width 39 height 14
click at [774, 106] on div "Submit for Collegiate Approval Yes Not Yet No Marks Greek Approval Yes Not Yet …" at bounding box center [691, 72] width 197 height 79
click at [777, 102] on button "No" at bounding box center [780, 100] width 21 height 14
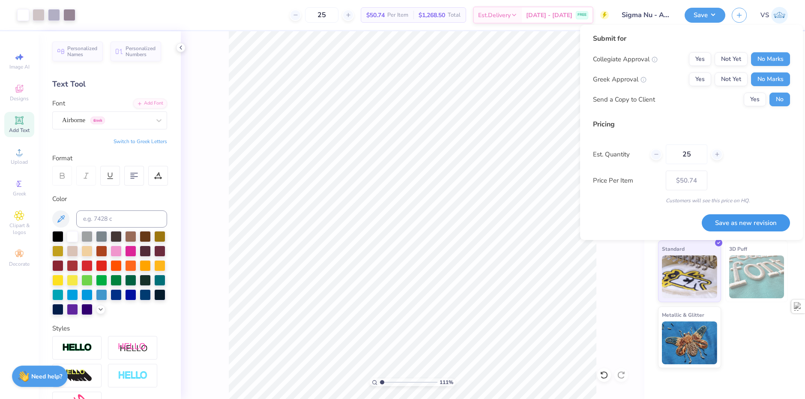
click at [746, 220] on button "Save as new revision" at bounding box center [746, 223] width 88 height 18
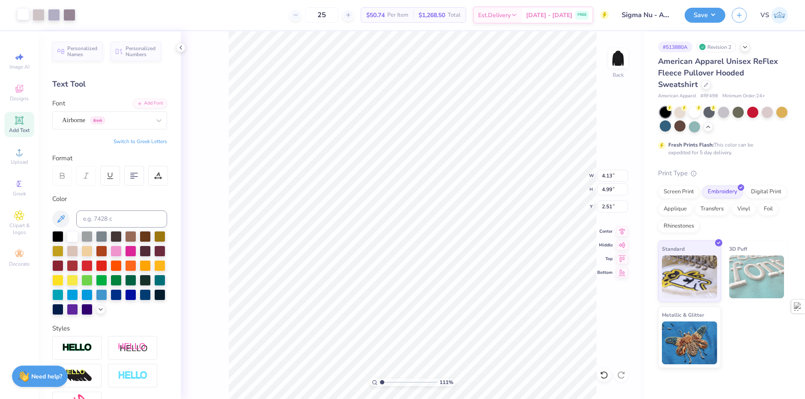
click at [27, 20] on div at bounding box center [23, 14] width 12 height 12
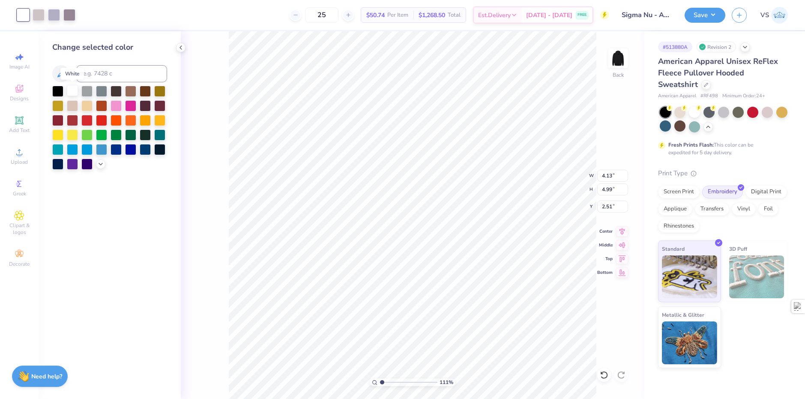
click at [70, 90] on div at bounding box center [72, 90] width 11 height 11
click at [40, 18] on div at bounding box center [39, 14] width 12 height 12
click at [69, 93] on div at bounding box center [72, 90] width 11 height 11
click at [42, 17] on div at bounding box center [39, 14] width 12 height 12
click at [72, 91] on div at bounding box center [72, 91] width 11 height 11
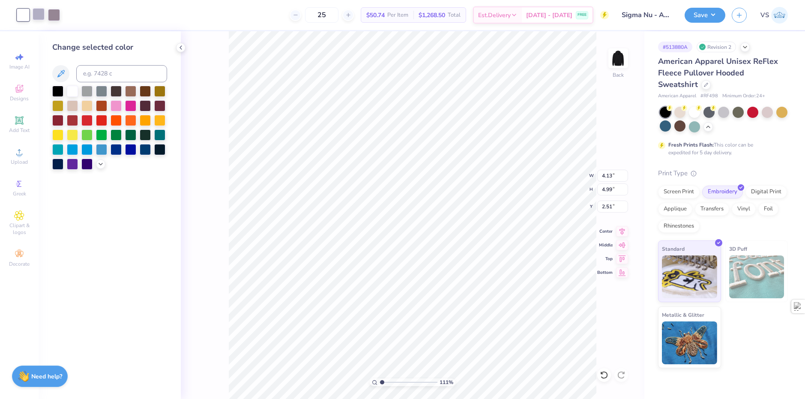
click at [42, 19] on div at bounding box center [39, 14] width 12 height 12
click at [72, 88] on div at bounding box center [72, 90] width 11 height 11
click at [41, 16] on div at bounding box center [39, 14] width 12 height 12
click at [70, 94] on div at bounding box center [72, 90] width 11 height 11
click at [54, 18] on div at bounding box center [54, 14] width 12 height 12
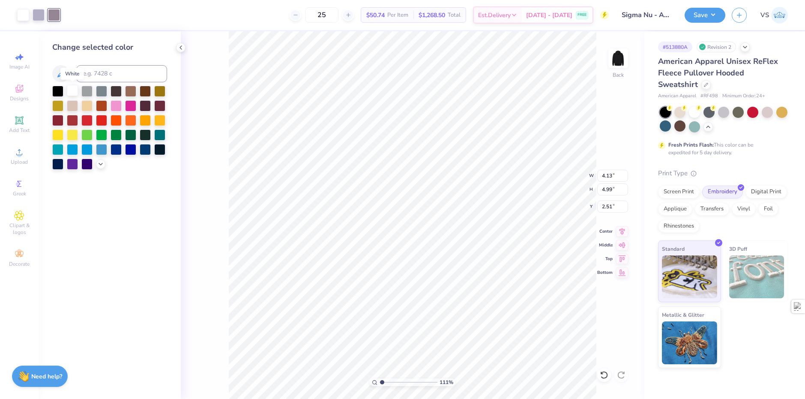
click at [75, 92] on div at bounding box center [72, 90] width 11 height 11
click at [43, 13] on div at bounding box center [39, 14] width 12 height 12
click at [72, 94] on div at bounding box center [72, 90] width 11 height 11
click at [215, 44] on div "111 % Back W 4.13 4.13 " H 4.99 4.99 " Y 2.51 2.51 " Center Middle Top Bottom" at bounding box center [413, 215] width 464 height 368
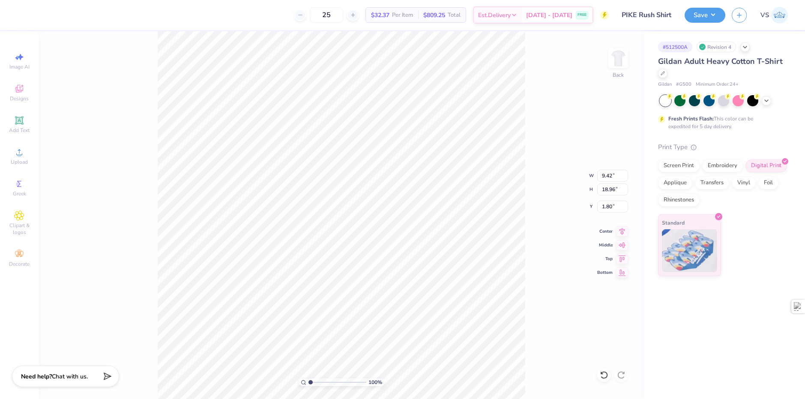
type input "6.36"
type input "12.80"
type input "2.03"
type input "6.95"
type input "13.99"
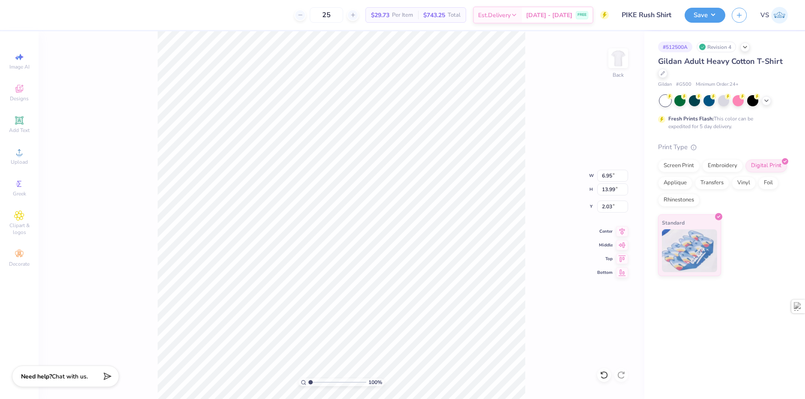
type input "1.76"
type input "6.60"
type input "13.29"
type input "7.47"
type input "10.63"
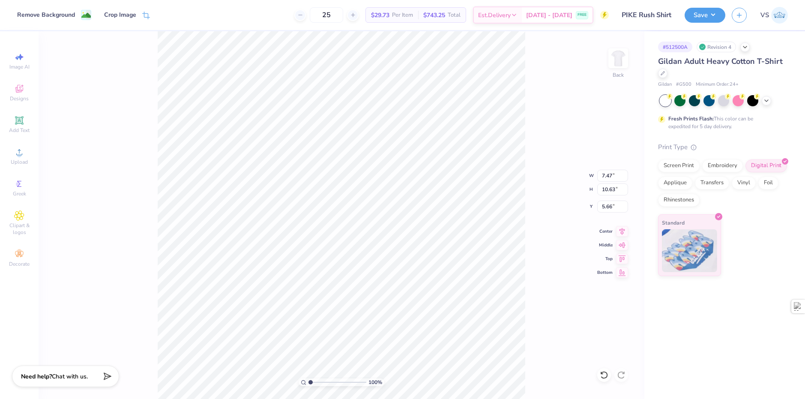
type input "6.62"
type input "9.43"
type input "15.60"
type input "3.70"
type input "6.29"
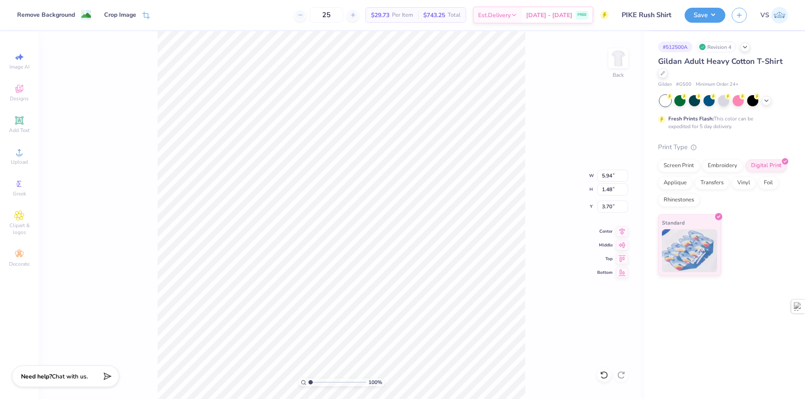
type input "1.57"
type input "3.73"
type input "1.94"
type input "6.45"
type input "13.48"
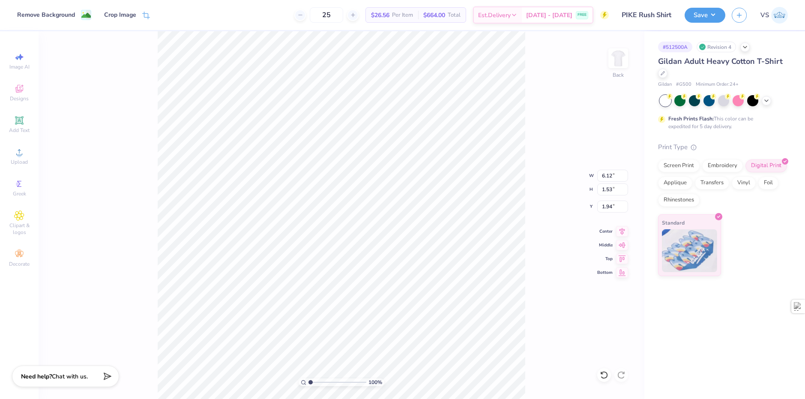
type input "1.87"
type input "7.54"
type input "1.88"
type input "1.59"
type input "8.19"
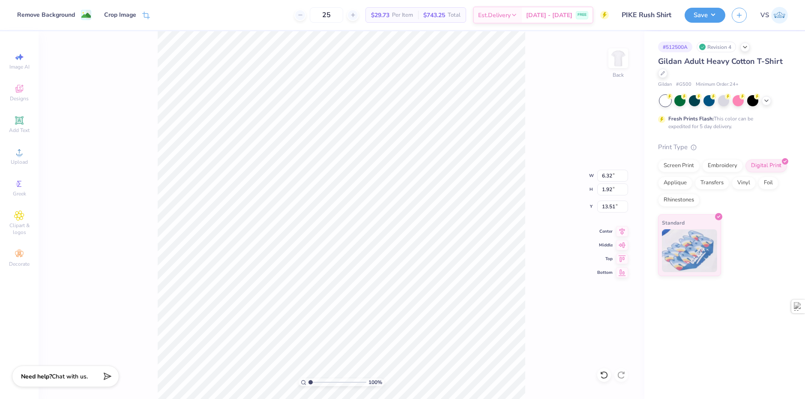
type input "2.48"
type input "13.44"
type input "8.10"
type input "14.18"
type input "7.98"
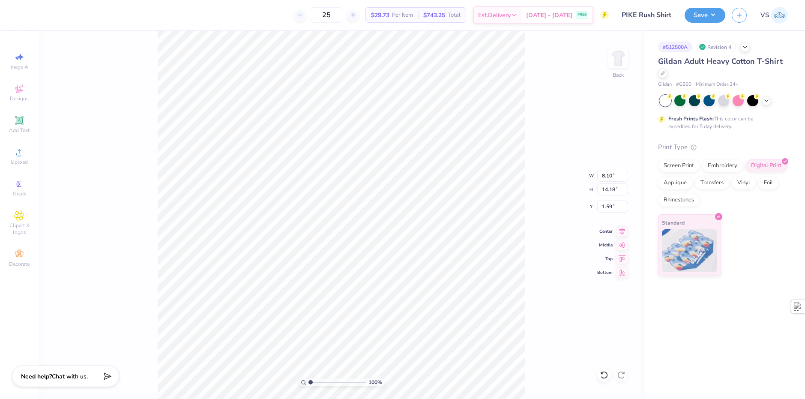
type input "13.97"
type input "7.60"
type input "13.31"
type input "6.44"
type input "11.28"
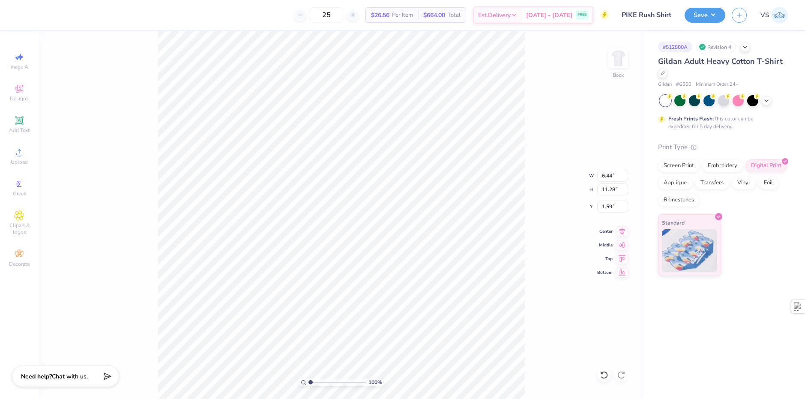
type input "2.20"
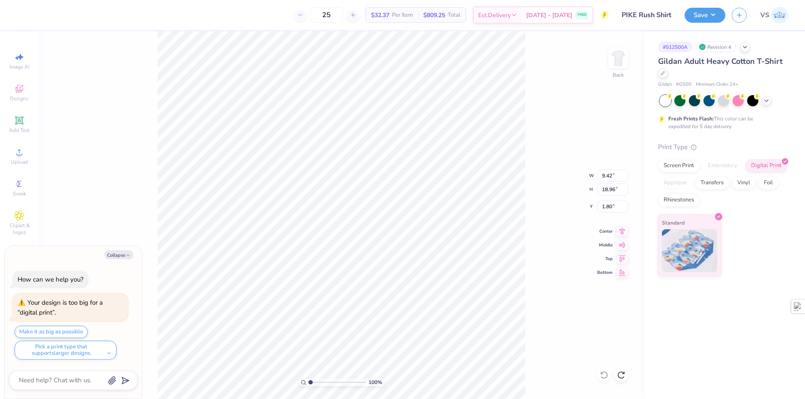
type textarea "x"
type input "8.30"
type input "16.71"
type textarea "x"
type input "1.76"
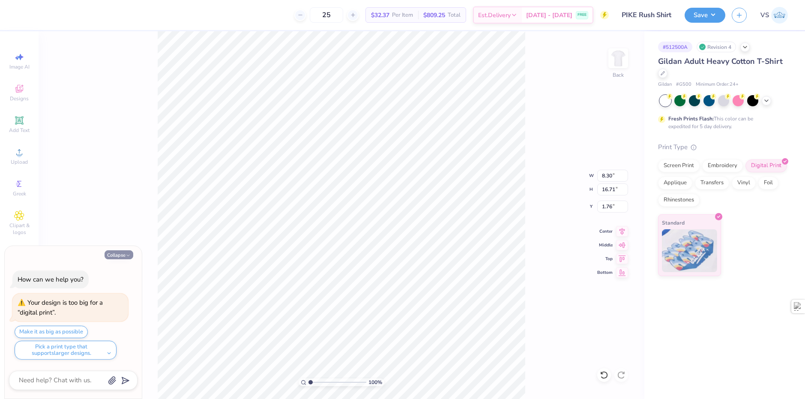
click at [128, 256] on icon "button" at bounding box center [128, 255] width 5 height 5
type textarea "x"
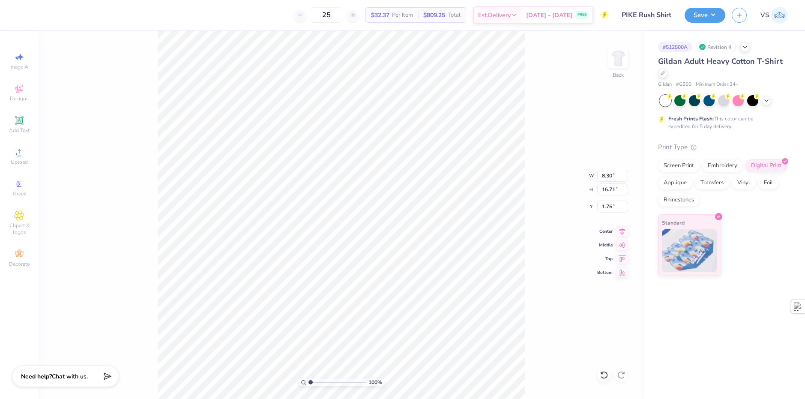
type input "7.83"
type input "15.78"
